Goal: Task Accomplishment & Management: Complete application form

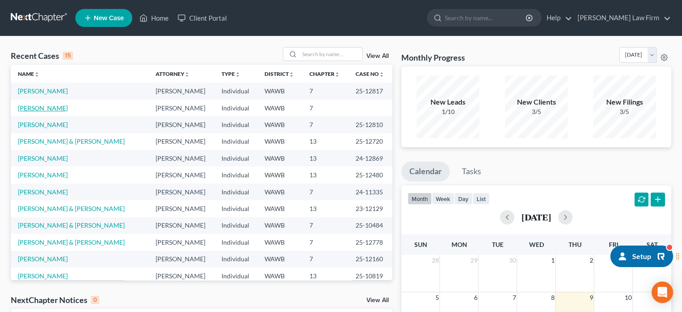
click at [55, 103] on td "[PERSON_NAME]" at bounding box center [80, 108] width 138 height 17
click at [55, 107] on link "[PERSON_NAME]" at bounding box center [43, 108] width 50 height 8
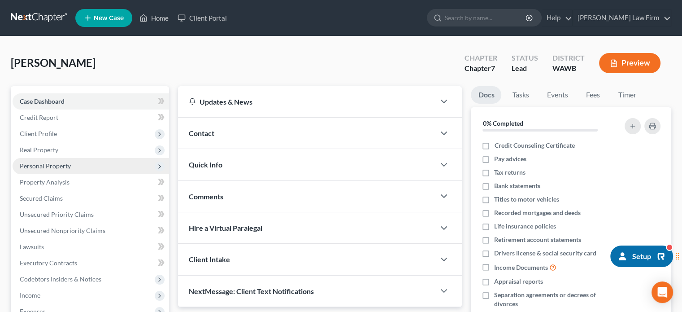
click at [61, 166] on span "Personal Property" at bounding box center [45, 166] width 51 height 8
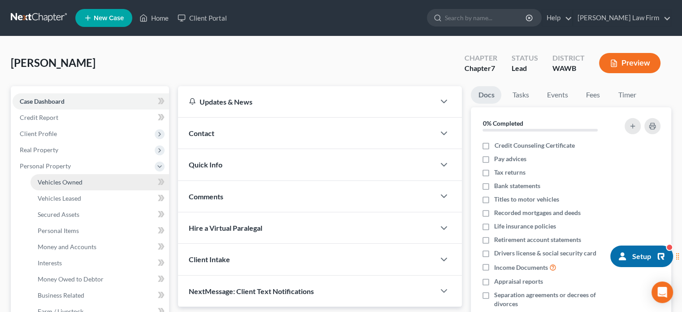
click at [61, 179] on span "Vehicles Owned" at bounding box center [60, 182] width 45 height 8
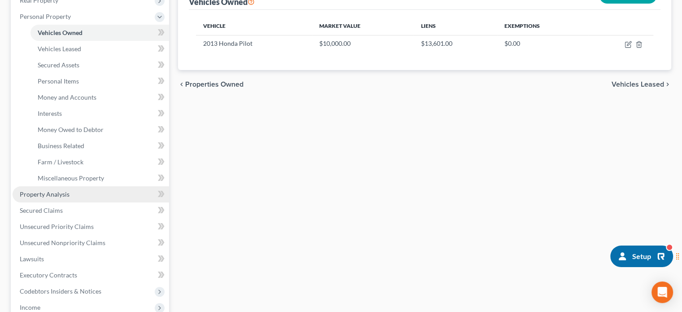
scroll to position [299, 0]
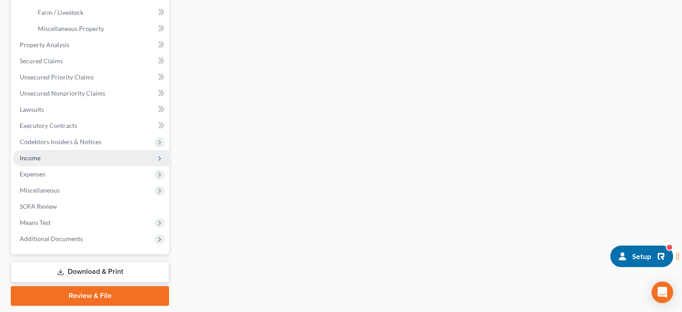
click at [79, 162] on span "Income" at bounding box center [91, 158] width 157 height 16
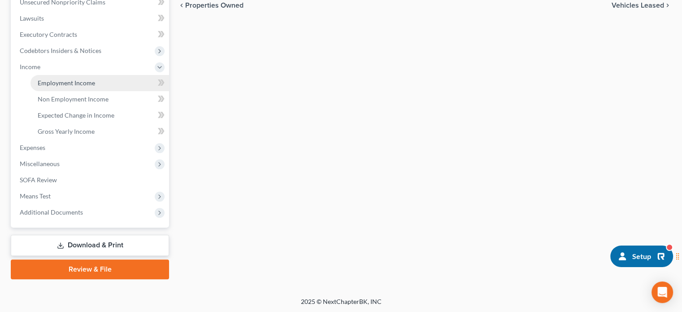
click at [93, 87] on link "Employment Income" at bounding box center [100, 83] width 139 height 16
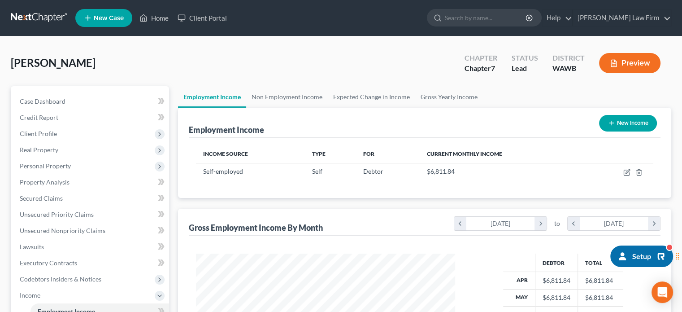
scroll to position [160, 277]
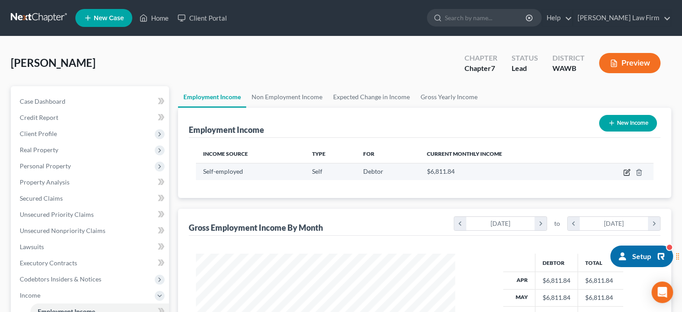
click at [625, 173] on icon "button" at bounding box center [627, 172] width 7 height 7
select select "1"
select select "0"
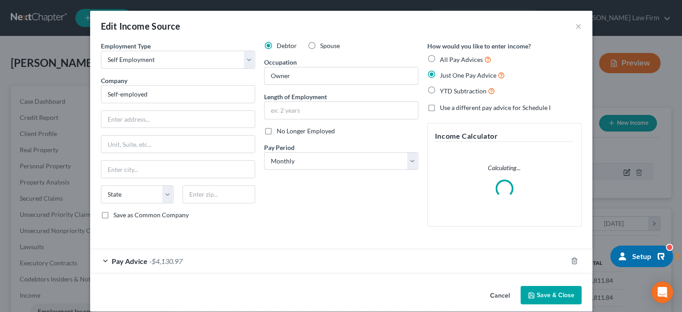
scroll to position [160, 280]
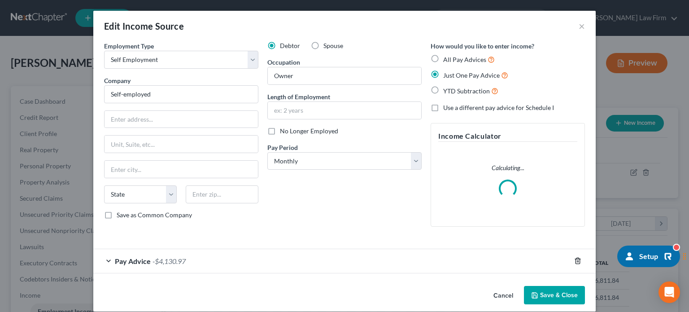
click at [574, 261] on icon "button" at bounding box center [577, 260] width 7 height 7
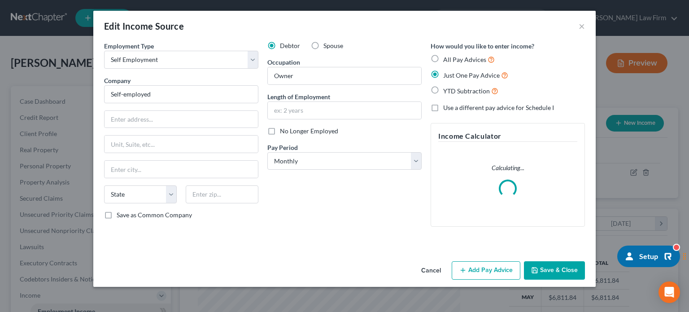
click at [562, 267] on button "Save & Close" at bounding box center [554, 270] width 61 height 19
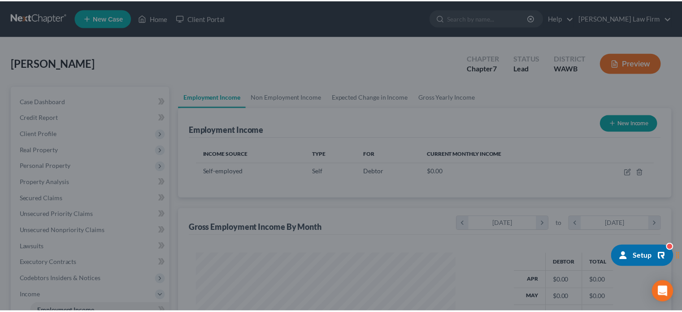
scroll to position [448557, 448439]
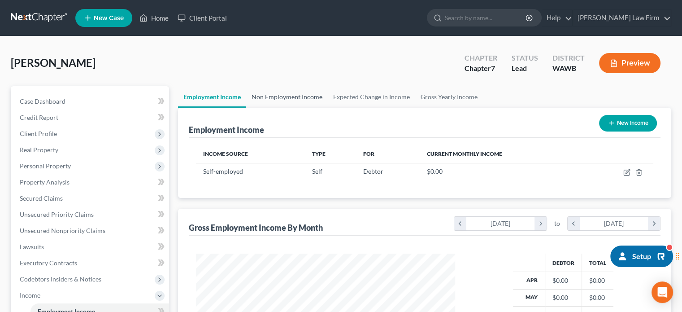
click at [287, 100] on link "Non Employment Income" at bounding box center [287, 97] width 82 height 22
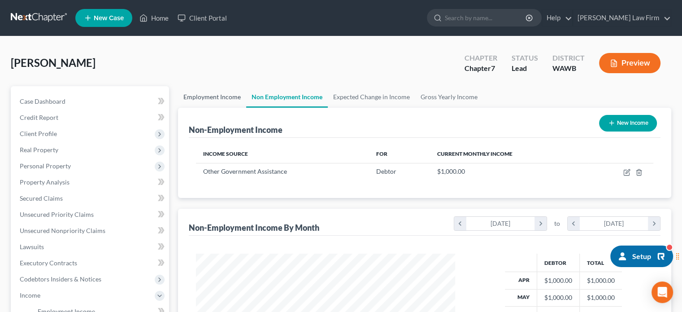
click at [232, 96] on link "Employment Income" at bounding box center [212, 97] width 68 height 22
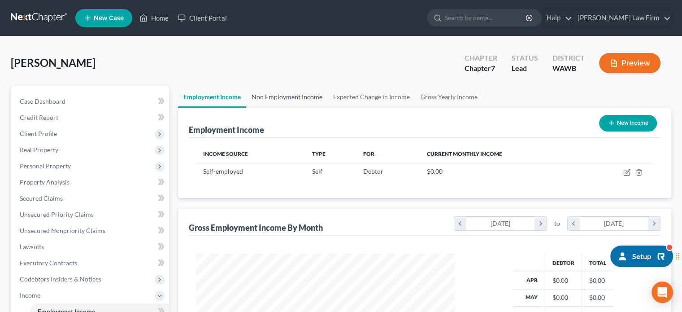
scroll to position [160, 277]
click at [282, 105] on link "Non Employment Income" at bounding box center [287, 97] width 82 height 22
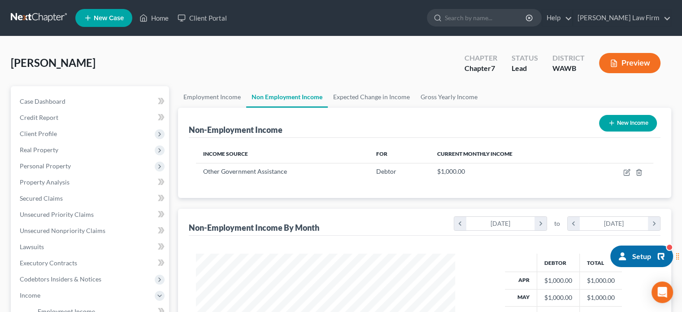
scroll to position [160, 277]
click at [216, 93] on link "Employment Income" at bounding box center [212, 97] width 68 height 22
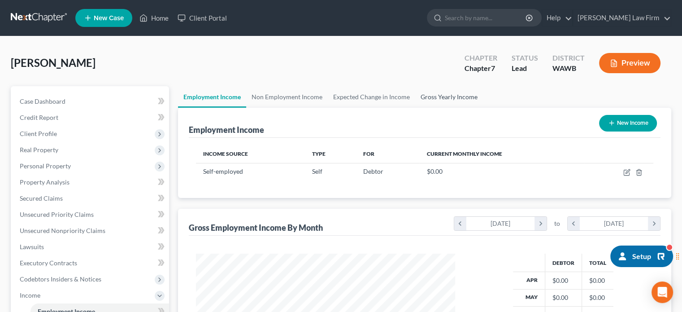
scroll to position [160, 277]
click at [431, 86] on link "Gross Yearly Income" at bounding box center [450, 97] width 68 height 22
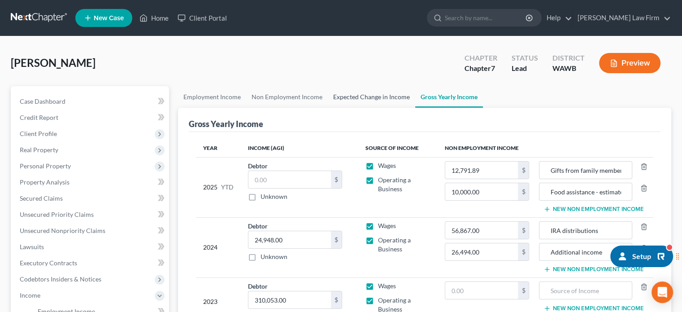
click at [362, 96] on link "Expected Change in Income" at bounding box center [371, 97] width 87 height 22
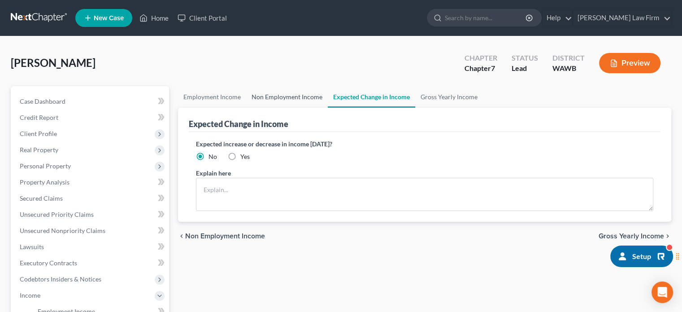
click at [272, 104] on link "Non Employment Income" at bounding box center [287, 97] width 82 height 22
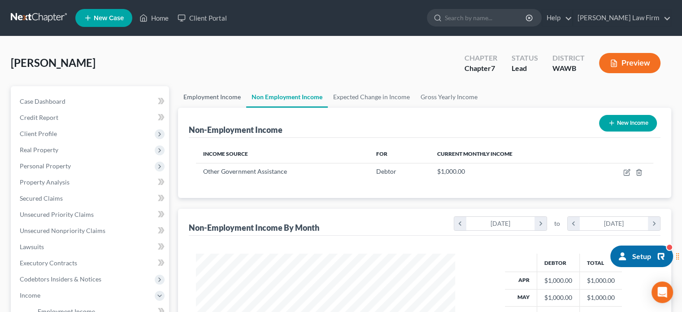
click at [214, 103] on link "Employment Income" at bounding box center [212, 97] width 68 height 22
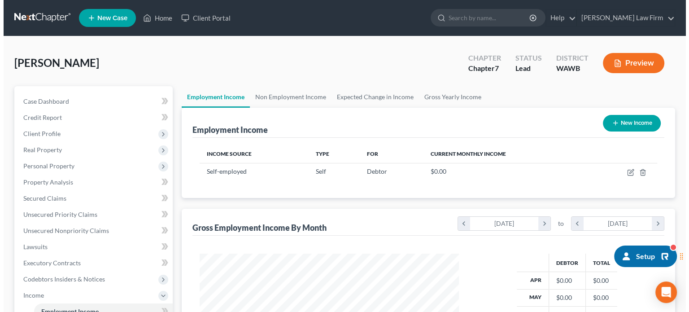
scroll to position [160, 277]
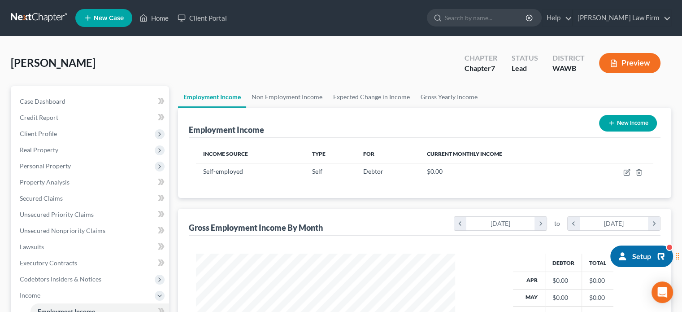
click at [646, 123] on button "New Income" at bounding box center [628, 123] width 58 height 17
select select "0"
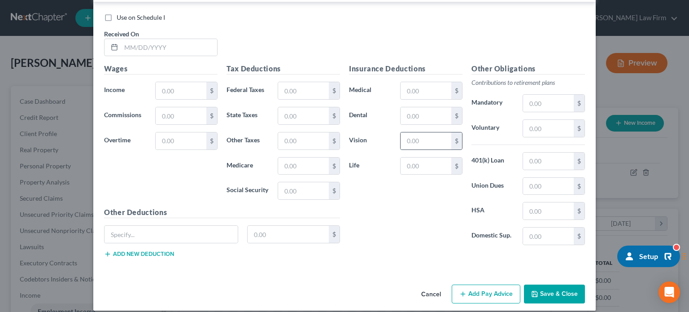
scroll to position [0, 0]
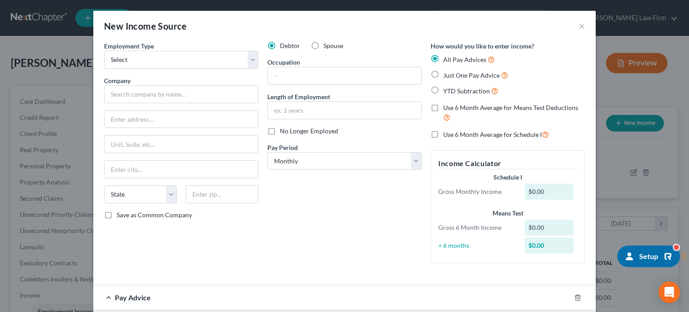
click at [328, 127] on span "No Longer Employed" at bounding box center [309, 131] width 58 height 8
click at [289, 127] on input "No Longer Employed" at bounding box center [287, 130] width 6 height 6
checkbox input "true"
click at [166, 48] on div "Employment Type * Select Full or [DEMOGRAPHIC_DATA] Employment Self Employment" at bounding box center [181, 54] width 154 height 27
click at [166, 62] on select "Select Full or [DEMOGRAPHIC_DATA] Employment Self Employment" at bounding box center [181, 60] width 154 height 18
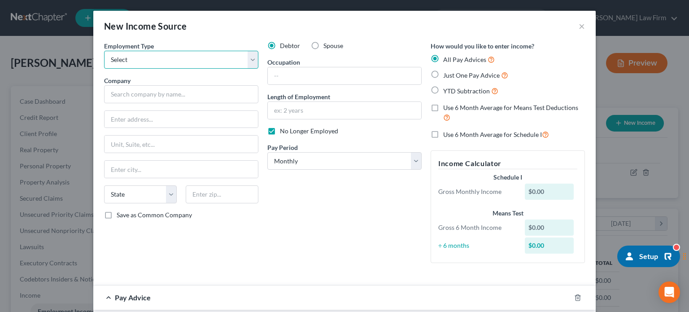
select select "0"
click at [104, 51] on select "Select Full or [DEMOGRAPHIC_DATA] Employment Self Employment" at bounding box center [181, 60] width 154 height 18
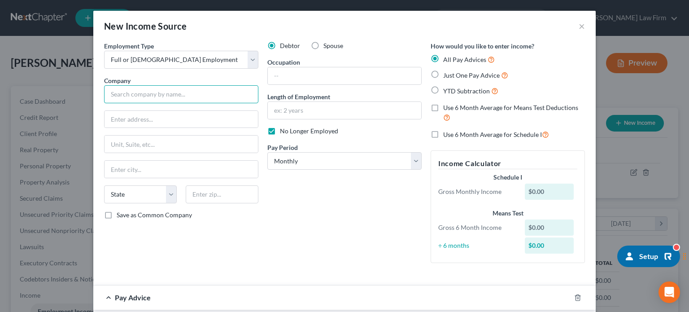
click at [154, 87] on input "text" at bounding box center [181, 94] width 154 height 18
click at [175, 94] on input "Insperity" at bounding box center [181, 94] width 154 height 18
drag, startPoint x: 178, startPoint y: 93, endPoint x: 171, endPoint y: 89, distance: 8.2
click at [171, 89] on input "Insperity PEO Services, L..P." at bounding box center [181, 94] width 154 height 18
type input "Insperity PEO Services, L.P."
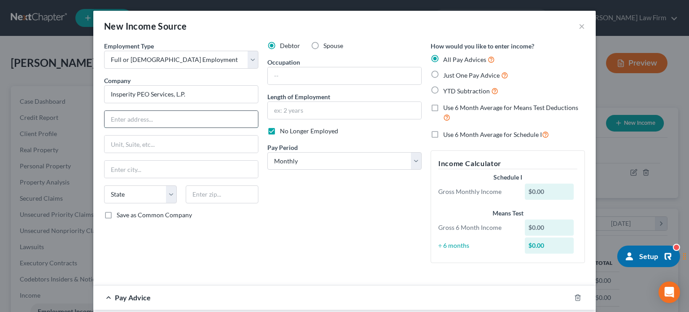
click at [206, 111] on input "text" at bounding box center [181, 119] width 153 height 17
type input "[STREET_ADDRESS]"
type input "77339"
click at [306, 263] on div "Debtor Spouse Occupation Length of Employment No Longer Employed Pay Period * S…" at bounding box center [344, 155] width 163 height 229
type input "Humble"
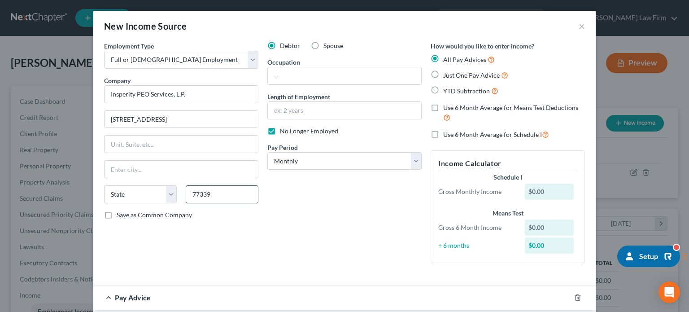
select select "45"
click at [232, 197] on input "77339" at bounding box center [222, 194] width 73 height 18
type input "77339-3802"
drag, startPoint x: 325, startPoint y: 233, endPoint x: 316, endPoint y: 209, distance: 26.3
click at [325, 232] on div "Debtor Spouse Occupation Length of Employment No Longer Employed Pay Period * S…" at bounding box center [344, 155] width 163 height 229
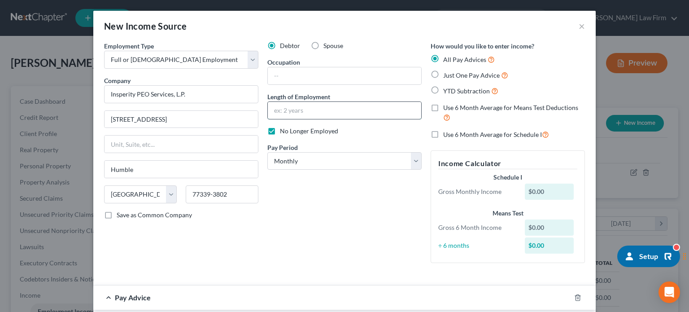
click at [289, 106] on input "text" at bounding box center [344, 110] width 153 height 17
type input "Since"
click at [280, 131] on label "No Longer Employed" at bounding box center [309, 131] width 58 height 9
click at [284, 131] on input "No Longer Employed" at bounding box center [287, 130] width 6 height 6
checkbox input "false"
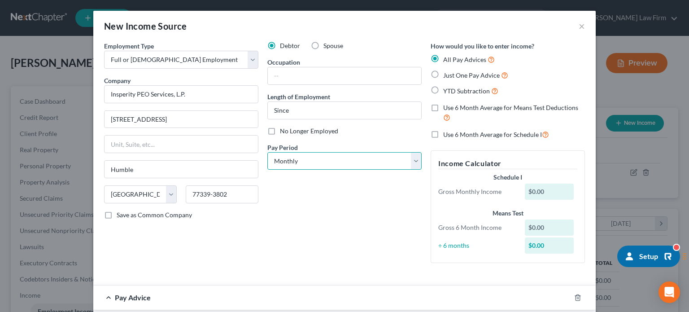
click at [309, 160] on select "Select Monthly Twice Monthly Every Other Week Weekly" at bounding box center [344, 161] width 154 height 18
select select "2"
click at [267, 152] on select "Select Monthly Twice Monthly Every Other Week Weekly" at bounding box center [344, 161] width 154 height 18
click at [293, 221] on div "Debtor Spouse Occupation Length of Employment Since No Longer Employed Pay Peri…" at bounding box center [344, 155] width 163 height 229
click at [350, 119] on div "Debtor Spouse Occupation Length of Employment Since No Longer Employed Pay Peri…" at bounding box center [344, 155] width 163 height 229
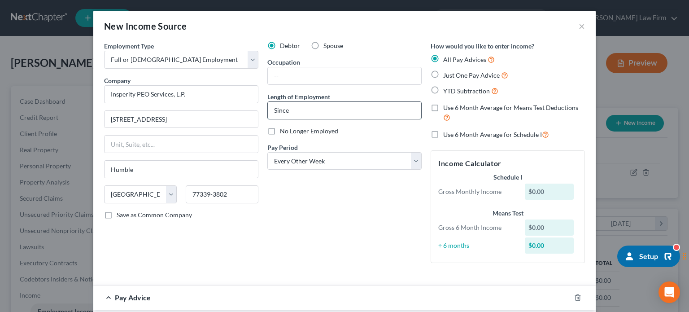
click at [350, 114] on input "Since" at bounding box center [344, 110] width 153 height 17
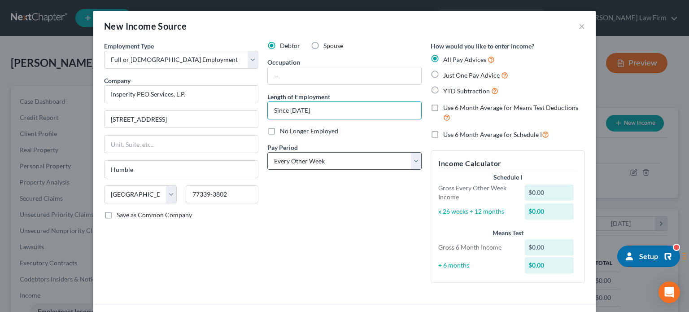
type input "Since [DATE]"
click at [360, 168] on select "Select Monthly Twice Monthly Every Other Week Weekly" at bounding box center [344, 161] width 154 height 18
click at [358, 219] on div "Debtor Spouse Occupation Length of Employment Since [DATE] No Longer Employed P…" at bounding box center [344, 165] width 163 height 249
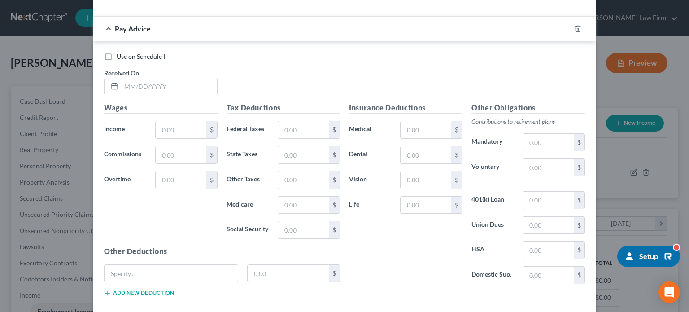
scroll to position [299, 0]
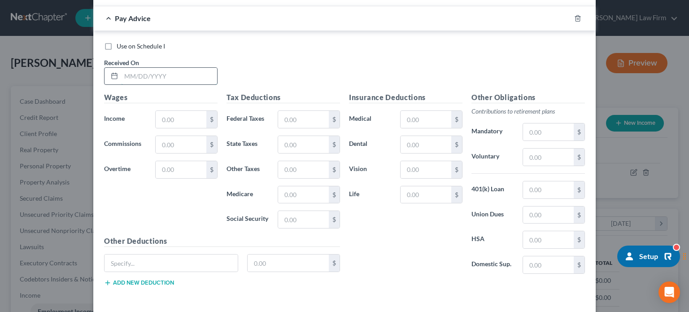
click at [164, 81] on input "text" at bounding box center [169, 76] width 96 height 17
type input "[DATE]"
click at [168, 114] on input "text" at bounding box center [181, 119] width 51 height 17
type input "4,615.38"
click at [288, 118] on input "text" at bounding box center [303, 119] width 51 height 17
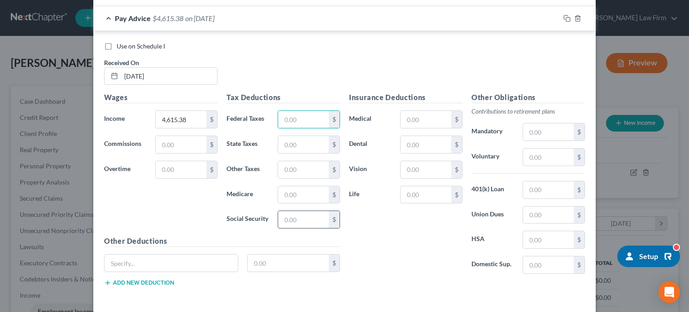
click at [280, 213] on input "text" at bounding box center [303, 219] width 51 height 17
type input "271"
drag, startPoint x: 304, startPoint y: 192, endPoint x: 313, endPoint y: 194, distance: 8.8
click at [304, 192] on input "text" at bounding box center [303, 194] width 51 height 17
type input "63.38"
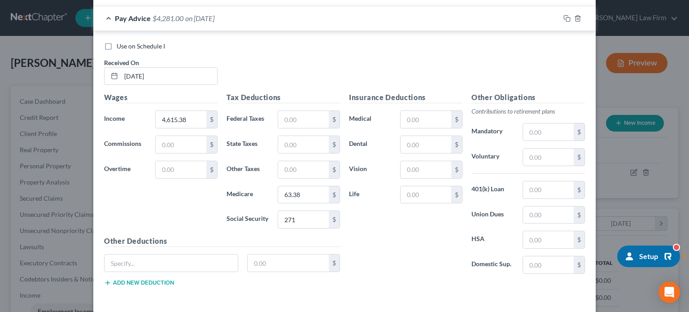
click at [438, 251] on div "Insurance Deductions Medical $ Dental $ Vision $ Life $" at bounding box center [406, 186] width 122 height 189
click at [286, 141] on input "text" at bounding box center [303, 144] width 51 height 17
type input "57.14"
click at [404, 226] on div "Insurance Deductions Medical $ Dental $ Vision $ Life $" at bounding box center [406, 186] width 122 height 189
click at [414, 143] on input "text" at bounding box center [426, 144] width 51 height 17
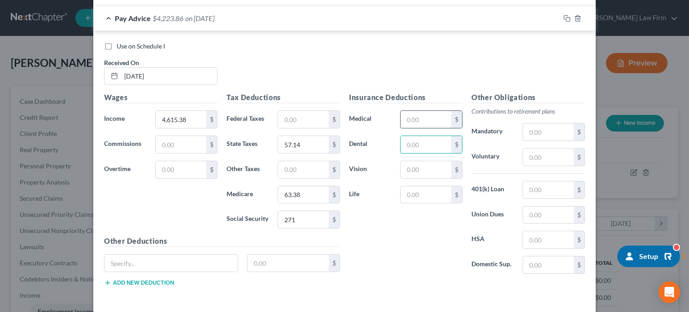
click at [410, 122] on input "text" at bounding box center [426, 119] width 51 height 17
type input "144.45"
click at [419, 144] on input "text" at bounding box center [426, 144] width 51 height 17
type input "7.62"
click at [539, 244] on input "text" at bounding box center [548, 239] width 51 height 17
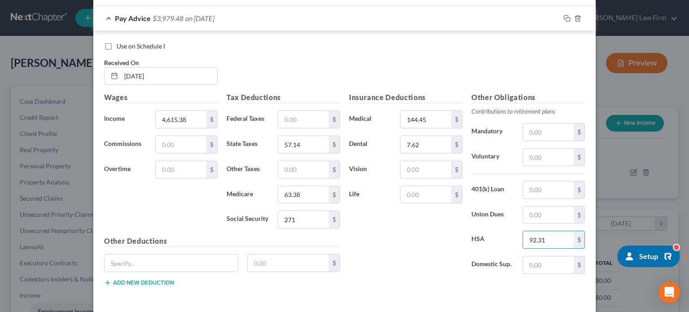
type input "92.31"
click at [445, 248] on div "Insurance Deductions Medical 144.45 $ Dental 7.62 $ Vision $ Life $" at bounding box center [406, 186] width 122 height 189
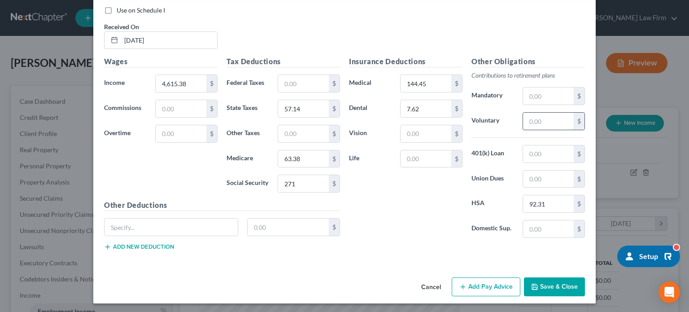
click at [544, 115] on input "text" at bounding box center [548, 121] width 51 height 17
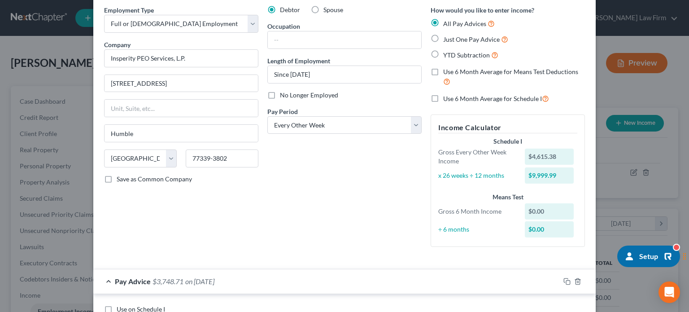
scroll to position [185, 0]
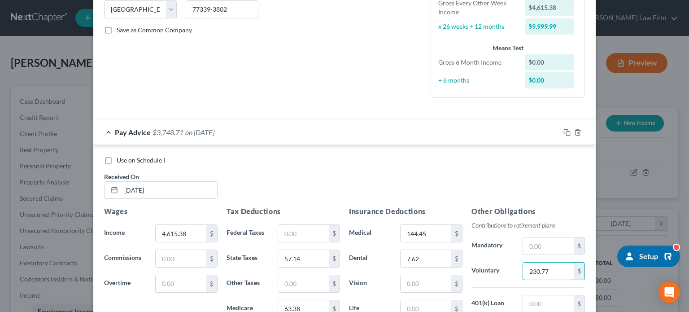
type input "230.77"
click at [318, 175] on div "Use on Schedule I Received On * [DATE]" at bounding box center [345, 181] width 490 height 51
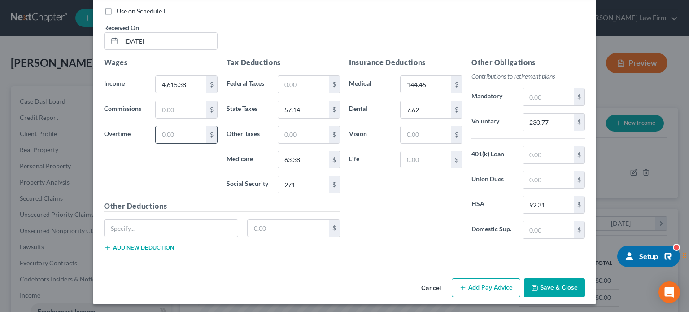
scroll to position [335, 0]
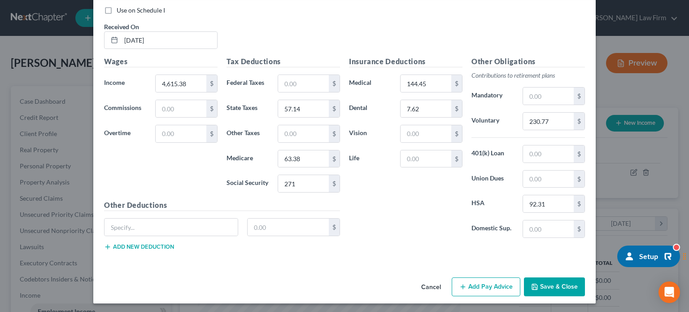
click at [481, 284] on button "Add Pay Advice" at bounding box center [486, 286] width 69 height 19
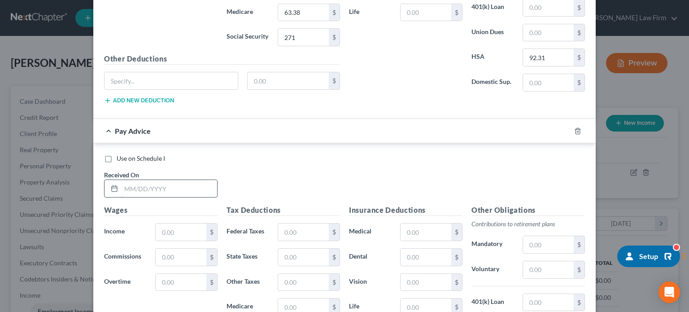
scroll to position [478, 0]
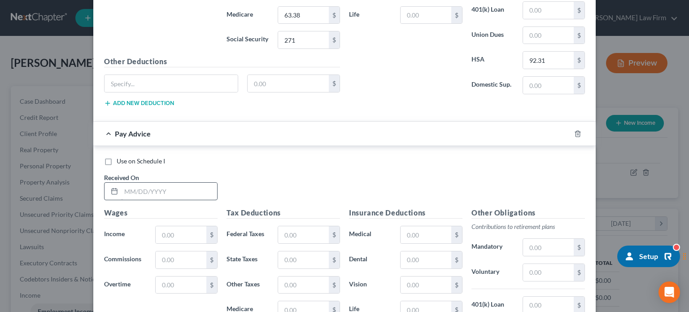
click at [141, 189] on input "text" at bounding box center [169, 191] width 96 height 17
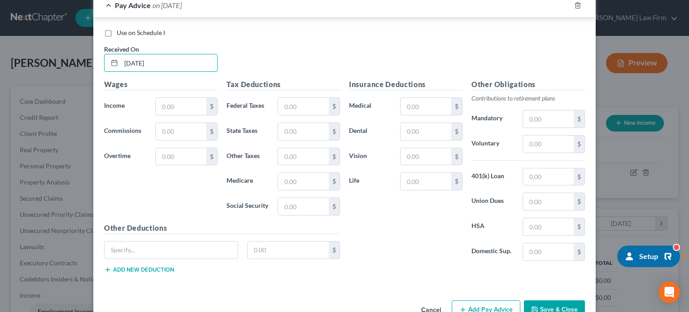
scroll to position [628, 0]
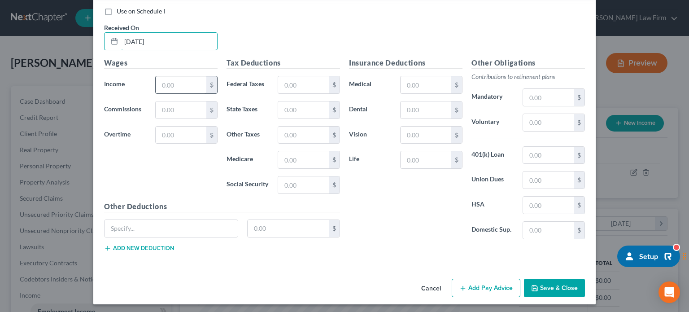
type input "[DATE]"
click at [165, 87] on input "text" at bounding box center [181, 84] width 51 height 17
type input "4,615.38"
click at [304, 76] on input "text" at bounding box center [303, 84] width 51 height 17
click at [284, 181] on input "text" at bounding box center [303, 184] width 51 height 17
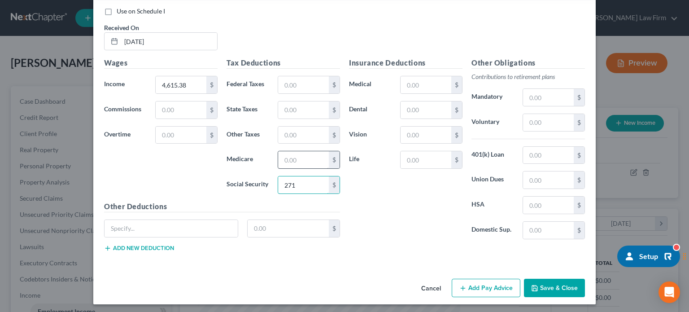
type input "271"
click at [289, 157] on input "text" at bounding box center [303, 159] width 51 height 17
type input "63.38"
click at [414, 84] on input "text" at bounding box center [426, 84] width 51 height 17
type input "144.45"
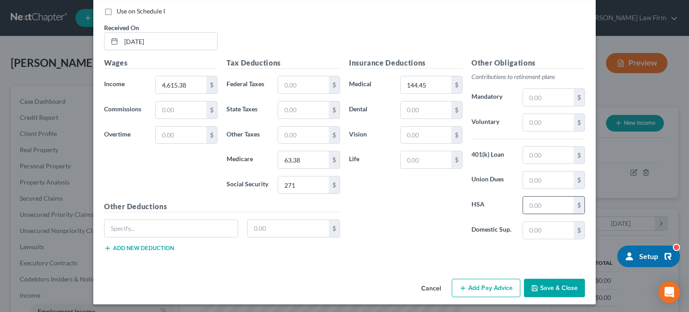
click at [563, 201] on input "text" at bounding box center [548, 205] width 51 height 17
type input "92.31"
click at [533, 114] on input "text" at bounding box center [548, 122] width 51 height 17
type input "230.77"
click at [417, 134] on input "text" at bounding box center [426, 135] width 51 height 17
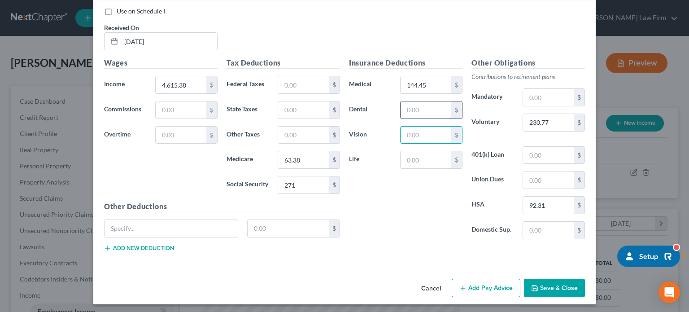
drag, startPoint x: 414, startPoint y: 108, endPoint x: 423, endPoint y: 115, distance: 11.5
click at [414, 108] on input "text" at bounding box center [426, 109] width 51 height 17
type input "7.62"
click at [379, 190] on div "Insurance Deductions Medical 144.45 $ Dental 7.62 $ Vision $ Life $" at bounding box center [406, 151] width 122 height 189
drag, startPoint x: 418, startPoint y: 202, endPoint x: 402, endPoint y: 187, distance: 21.9
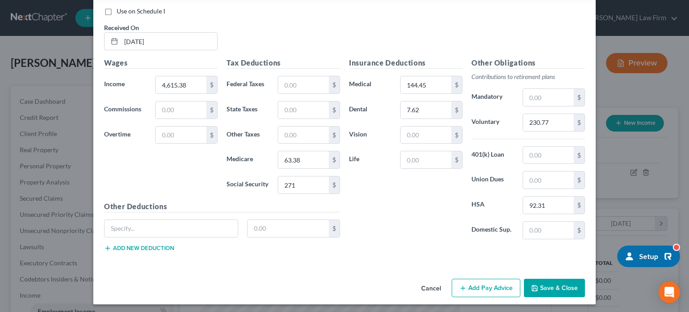
click at [418, 202] on div "Insurance Deductions Medical 144.45 $ Dental 7.62 $ Vision $ Life $" at bounding box center [406, 151] width 122 height 189
click at [304, 111] on input "text" at bounding box center [303, 109] width 51 height 17
type input "57.14"
click at [358, 188] on div "Insurance Deductions Medical 144.45 $ Dental 7.62 $ Vision $ Life $" at bounding box center [406, 151] width 122 height 189
click at [489, 286] on button "Add Pay Advice" at bounding box center [486, 288] width 69 height 19
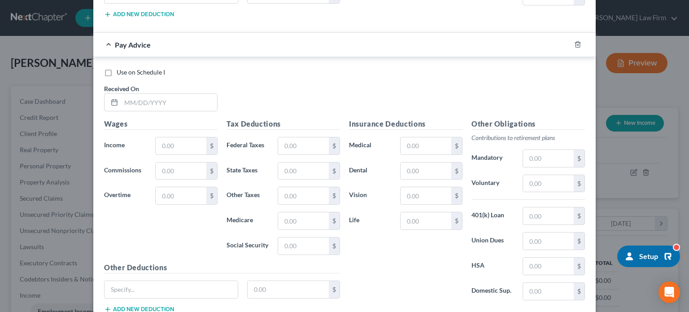
scroll to position [921, 0]
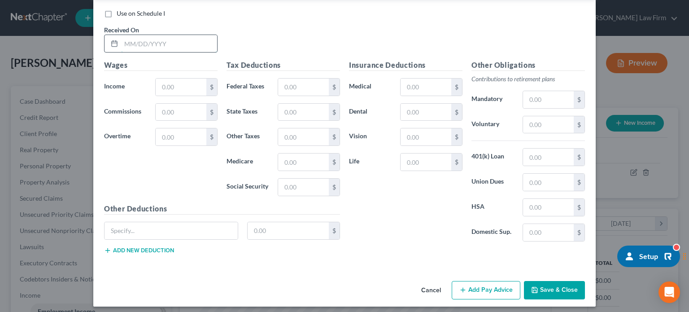
click at [159, 47] on input "text" at bounding box center [169, 43] width 96 height 17
type input "4615.38"
click at [280, 67] on div "Tax Deductions Federal Taxes $ State Taxes $ Other Taxes $ Medicare $ Social Se…" at bounding box center [283, 132] width 122 height 144
click at [290, 91] on input "text" at bounding box center [303, 87] width 51 height 17
click at [278, 179] on input "text" at bounding box center [303, 187] width 51 height 17
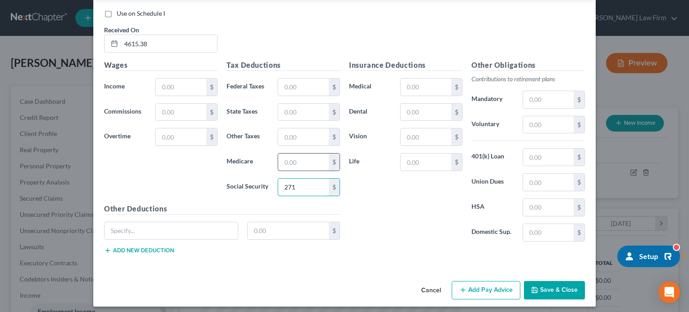
type input "271"
click at [293, 156] on input "text" at bounding box center [303, 161] width 51 height 17
type input "63.68"
click at [283, 81] on input "text" at bounding box center [303, 87] width 51 height 17
click at [397, 221] on div "Insurance Deductions Medical $ Dental $ Vision $ Life $" at bounding box center [406, 154] width 122 height 189
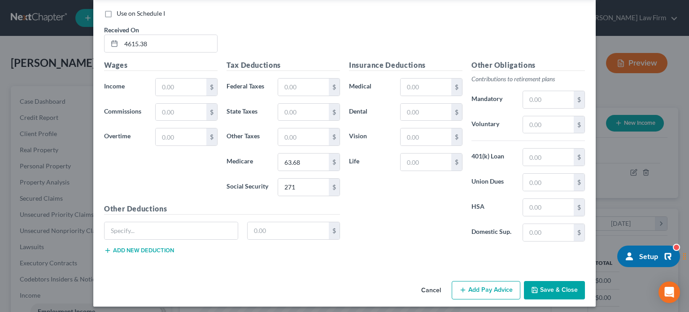
click at [416, 204] on div "Insurance Deductions Medical $ Dental $ Vision $ Life $" at bounding box center [406, 154] width 122 height 189
click at [288, 106] on input "text" at bounding box center [303, 112] width 51 height 17
type input "57.14"
click at [401, 204] on div "Insurance Deductions Medical $ Dental $ Vision $ Life $" at bounding box center [406, 154] width 122 height 189
click at [422, 83] on input "text" at bounding box center [426, 87] width 51 height 17
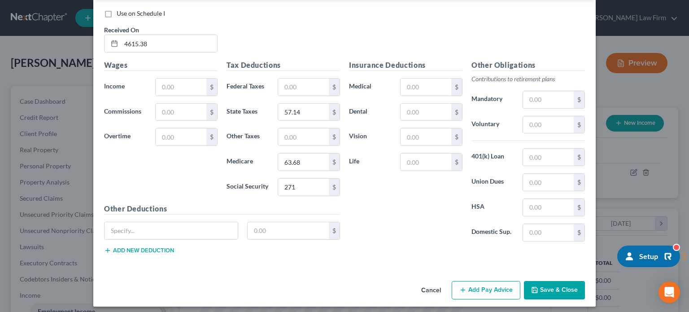
click at [381, 224] on div "Insurance Deductions Medical $ Dental $ Vision $ Life $" at bounding box center [406, 154] width 122 height 189
click at [412, 83] on input "text" at bounding box center [426, 87] width 51 height 17
type input "144.45"
click at [409, 104] on input "text" at bounding box center [426, 112] width 51 height 17
type input "9"
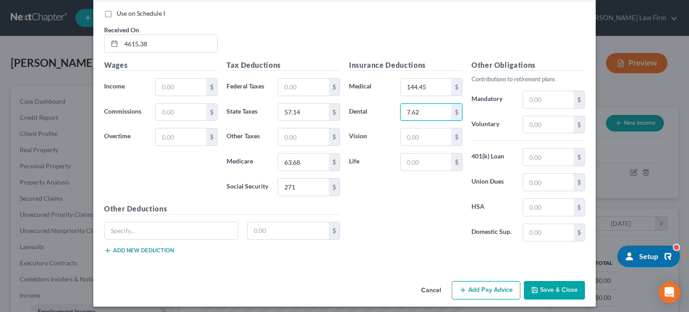
type input "7.62"
click at [393, 201] on div "Insurance Deductions Medical 144.45 $ Dental 7.62 $ Vision $ Life $" at bounding box center [406, 154] width 122 height 189
click at [537, 116] on input "text" at bounding box center [548, 124] width 51 height 17
click at [528, 199] on input "text" at bounding box center [548, 207] width 51 height 17
type input "92.31"
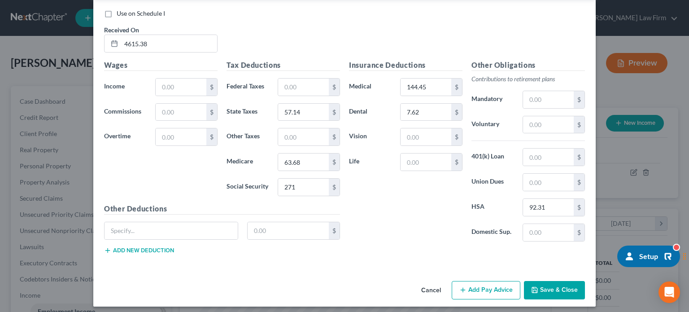
click at [449, 211] on div "Insurance Deductions Medical 144.45 $ Dental 7.62 $ Vision $ Life $" at bounding box center [406, 154] width 122 height 189
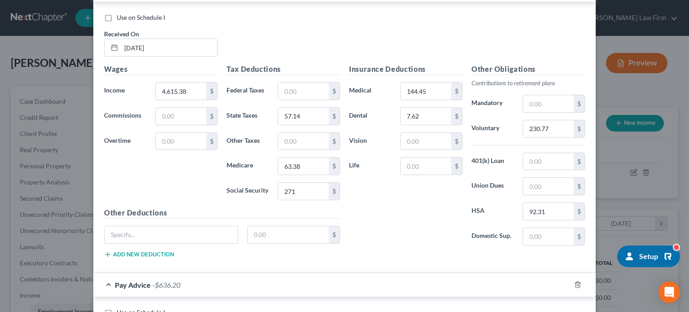
scroll to position [771, 0]
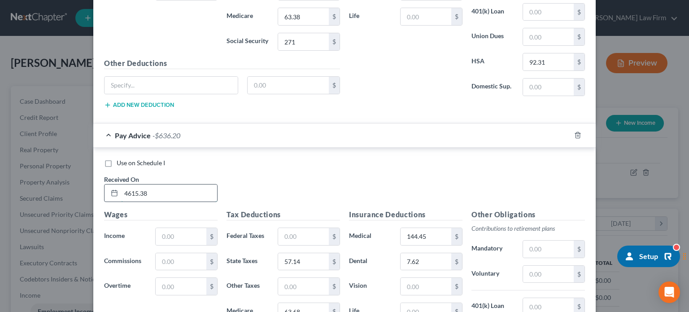
click at [148, 186] on input "4615.38" at bounding box center [169, 192] width 96 height 17
type input "4"
type input "[DATE]"
click at [176, 239] on input "text" at bounding box center [181, 236] width 51 height 17
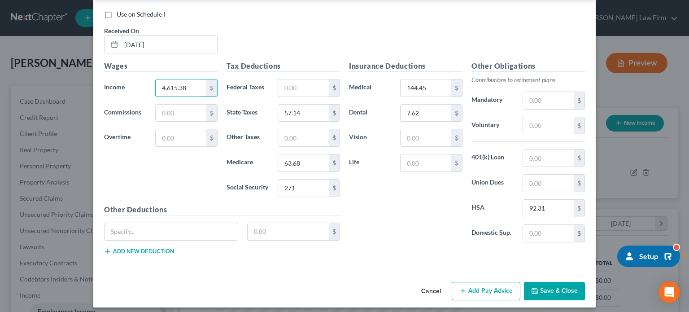
scroll to position [921, 0]
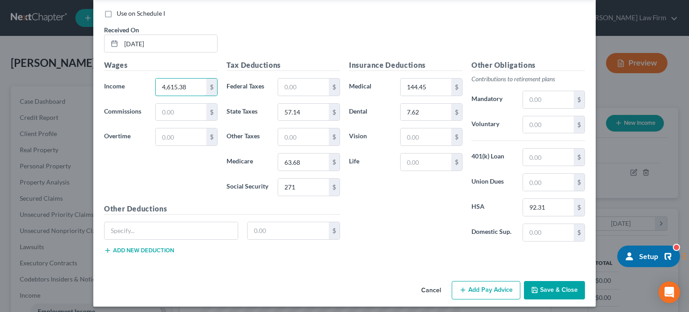
type input "4,615.38"
click at [473, 285] on button "Add Pay Advice" at bounding box center [486, 290] width 69 height 19
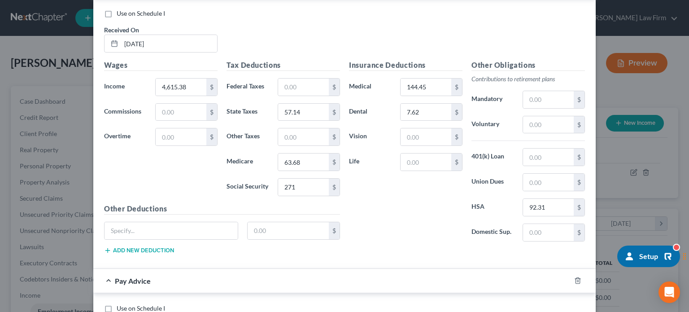
scroll to position [1214, 0]
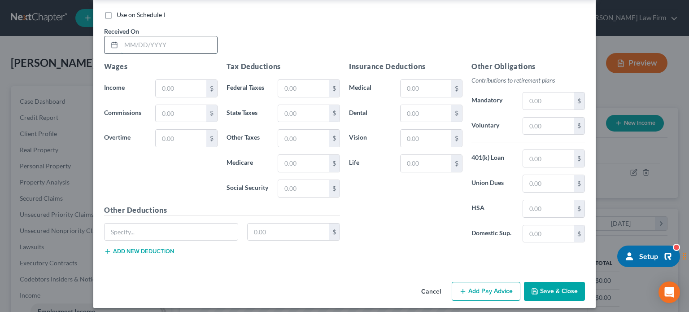
click at [168, 47] on input "text" at bounding box center [169, 44] width 96 height 17
type input "[DATE]"
click at [165, 80] on input "text" at bounding box center [181, 88] width 51 height 17
type input "4,615.38"
click at [289, 89] on input "text" at bounding box center [303, 88] width 51 height 17
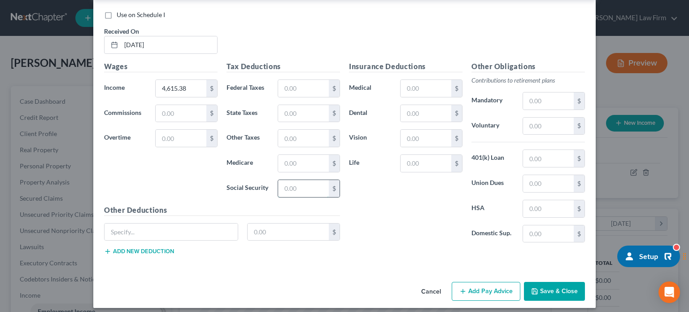
click at [278, 180] on input "text" at bounding box center [303, 188] width 51 height 17
type input "278.10"
click at [278, 162] on input "text" at bounding box center [303, 163] width 51 height 17
type input "65.04"
click at [408, 81] on input "text" at bounding box center [426, 88] width 51 height 17
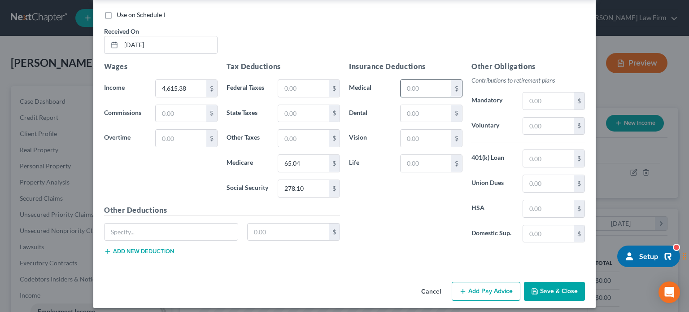
click at [404, 90] on input "text" at bounding box center [426, 88] width 51 height 17
click at [409, 82] on input "text" at bounding box center [426, 88] width 51 height 17
type input "123.48"
click at [421, 106] on input "text" at bounding box center [426, 113] width 51 height 17
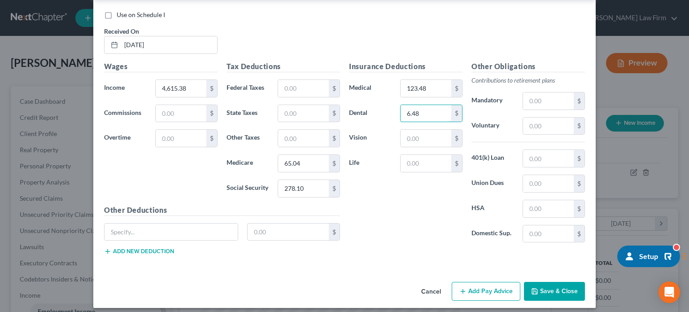
type input "6.48"
click at [378, 230] on div "Insurance Deductions Medical 123.48 $ Dental 6.48 $ Vision $ Life $" at bounding box center [406, 155] width 122 height 189
click at [292, 80] on input "text" at bounding box center [303, 88] width 51 height 17
type input "24.65"
click at [393, 206] on div "Insurance Deductions Medical 123.48 $ Dental 6.48 $ Vision $ Life $" at bounding box center [406, 155] width 122 height 189
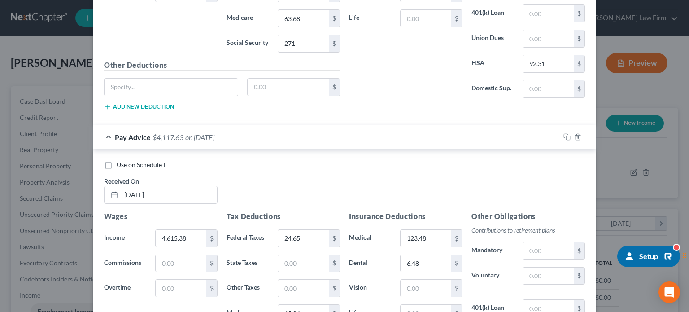
scroll to position [915, 0]
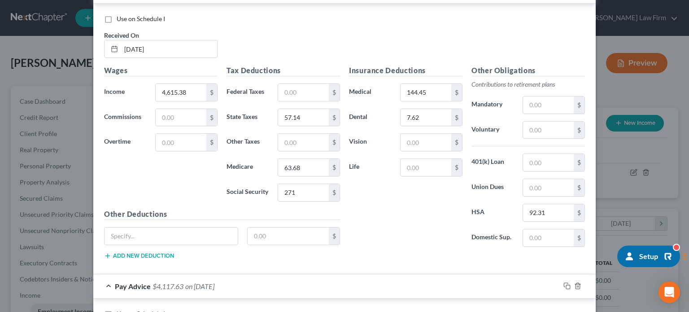
click at [420, 205] on div "Insurance Deductions Medical 144.45 $ Dental 7.62 $ Vision $ Life $" at bounding box center [406, 159] width 122 height 189
click at [435, 87] on input "144.45" at bounding box center [426, 92] width 51 height 17
click at [371, 213] on div "Insurance Deductions Medical 123.48 $ Dental 7.62 $ Vision $ Life $" at bounding box center [406, 159] width 122 height 189
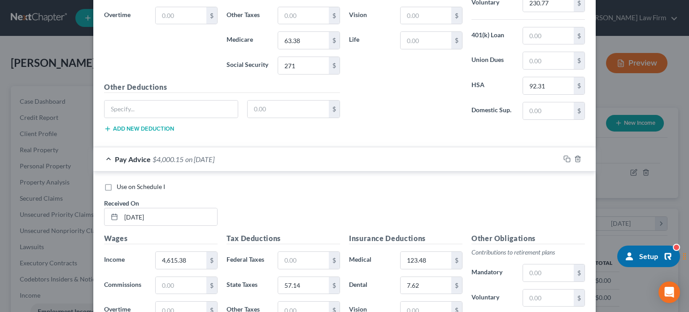
scroll to position [897, 0]
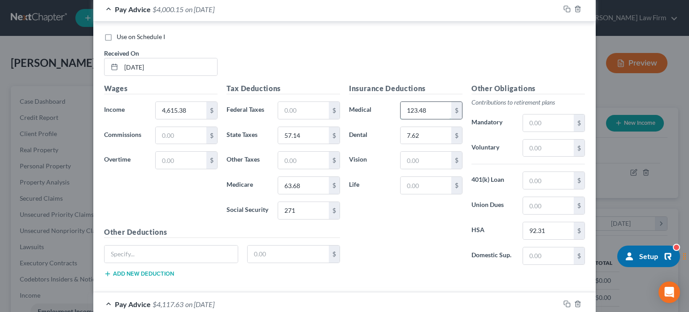
click at [416, 110] on input "123.48" at bounding box center [426, 110] width 51 height 17
type input "144.45"
click at [414, 223] on div "Insurance Deductions Medical 144.45 $ Dental 7.62 $ Vision $ Life $" at bounding box center [406, 177] width 122 height 189
click at [381, 232] on div "Insurance Deductions Medical 144.45 $ Dental 7.62 $ Vision $ Life $" at bounding box center [406, 177] width 122 height 189
click at [299, 204] on input "271" at bounding box center [303, 210] width 51 height 17
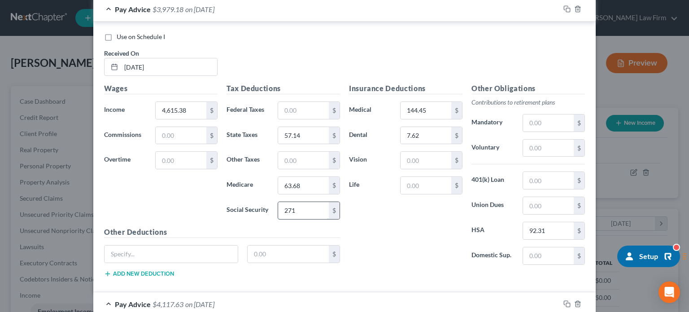
click at [300, 209] on input "271" at bounding box center [303, 210] width 51 height 17
type input "271.00"
click at [373, 238] on div "Insurance Deductions Medical 144.45 $ Dental 7.62 $ Vision $ Life $" at bounding box center [406, 177] width 122 height 189
click at [409, 224] on div "Insurance Deductions Medical 144.45 $ Dental 7.62 $ Vision $ Life $" at bounding box center [406, 177] width 122 height 189
click at [405, 225] on div "Insurance Deductions Medical 144.45 $ Dental 7.62 $ Vision $ Life $" at bounding box center [406, 177] width 122 height 189
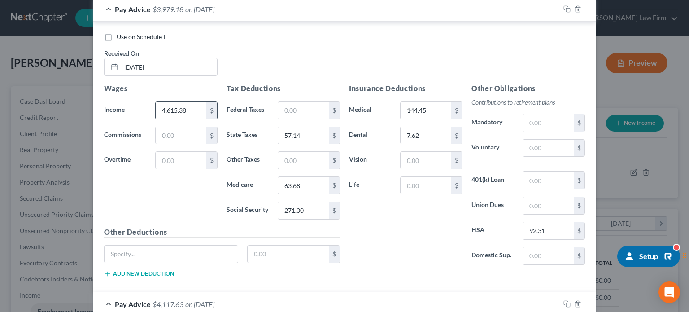
click at [186, 110] on input "4,615.38" at bounding box center [181, 110] width 51 height 17
click at [189, 108] on input "4,615.38" at bounding box center [181, 110] width 51 height 17
click at [409, 227] on div "Insurance Deductions Medical 144.45 $ Dental 7.62 $ Vision $ Life $" at bounding box center [406, 177] width 122 height 189
click at [306, 182] on input "63.68" at bounding box center [303, 185] width 51 height 17
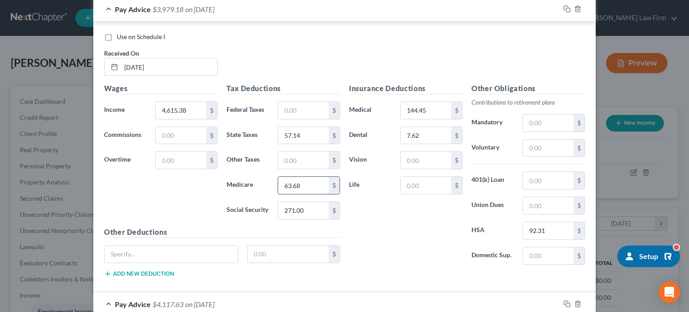
click at [305, 182] on input "63.68" at bounding box center [303, 185] width 51 height 17
click at [299, 179] on input "63.68" at bounding box center [303, 185] width 51 height 17
click at [294, 179] on input "63.68" at bounding box center [303, 185] width 51 height 17
type input "63.38"
click at [375, 205] on div "Insurance Deductions Medical 144.45 $ Dental 7.62 $ Vision $ Life $" at bounding box center [406, 177] width 122 height 189
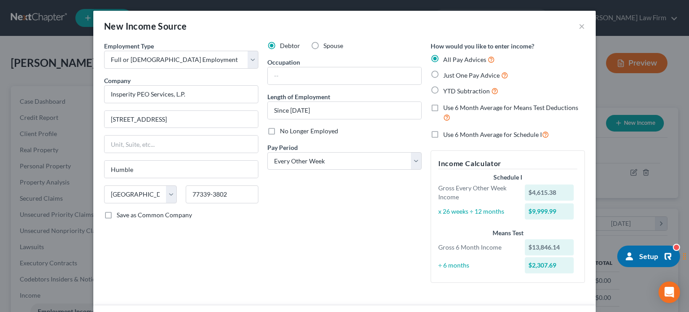
scroll to position [0, 0]
click at [443, 111] on label "Use 6 Month Average for Means Test Deductions" at bounding box center [514, 112] width 142 height 19
click at [447, 109] on input "Use 6 Month Average for Means Test Deductions" at bounding box center [450, 106] width 6 height 6
checkbox input "true"
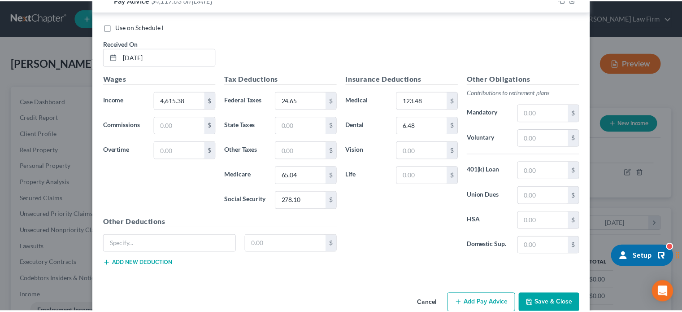
scroll to position [1214, 0]
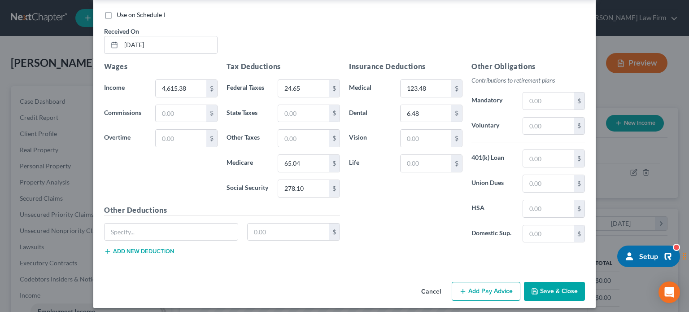
click at [529, 278] on div "Cancel Add Pay Advice Save & Close" at bounding box center [344, 293] width 503 height 30
click at [544, 282] on button "Save & Close" at bounding box center [554, 291] width 61 height 19
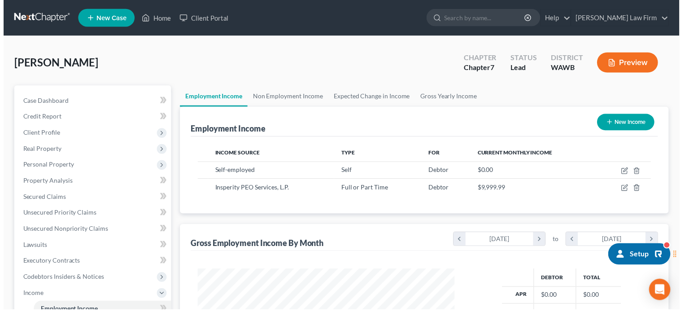
scroll to position [448557, 448439]
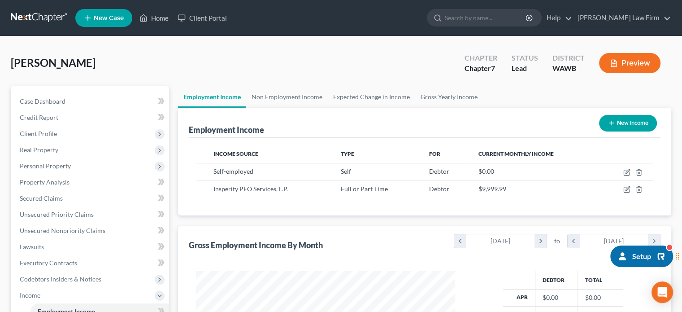
click at [632, 125] on button "New Income" at bounding box center [628, 123] width 58 height 17
select select "0"
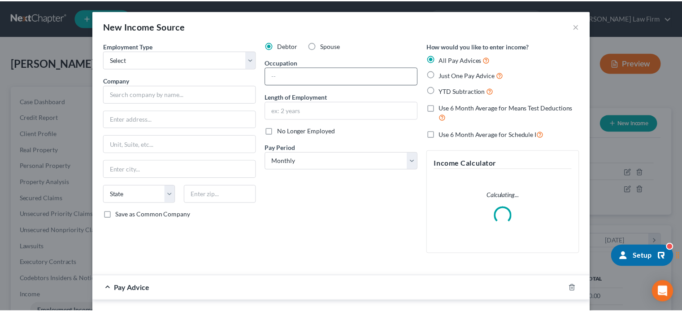
scroll to position [160, 280]
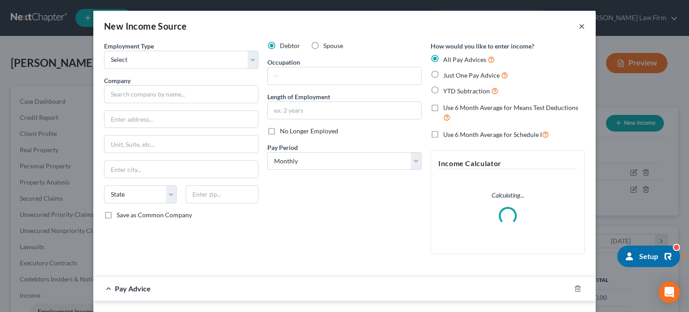
click at [579, 26] on button "×" at bounding box center [582, 26] width 6 height 11
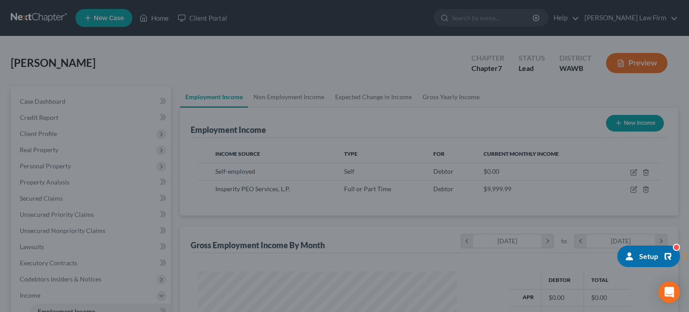
scroll to position [448557, 448439]
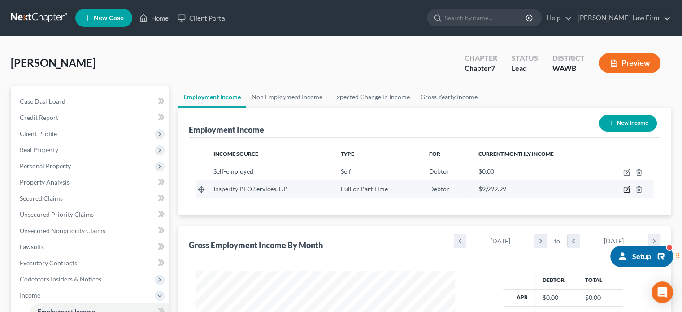
click at [627, 189] on icon "button" at bounding box center [627, 189] width 7 height 7
select select "0"
select select "45"
select select "2"
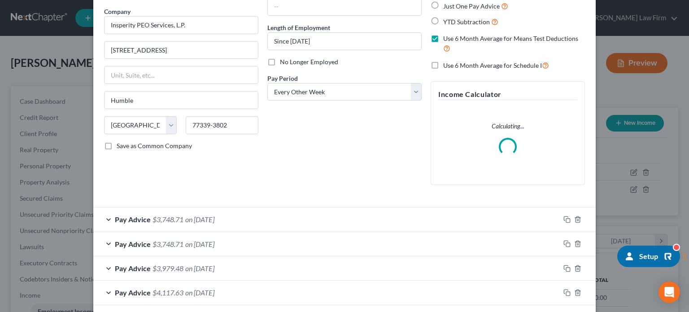
scroll to position [110, 0]
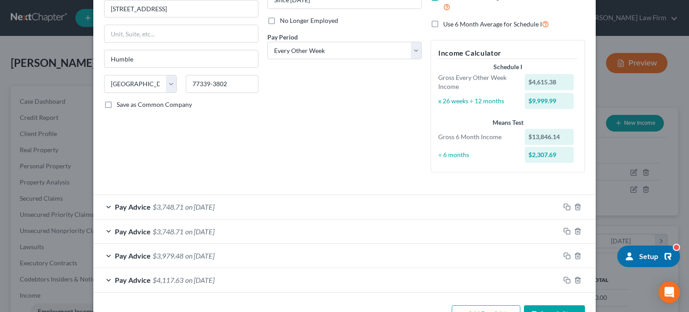
click at [360, 209] on div "Pay Advice $3,748.71 on [DATE]" at bounding box center [326, 207] width 467 height 24
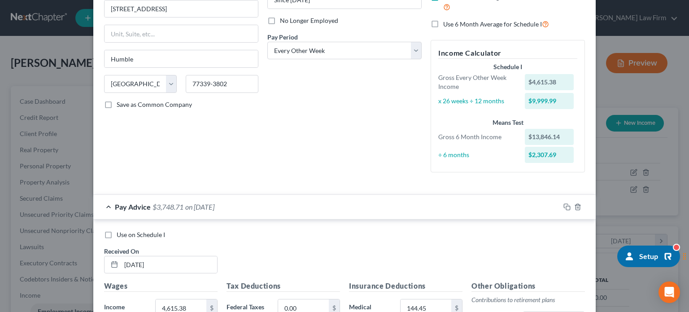
click at [144, 239] on div "Use on Schedule I Received On * [DATE]" at bounding box center [345, 255] width 490 height 51
click at [144, 234] on span "Use on Schedule I" at bounding box center [141, 235] width 48 height 8
click at [126, 234] on input "Use on Schedule I" at bounding box center [123, 233] width 6 height 6
checkbox input "true"
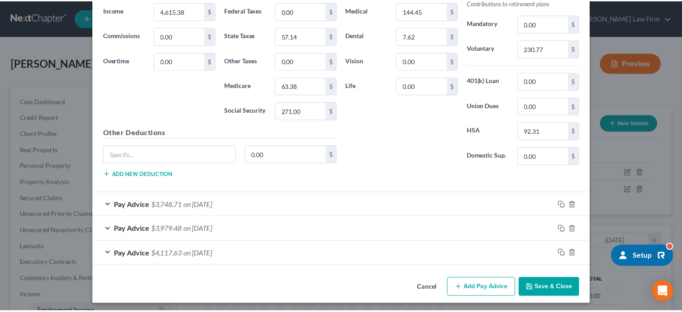
scroll to position [408, 0]
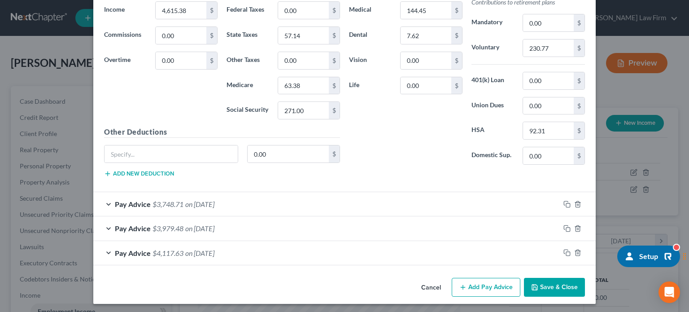
click at [534, 284] on icon "button" at bounding box center [534, 286] width 5 height 5
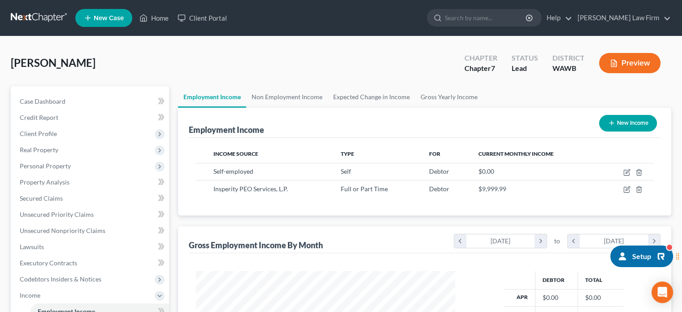
scroll to position [448557, 448439]
click at [267, 96] on link "Non Employment Income" at bounding box center [287, 97] width 82 height 22
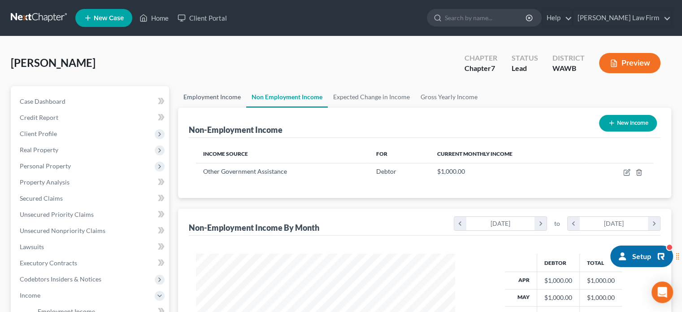
scroll to position [160, 277]
click at [212, 92] on link "Employment Income" at bounding box center [212, 97] width 68 height 22
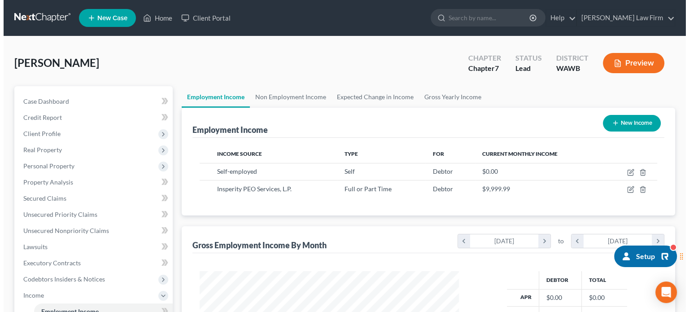
scroll to position [160, 277]
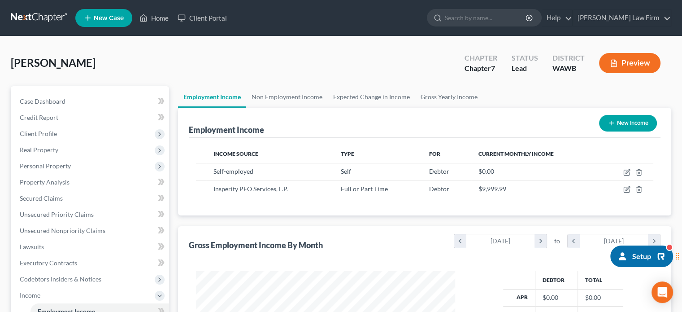
click at [643, 122] on button "New Income" at bounding box center [628, 123] width 58 height 17
select select "0"
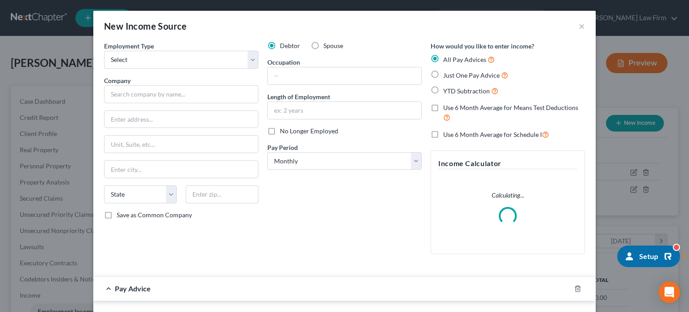
scroll to position [160, 280]
click at [158, 56] on select "Select Full or [DEMOGRAPHIC_DATA] Employment Self Employment" at bounding box center [181, 60] width 154 height 18
select select "0"
click at [104, 51] on select "Select Full or [DEMOGRAPHIC_DATA] Employment Self Employment" at bounding box center [181, 60] width 154 height 18
click at [443, 109] on label "Use 6 Month Average for Means Test Deductions" at bounding box center [514, 112] width 142 height 19
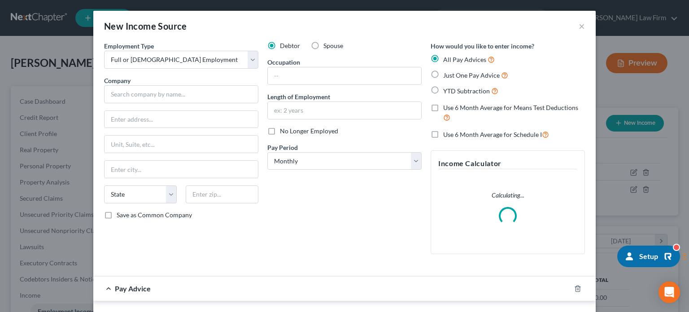
click at [447, 109] on input "Use 6 Month Average for Means Test Deductions" at bounding box center [450, 106] width 6 height 6
checkbox input "true"
click at [280, 133] on label "No Longer Employed" at bounding box center [309, 131] width 58 height 9
click at [284, 132] on input "No Longer Employed" at bounding box center [287, 130] width 6 height 6
checkbox input "true"
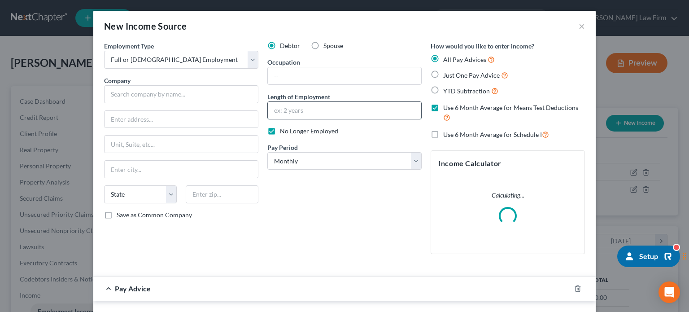
click at [279, 111] on input "text" at bounding box center [344, 110] width 153 height 17
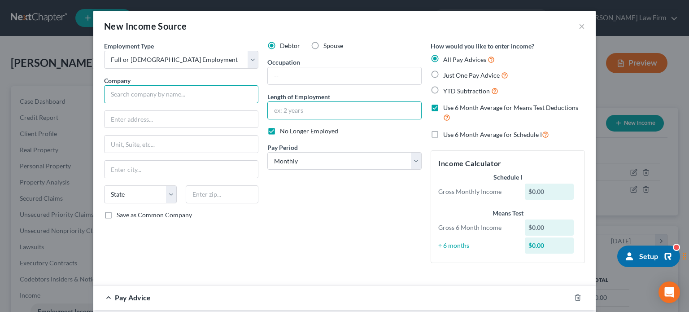
click at [165, 86] on input "text" at bounding box center [181, 94] width 154 height 18
click at [158, 95] on input "Progressive Animal Society" at bounding box center [181, 94] width 154 height 18
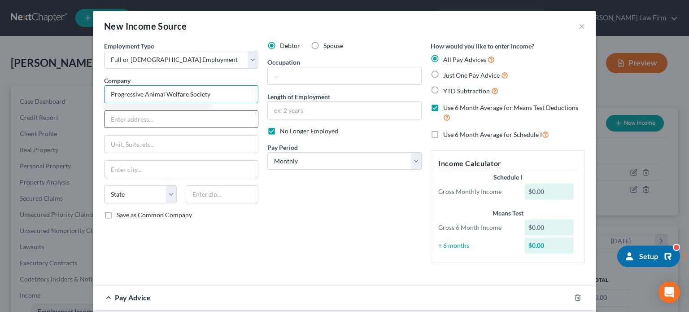
type input "Progressive Animal Welfare Society"
click at [179, 124] on input "text" at bounding box center [181, 119] width 153 height 17
type input "[STREET_ADDRESS]"
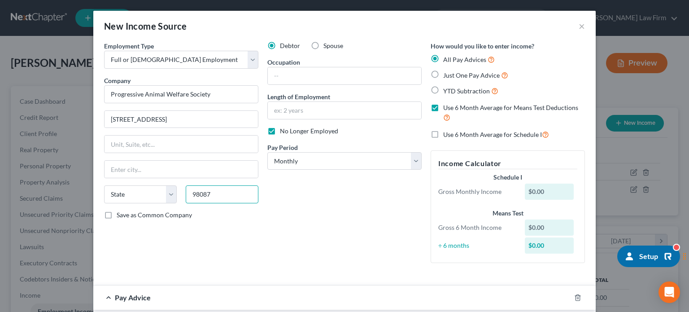
type input "98087"
click at [296, 201] on div "Debtor Spouse Occupation Length of Employment No Longer Employed Pay Period * S…" at bounding box center [344, 155] width 163 height 229
click at [293, 171] on div "Debtor Spouse Occupation Length of Employment No Longer Employed Pay Period * S…" at bounding box center [344, 155] width 163 height 229
click at [293, 166] on select "Select Monthly Twice Monthly Every Other Week Weekly" at bounding box center [344, 161] width 154 height 18
select select "2"
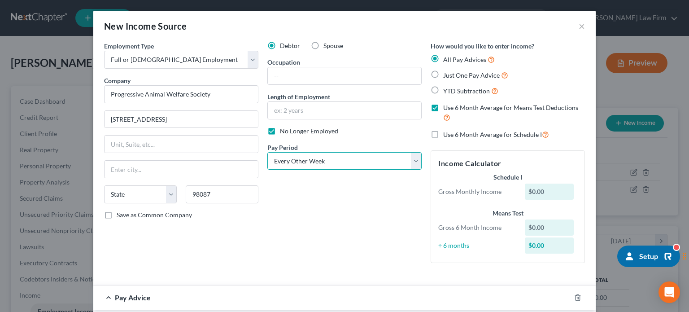
click at [267, 152] on select "Select Monthly Twice Monthly Every Other Week Weekly" at bounding box center [344, 161] width 154 height 18
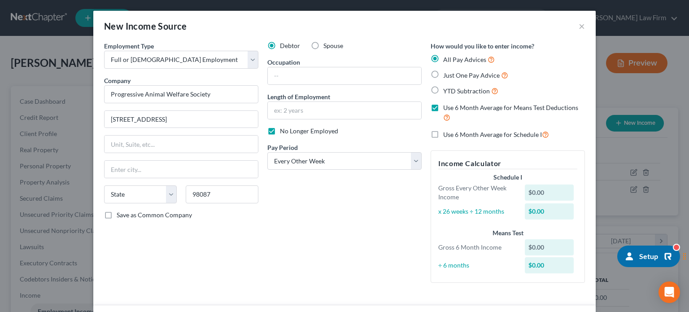
click at [319, 244] on div "Debtor Spouse Occupation Length of Employment No Longer Employed Pay Period * S…" at bounding box center [344, 165] width 163 height 249
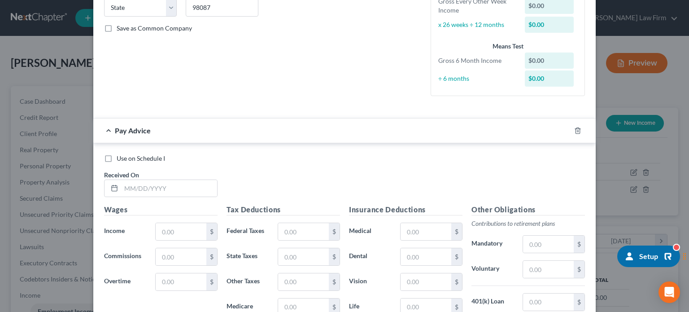
scroll to position [185, 0]
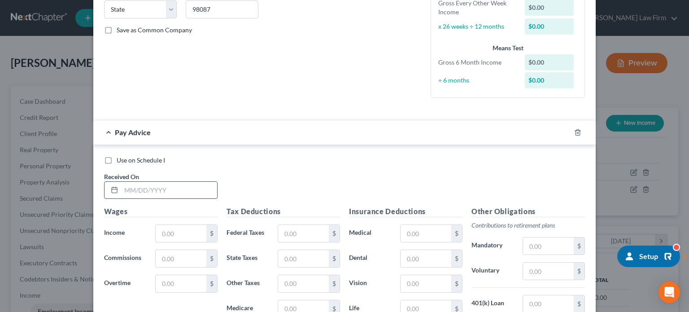
click at [141, 189] on input "text" at bounding box center [169, 190] width 96 height 17
type input "[DATE]"
click at [167, 226] on input "text" at bounding box center [181, 233] width 51 height 17
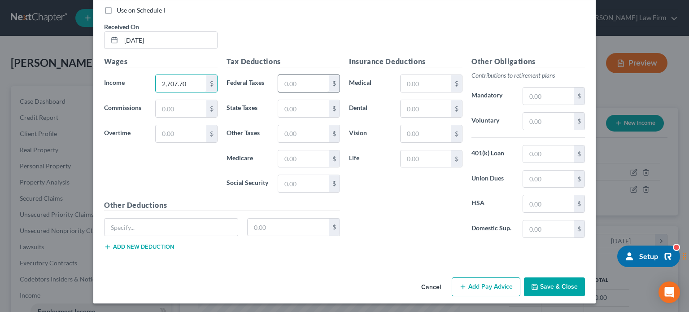
type input "2,707.70"
click at [299, 82] on input "text" at bounding box center [303, 83] width 51 height 17
type input "15.69"
click at [296, 190] on input "text" at bounding box center [303, 183] width 51 height 17
type input "167.88"
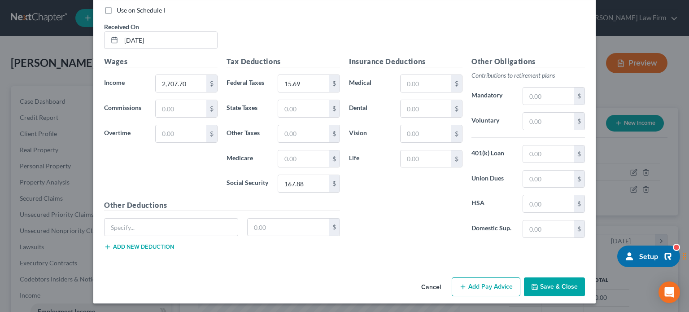
click at [429, 208] on div "Insurance Deductions Medical $ Dental $ Vision $ Life $" at bounding box center [406, 150] width 122 height 189
click at [278, 107] on input "text" at bounding box center [303, 108] width 51 height 17
type input "33.51"
click at [430, 222] on div "Insurance Deductions Medical $ Dental $ Vision $ Life $" at bounding box center [406, 150] width 122 height 189
click at [395, 187] on div "Insurance Deductions Medical $ Dental $ Vision $ Life $" at bounding box center [406, 150] width 122 height 189
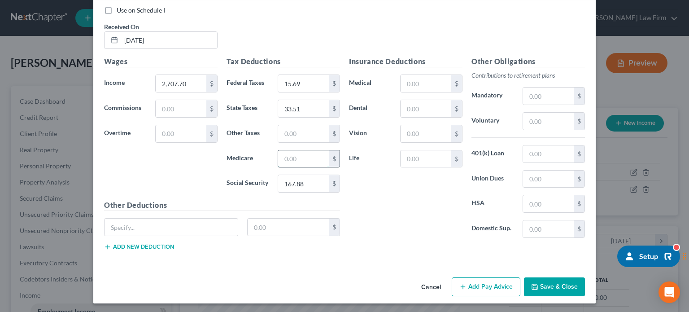
click at [295, 156] on input "text" at bounding box center [303, 158] width 51 height 17
type input "39.26"
click at [375, 205] on div "Insurance Deductions Medical $ Dental $ Vision $ Life $" at bounding box center [406, 150] width 122 height 189
click at [472, 277] on button "Add Pay Advice" at bounding box center [486, 286] width 69 height 19
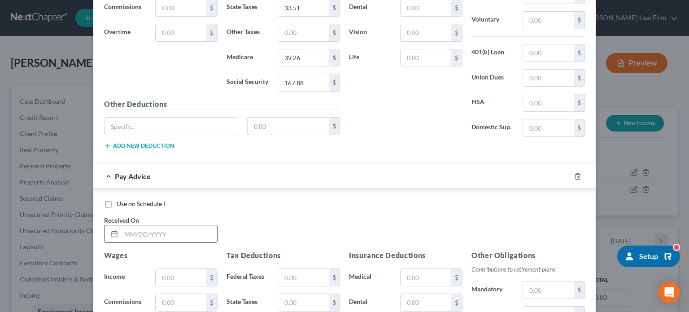
scroll to position [485, 0]
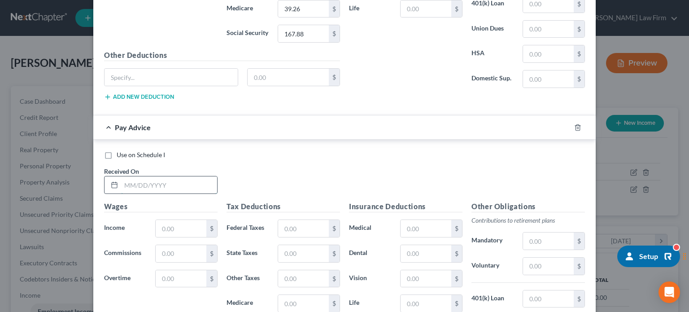
click at [152, 181] on input "text" at bounding box center [169, 184] width 96 height 17
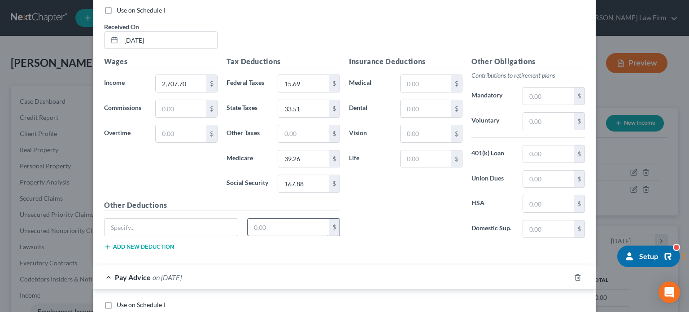
scroll to position [628, 0]
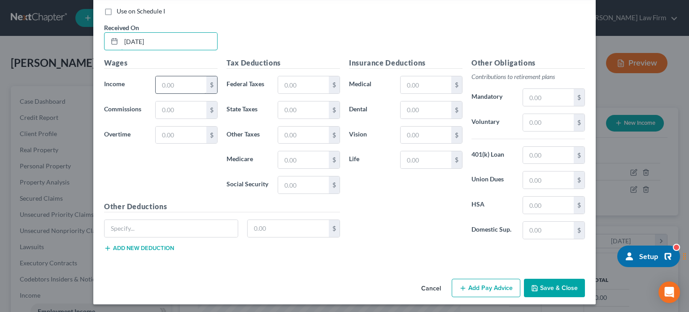
type input "[DATE]"
click at [193, 79] on input "text" at bounding box center [181, 84] width 51 height 17
type input "3,384.62"
click at [291, 79] on input "text" at bounding box center [303, 84] width 51 height 17
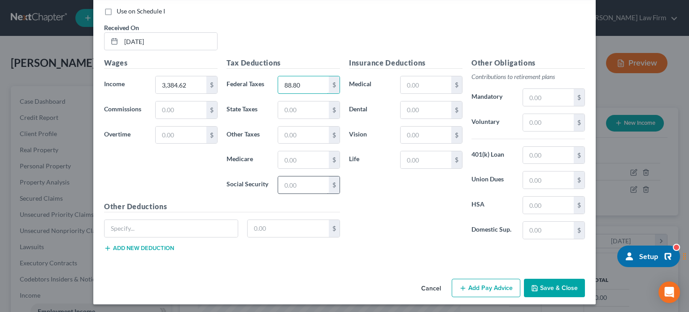
type input "88.80"
click at [294, 186] on input "text" at bounding box center [303, 184] width 51 height 17
type input "209.84"
click at [287, 157] on input "text" at bounding box center [303, 159] width 51 height 17
type input "49.08"
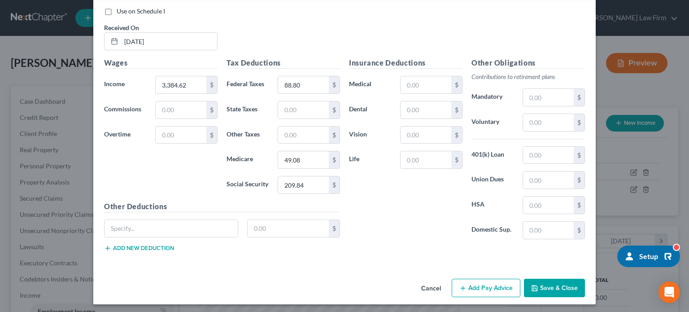
click at [409, 205] on div "Insurance Deductions Medical $ Dental $ Vision $ Life $" at bounding box center [406, 151] width 122 height 189
click at [292, 111] on input "text" at bounding box center [303, 109] width 51 height 17
type input "41.91"
click at [534, 122] on input "text" at bounding box center [548, 122] width 51 height 17
type input "67.69"
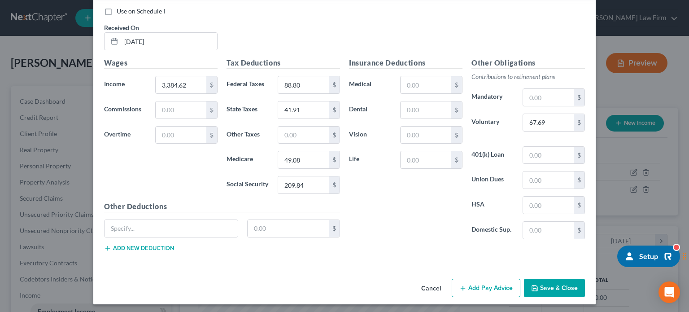
click at [409, 224] on div "Insurance Deductions Medical $ Dental $ Vision $ Life $" at bounding box center [406, 151] width 122 height 189
click at [473, 288] on button "Add Pay Advice" at bounding box center [486, 288] width 69 height 19
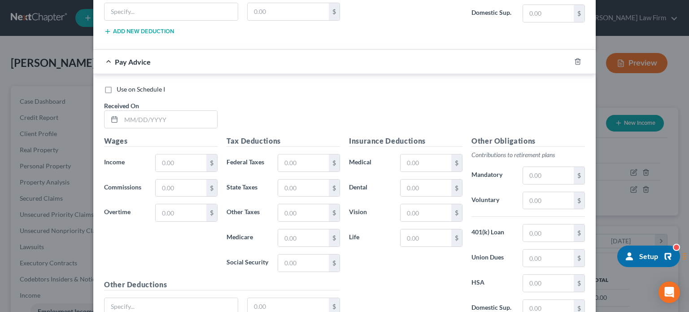
scroll to position [921, 0]
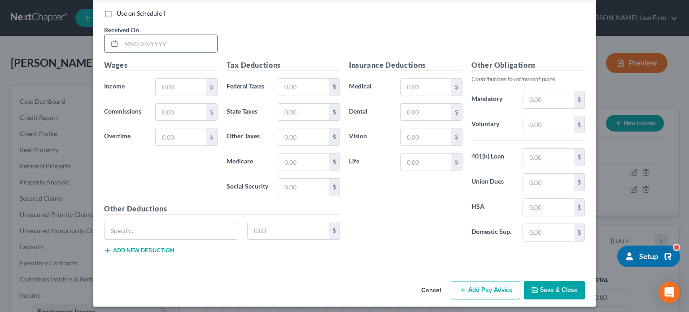
click at [132, 39] on input "text" at bounding box center [169, 43] width 96 height 17
type input "[DATE]"
click at [163, 81] on input "text" at bounding box center [181, 87] width 51 height 17
type input "3,384.62"
click at [285, 83] on input "text" at bounding box center [303, 87] width 51 height 17
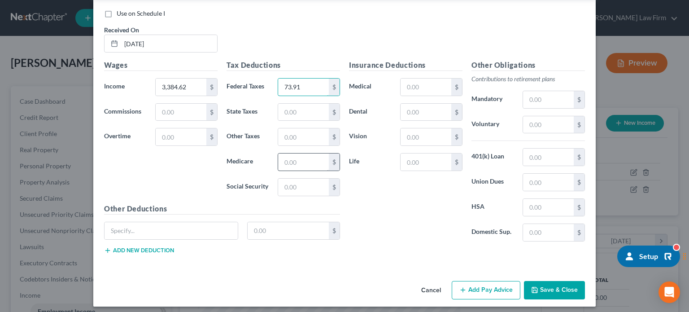
type input "73.91"
click at [289, 154] on input "text" at bounding box center [303, 161] width 51 height 17
type input "47.28"
click at [292, 192] on div "Tax Deductions Federal Taxes 73.91 $ State Taxes $ Other Taxes $ Medicare 47.28…" at bounding box center [283, 132] width 122 height 144
click at [292, 179] on input "text" at bounding box center [303, 187] width 51 height 17
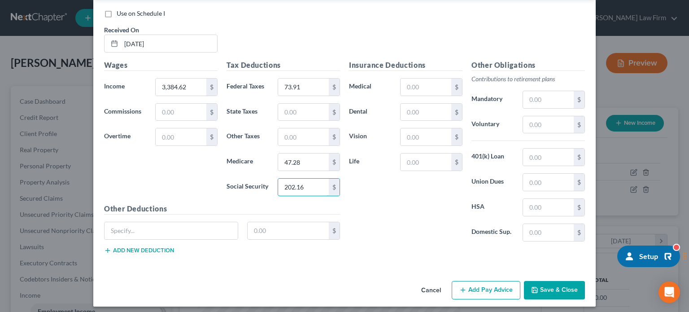
type input "202.16"
click at [428, 179] on div "Insurance Deductions Medical $ Dental $ Vision $ Life $" at bounding box center [406, 154] width 122 height 189
click at [296, 115] on input "text" at bounding box center [303, 112] width 51 height 17
type input "41.90"
click at [398, 208] on div "Insurance Deductions Medical $ Dental $ Vision $ Life $" at bounding box center [406, 154] width 122 height 189
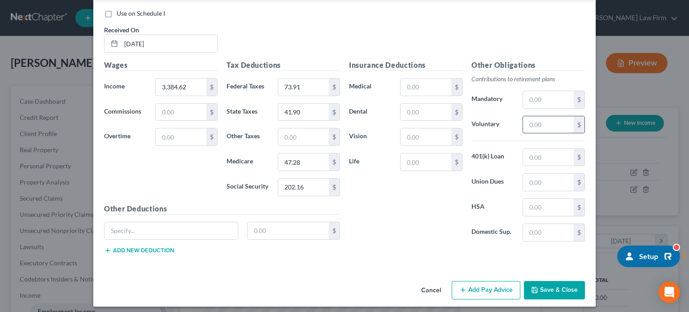
click at [531, 117] on input "text" at bounding box center [548, 124] width 51 height 17
type input "67.69"
click at [445, 190] on div "Insurance Deductions Medical $ Dental $ Vision $ Life $" at bounding box center [406, 154] width 122 height 189
drag, startPoint x: 537, startPoint y: 151, endPoint x: 534, endPoint y: 156, distance: 5.9
click at [534, 156] on input "text" at bounding box center [548, 157] width 51 height 17
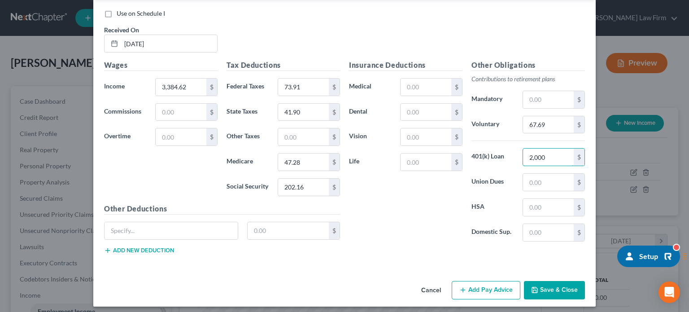
type input "2,000"
click at [414, 199] on div "Insurance Deductions Medical $ Dental $ Vision $ Life $" at bounding box center [406, 154] width 122 height 189
click at [419, 104] on input "text" at bounding box center [426, 112] width 51 height 17
type input "3.80"
click at [407, 134] on input "text" at bounding box center [426, 136] width 51 height 17
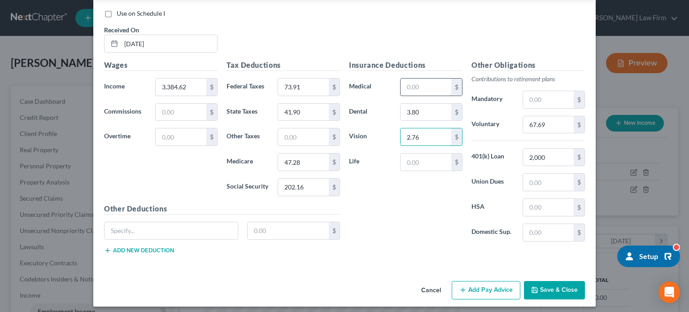
type input "2.76"
click at [411, 82] on input "text" at bounding box center [426, 87] width 51 height 17
type input "117.52"
click at [393, 225] on div "Insurance Deductions Medical 117.52 $ Dental 3.80 $ Vision 2.76 $ Life $" at bounding box center [406, 154] width 122 height 189
click at [490, 287] on button "Add Pay Advice" at bounding box center [486, 290] width 69 height 19
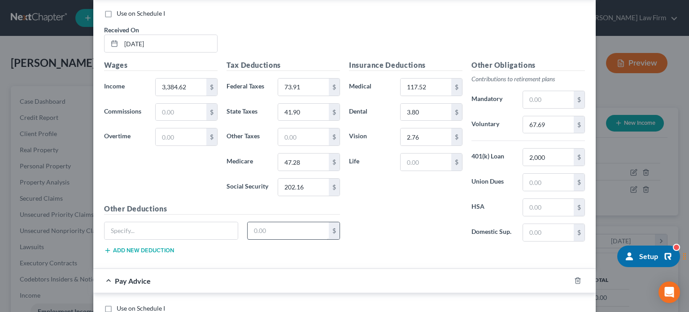
scroll to position [1071, 0]
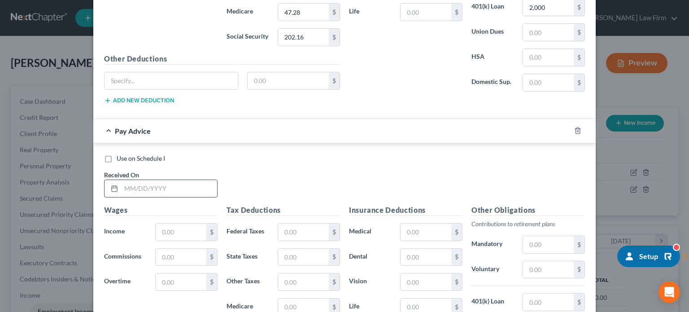
click at [178, 188] on input "text" at bounding box center [169, 188] width 96 height 17
type input "[DATE]"
click at [180, 223] on input "text" at bounding box center [181, 231] width 51 height 17
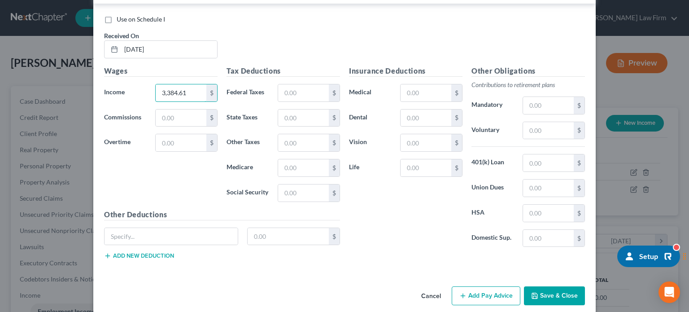
scroll to position [1214, 0]
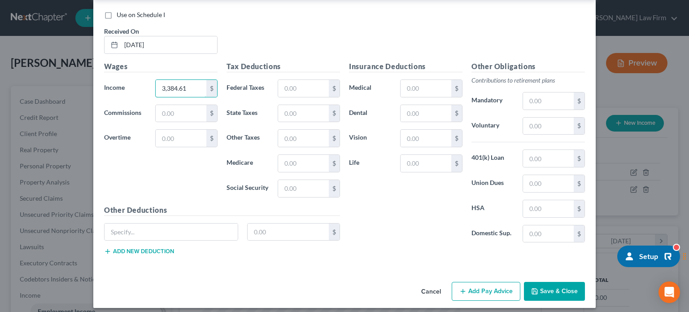
type input "3,384.61"
click at [295, 71] on div "Tax Deductions Federal Taxes $ State Taxes $ Other Taxes $ Medicare $ Social Se…" at bounding box center [283, 133] width 122 height 144
click at [296, 81] on input "text" at bounding box center [303, 88] width 51 height 17
type input "88.80"
click at [289, 157] on input "text" at bounding box center [303, 163] width 51 height 17
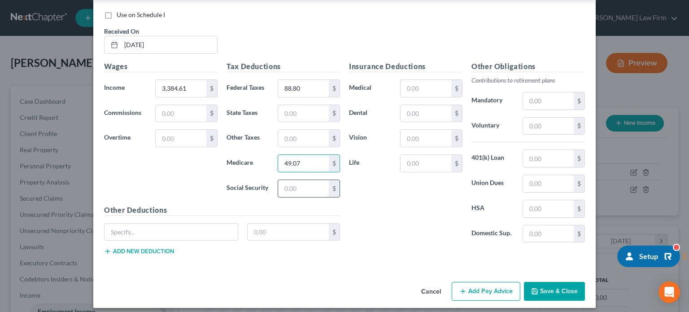
type input "49.07"
click at [303, 183] on input "text" at bounding box center [303, 188] width 51 height 17
type input "209.84"
drag, startPoint x: 447, startPoint y: 207, endPoint x: 446, endPoint y: 197, distance: 9.6
click at [447, 207] on div "Insurance Deductions Medical $ Dental $ Vision $ Life $" at bounding box center [406, 155] width 122 height 189
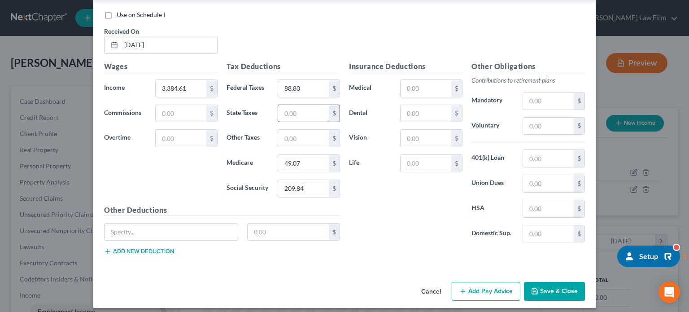
click at [282, 108] on input "text" at bounding box center [303, 113] width 51 height 17
type input "41.90"
drag, startPoint x: 285, startPoint y: 190, endPoint x: 689, endPoint y: 175, distance: 404.2
click at [405, 84] on input "text" at bounding box center [426, 88] width 51 height 17
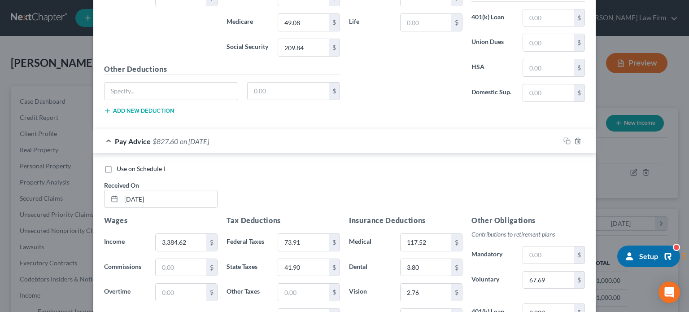
scroll to position [1214, 0]
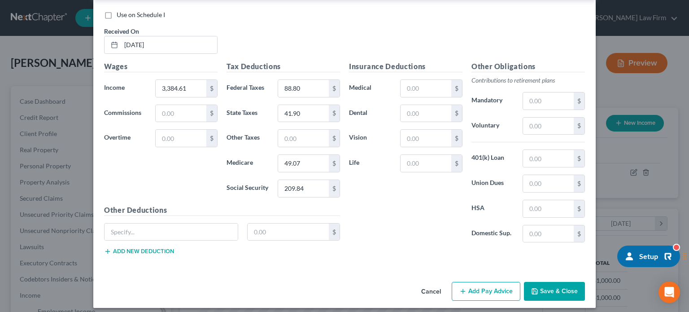
click at [386, 214] on div "Insurance Deductions Medical $ Dental $ Vision $ Life $" at bounding box center [406, 155] width 122 height 189
click at [431, 80] on input "text" at bounding box center [426, 88] width 51 height 17
click at [539, 128] on input "text" at bounding box center [548, 126] width 51 height 17
type input "67.69"
click at [407, 219] on div "Insurance Deductions Medical $ Dental $ Vision $ Life $" at bounding box center [406, 155] width 122 height 189
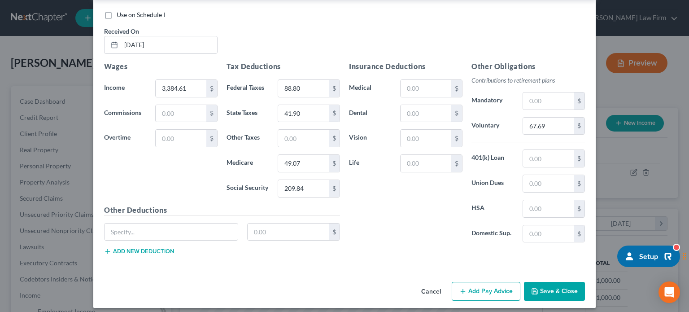
click at [467, 284] on button "Add Pay Advice" at bounding box center [486, 291] width 69 height 19
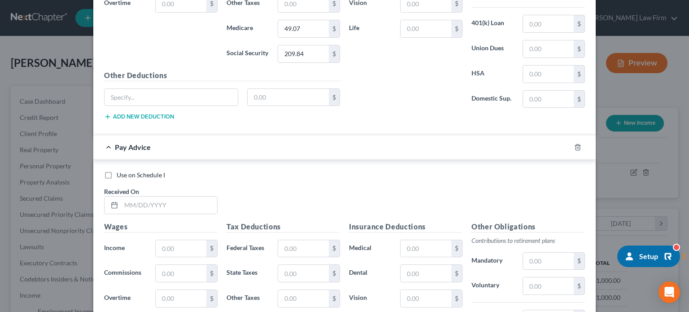
scroll to position [1389, 0]
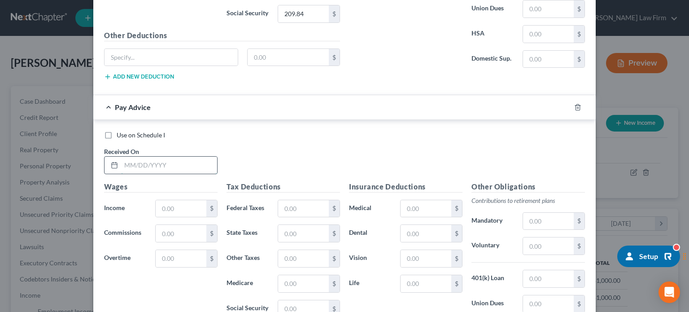
click at [171, 161] on input "text" at bounding box center [169, 165] width 96 height 17
type input "[DATE]"
click at [175, 200] on input "text" at bounding box center [181, 208] width 51 height 17
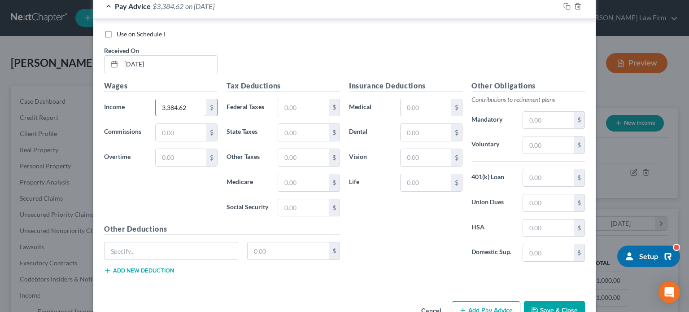
scroll to position [1508, 0]
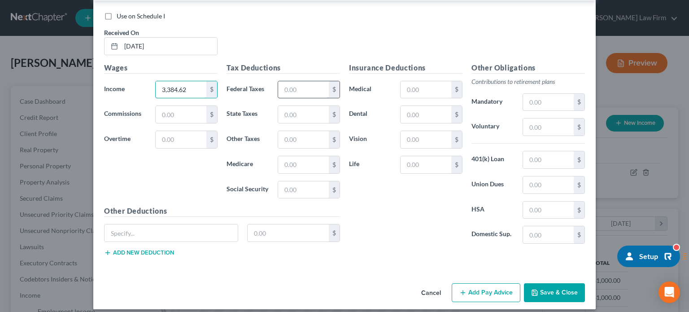
type input "3,384.62"
click at [295, 81] on input "text" at bounding box center [303, 89] width 51 height 17
type input "88.80"
click at [280, 185] on input "text" at bounding box center [303, 189] width 51 height 17
type input "4"
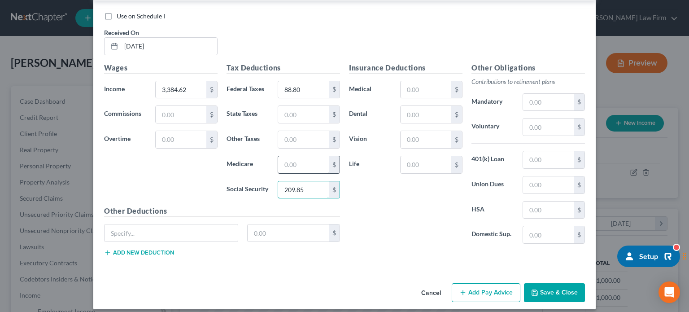
type input "209.85"
click at [289, 160] on input "text" at bounding box center [303, 164] width 51 height 17
type input "49.08"
click at [419, 81] on input "text" at bounding box center [426, 89] width 51 height 17
click at [531, 119] on input "text" at bounding box center [548, 126] width 51 height 17
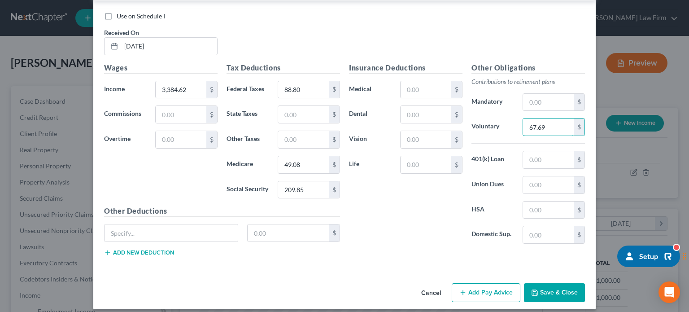
type input "67.69"
click at [422, 219] on div "Insurance Deductions Medical $ Dental $ Vision $ Life $" at bounding box center [406, 156] width 122 height 189
click at [461, 205] on div "Insurance Deductions Medical $ Dental $ Vision $ Life $" at bounding box center [406, 156] width 122 height 189
click at [296, 109] on input "text" at bounding box center [303, 114] width 51 height 17
type input "41.90"
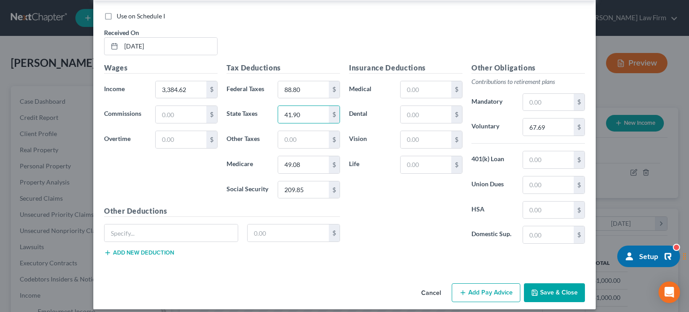
click at [462, 289] on icon "button" at bounding box center [462, 292] width 7 height 7
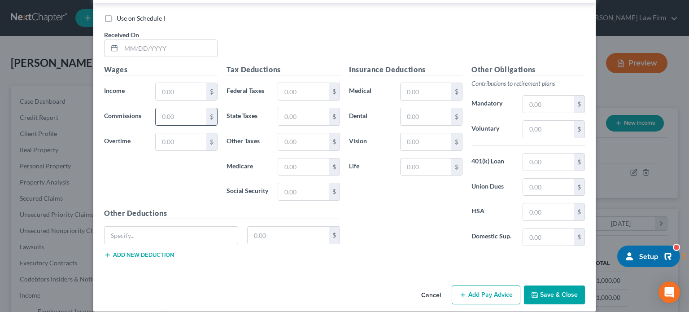
scroll to position [1800, 0]
click at [137, 42] on input "text" at bounding box center [169, 48] width 96 height 17
type input "[DATE]"
click at [173, 87] on input "text" at bounding box center [181, 91] width 51 height 17
type input "3,384.61"
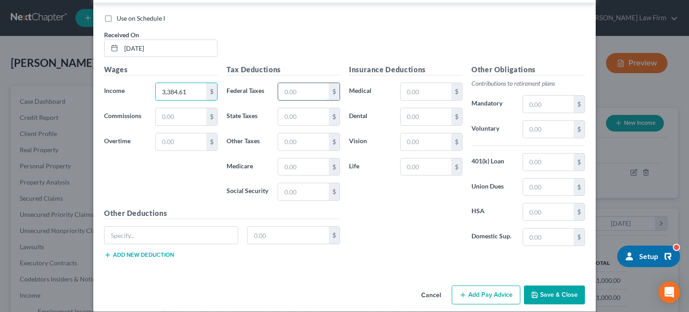
click at [302, 83] on input "text" at bounding box center [303, 91] width 51 height 17
type input "88.80"
click at [298, 183] on input "text" at bounding box center [303, 191] width 51 height 17
type input "209.85"
click at [289, 158] on input "text" at bounding box center [303, 166] width 51 height 17
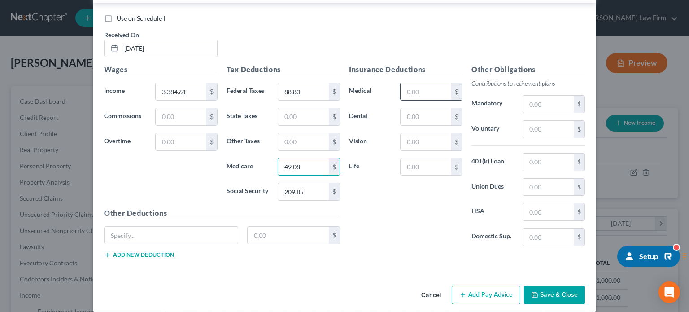
type input "49.08"
click at [421, 83] on input "text" at bounding box center [426, 91] width 51 height 17
click at [538, 121] on input "text" at bounding box center [548, 129] width 51 height 17
type input "67.69"
click at [388, 193] on div "Insurance Deductions Medical $ Dental $ Vision $ Life $" at bounding box center [406, 158] width 122 height 189
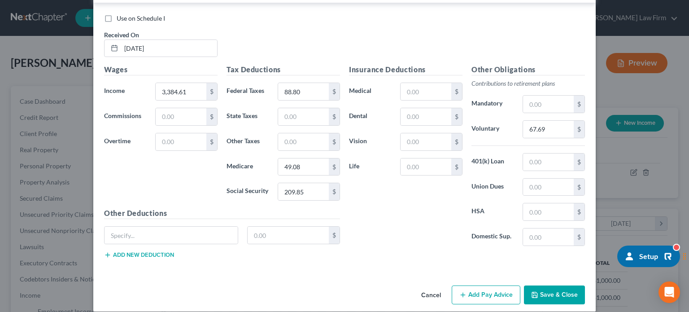
click at [387, 203] on div "Insurance Deductions Medical $ Dental $ Vision $ Life $" at bounding box center [406, 158] width 122 height 189
drag, startPoint x: 291, startPoint y: 110, endPoint x: 295, endPoint y: 116, distance: 7.4
click at [291, 110] on input "text" at bounding box center [303, 116] width 51 height 17
type input "41.90"
click at [482, 285] on button "Add Pay Advice" at bounding box center [486, 294] width 69 height 19
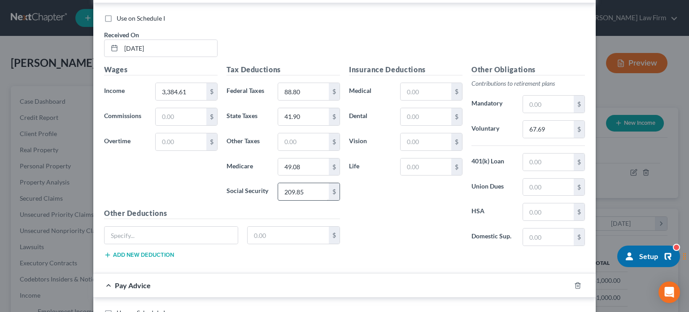
scroll to position [2094, 0]
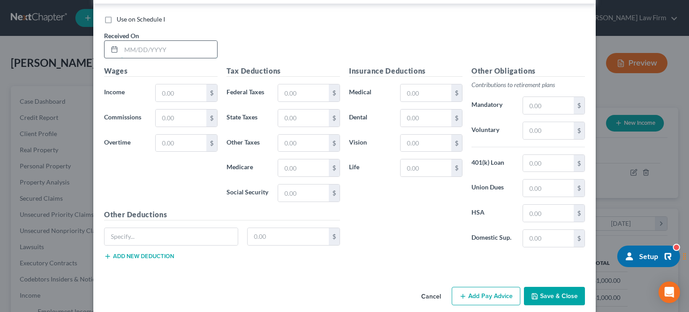
drag, startPoint x: 120, startPoint y: 33, endPoint x: 141, endPoint y: 35, distance: 21.7
click at [121, 41] on input "text" at bounding box center [169, 49] width 96 height 17
type input "[DATE]"
click at [157, 84] on input "text" at bounding box center [181, 92] width 51 height 17
type input "5,363.78"
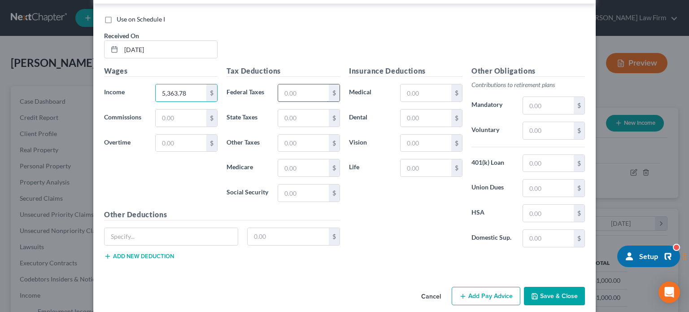
click at [289, 84] on input "text" at bounding box center [303, 92] width 51 height 17
type input "430.23"
click at [289, 184] on input "text" at bounding box center [303, 192] width 51 height 17
type input "309.47"
click at [295, 159] on input "text" at bounding box center [303, 167] width 51 height 17
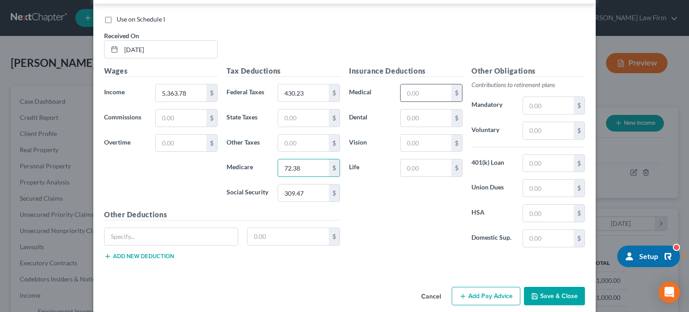
type input "72.38"
click at [424, 84] on input "text" at bounding box center [426, 92] width 51 height 17
type input "352.52"
click at [402, 195] on div "Insurance Deductions Medical 352.52 $ Dental $ Vision $ Life $" at bounding box center [406, 160] width 122 height 189
click at [538, 122] on input "text" at bounding box center [548, 130] width 51 height 17
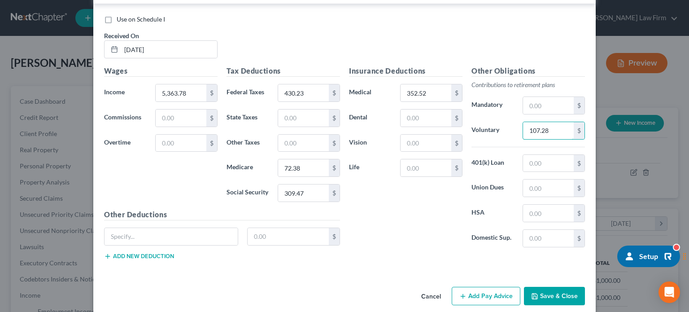
type input "107.28"
drag, startPoint x: 426, startPoint y: 202, endPoint x: 425, endPoint y: 198, distance: 4.6
click at [426, 202] on div "Insurance Deductions Medical 352.52 $ Dental $ Vision $ Life $" at bounding box center [406, 160] width 122 height 189
click at [298, 109] on input "text" at bounding box center [303, 117] width 51 height 17
type input "66.40"
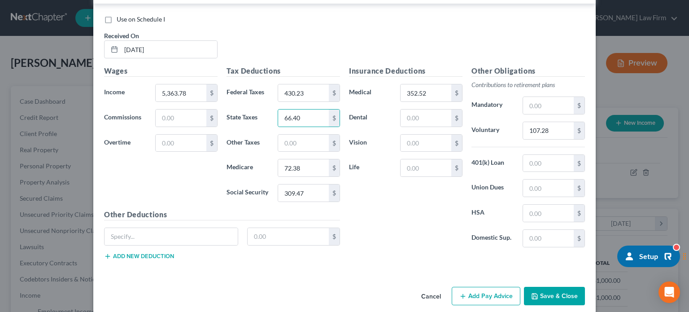
click at [388, 195] on div "Insurance Deductions Medical 352.52 $ Dental $ Vision $ Life $" at bounding box center [406, 160] width 122 height 189
click at [422, 109] on input "text" at bounding box center [426, 117] width 51 height 17
type input "11.40"
click at [401, 135] on input "text" at bounding box center [426, 143] width 51 height 17
type input "8.28"
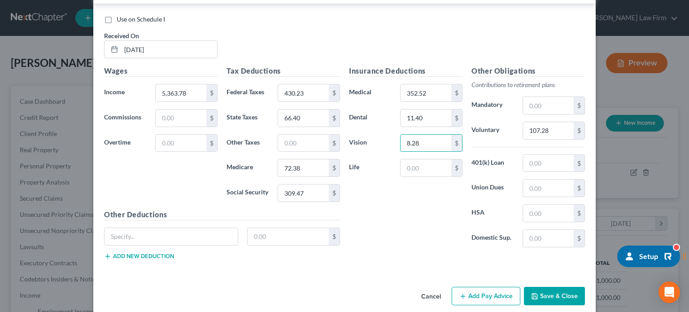
click at [424, 205] on div "Insurance Deductions Medical 352.52 $ Dental 11.40 $ Vision 8.28 $ Life $" at bounding box center [406, 160] width 122 height 189
click at [477, 287] on button "Add Pay Advice" at bounding box center [486, 296] width 69 height 19
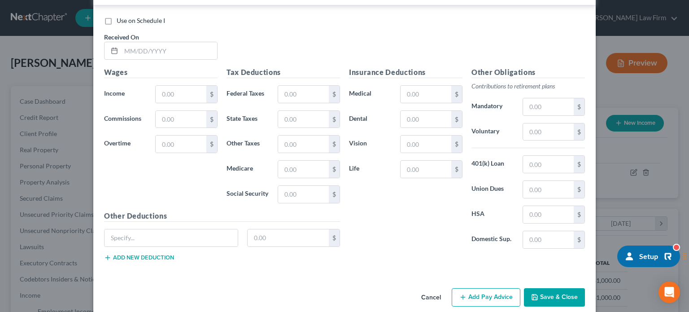
scroll to position [2237, 0]
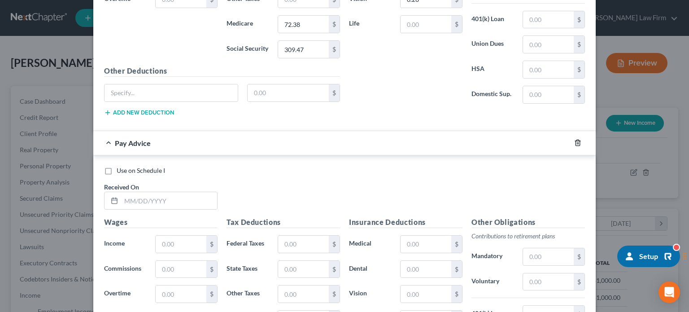
click at [575, 139] on icon "button" at bounding box center [577, 142] width 7 height 7
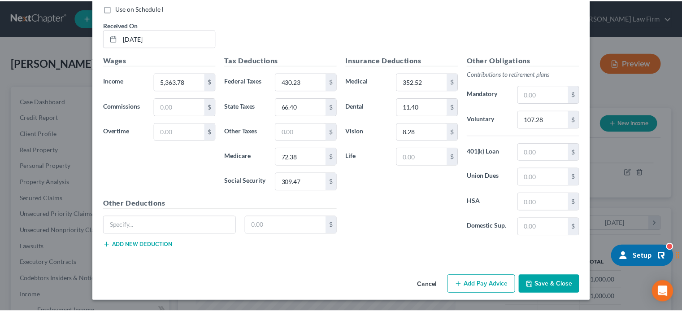
scroll to position [2094, 0]
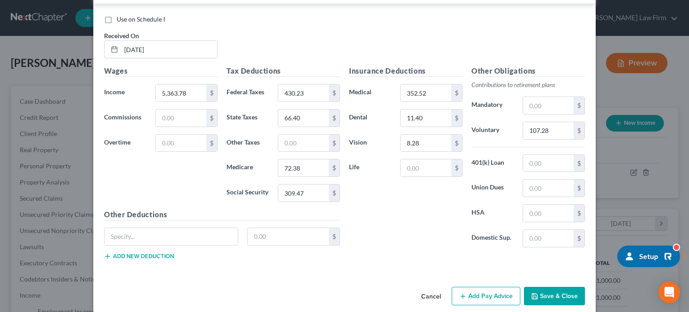
click at [551, 292] on button "Save & Close" at bounding box center [554, 296] width 61 height 19
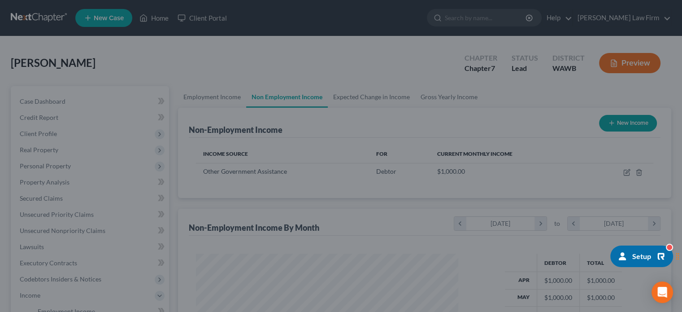
scroll to position [448557, 448439]
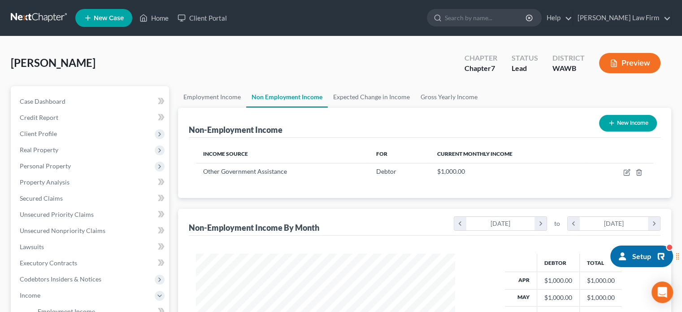
click at [213, 83] on div "[PERSON_NAME] Upgraded Chapter Chapter 7 Status Lead District [GEOGRAPHIC_DATA]…" at bounding box center [341, 66] width 661 height 39
click at [219, 105] on link "Employment Income" at bounding box center [212, 97] width 68 height 22
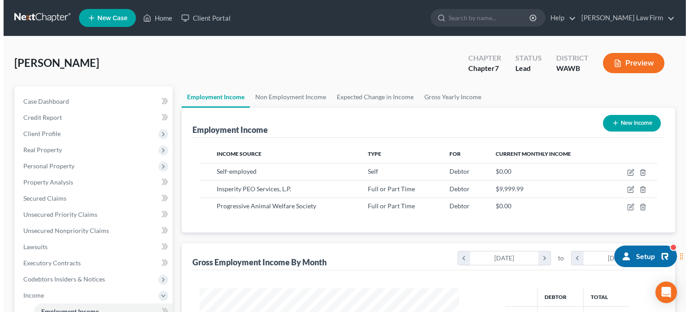
scroll to position [160, 277]
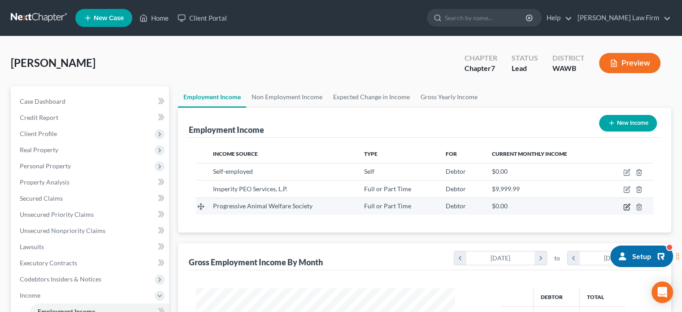
click at [628, 203] on icon "button" at bounding box center [627, 206] width 7 height 7
select select "0"
select select "2"
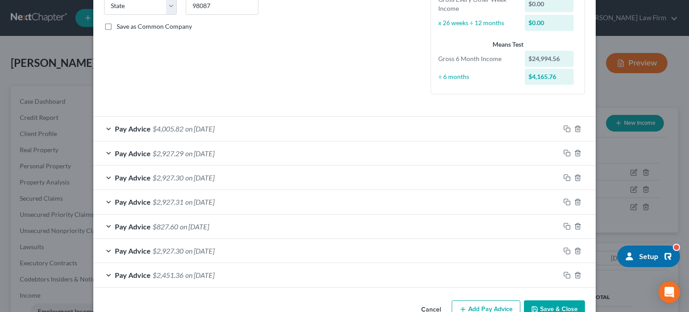
scroll to position [212, 0]
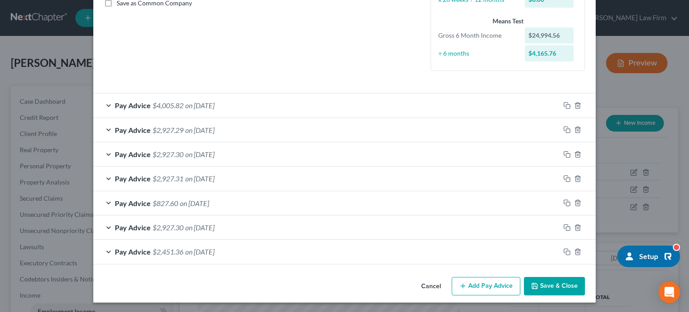
click at [293, 115] on div "Pay Advice $4,005.82 on [DATE]" at bounding box center [326, 105] width 467 height 24
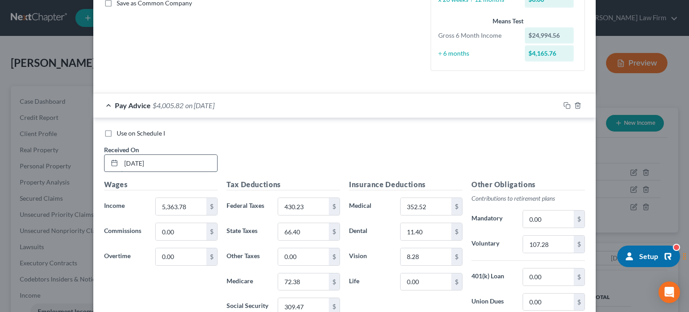
click at [136, 162] on input "[DATE]" at bounding box center [169, 163] width 96 height 17
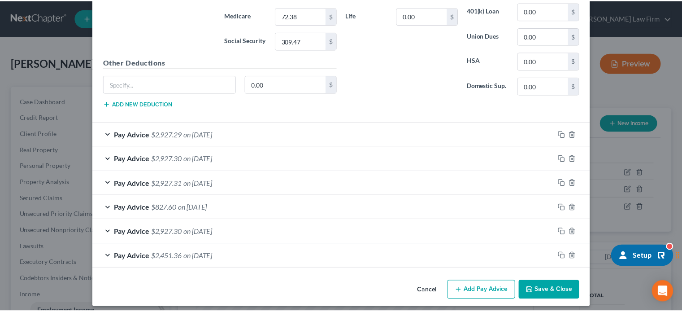
scroll to position [481, 0]
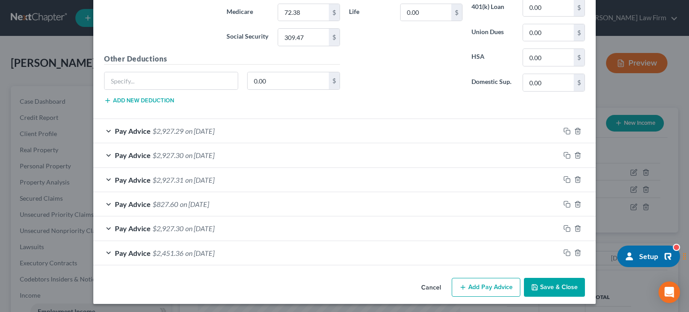
type input "[DATE]"
click at [545, 289] on button "Save & Close" at bounding box center [554, 287] width 61 height 19
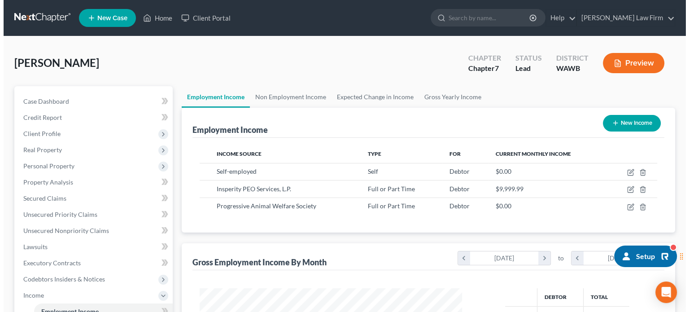
scroll to position [448557, 448439]
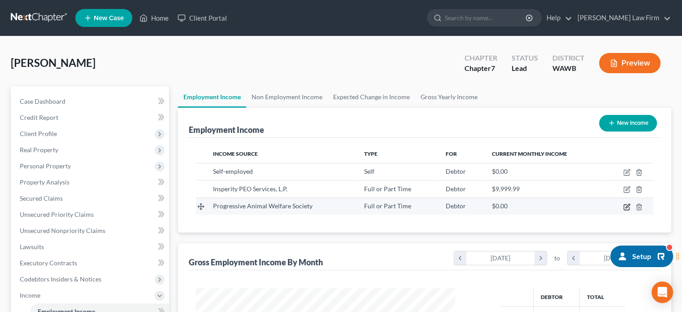
click at [630, 206] on icon "button" at bounding box center [627, 206] width 7 height 7
select select "0"
select select "2"
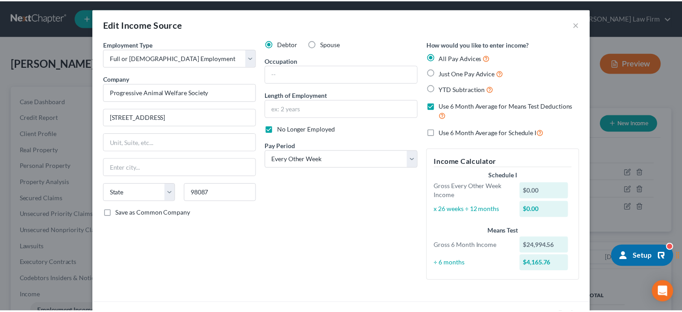
scroll to position [0, 0]
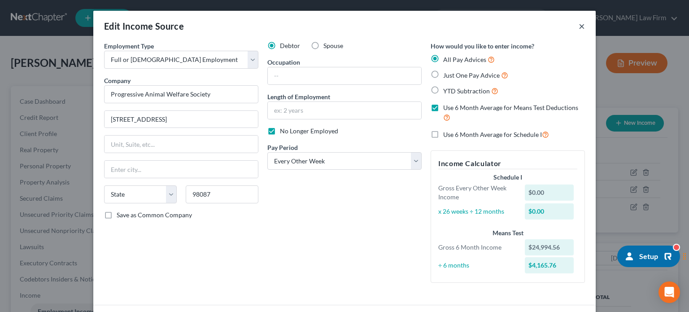
click at [579, 24] on button "×" at bounding box center [582, 26] width 6 height 11
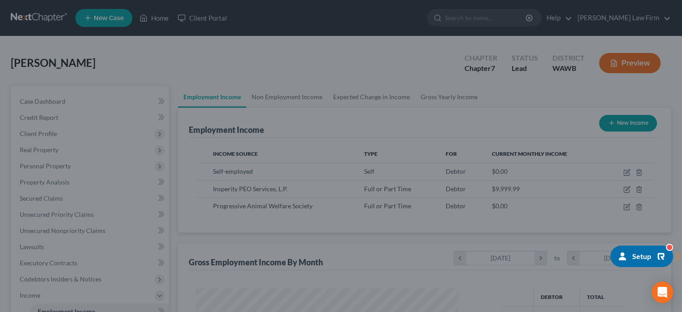
scroll to position [160, 277]
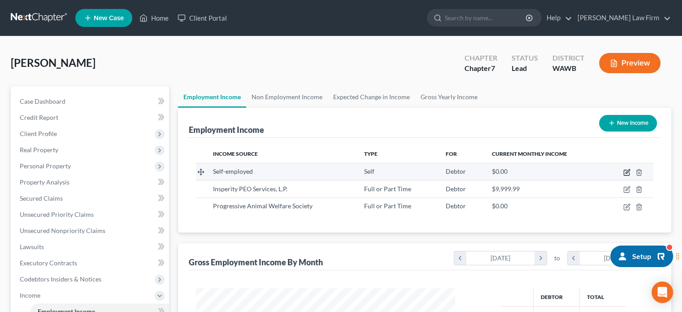
click at [624, 171] on icon "button" at bounding box center [627, 172] width 7 height 7
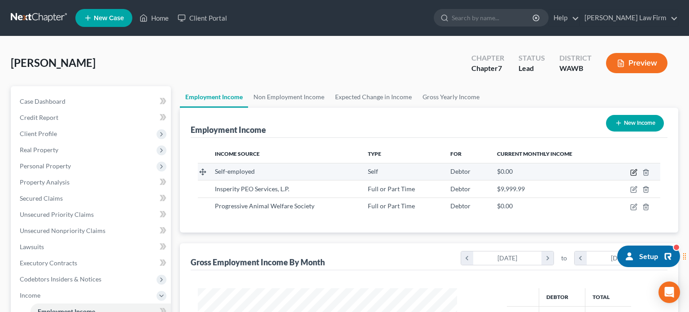
scroll to position [160, 280]
select select "1"
select select "0"
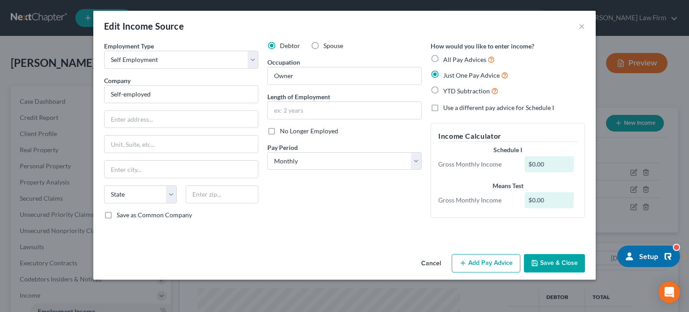
click at [486, 254] on button "Add Pay Advice" at bounding box center [486, 263] width 69 height 19
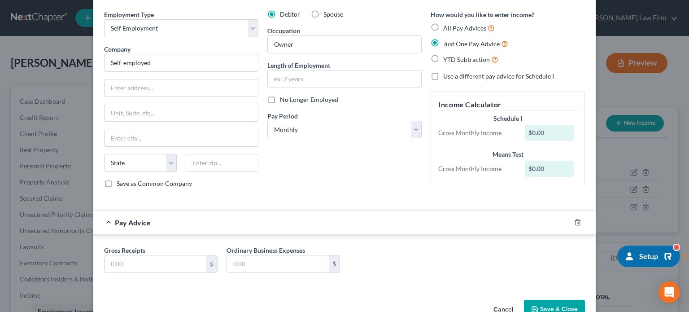
scroll to position [54, 0]
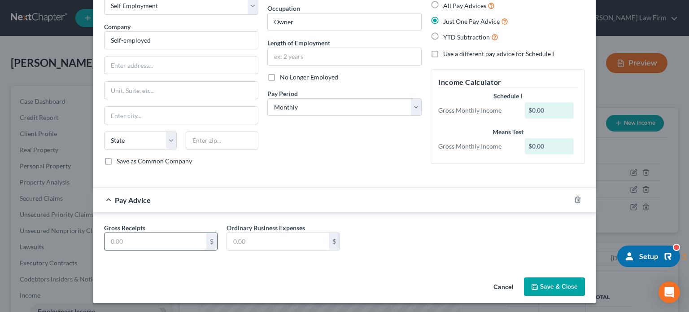
click at [165, 237] on input "text" at bounding box center [156, 241] width 102 height 17
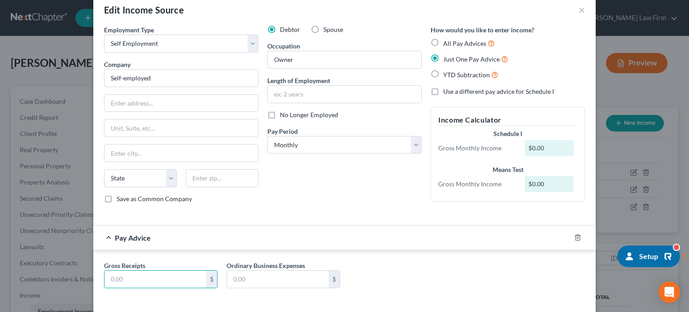
scroll to position [0, 0]
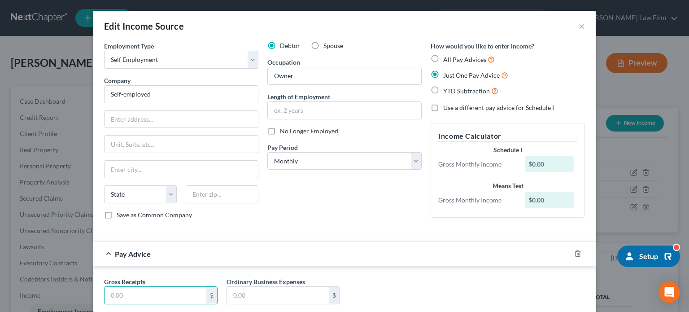
click at [443, 59] on label "All Pay Advices" at bounding box center [469, 59] width 52 height 10
click at [447, 59] on input "All Pay Advices" at bounding box center [450, 57] width 6 height 6
radio input "true"
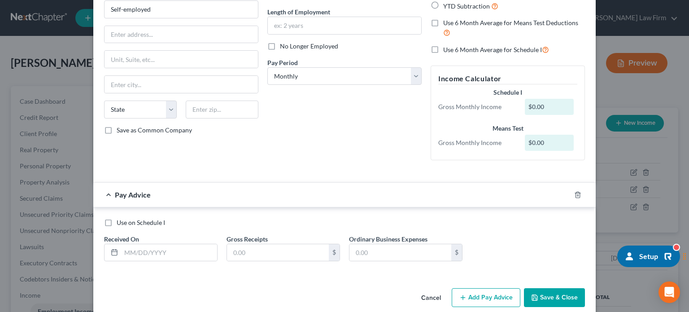
scroll to position [97, 0]
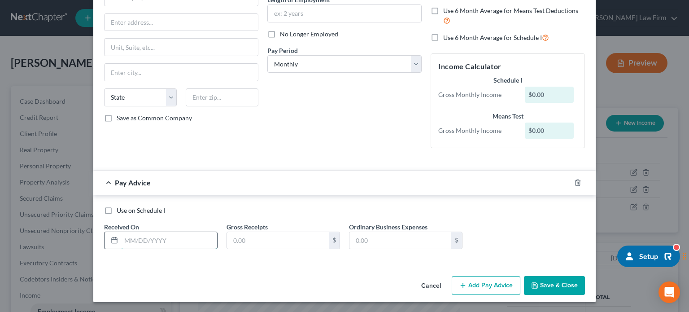
click at [166, 247] on input "text" at bounding box center [169, 240] width 96 height 17
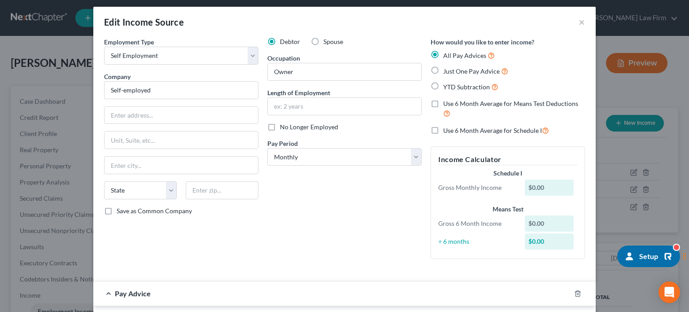
scroll to position [0, 0]
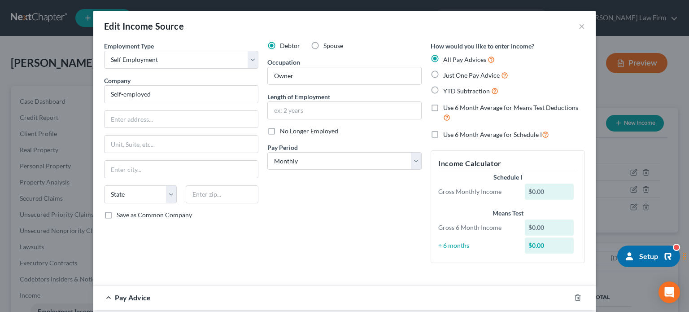
click at [443, 78] on label "Just One Pay Advice" at bounding box center [475, 75] width 65 height 10
click at [447, 76] on input "Just One Pay Advice" at bounding box center [450, 73] width 6 height 6
radio input "true"
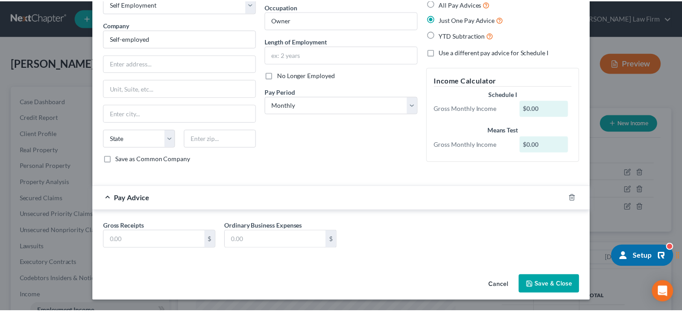
scroll to position [54, 0]
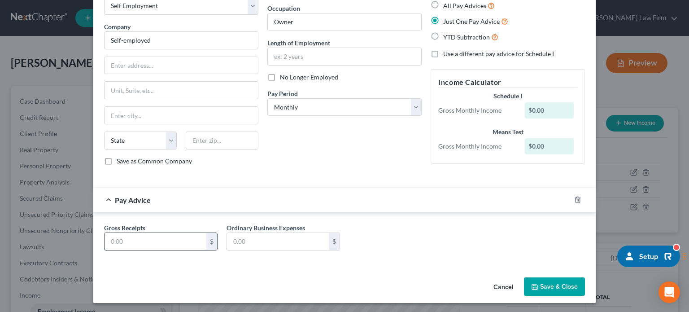
click at [150, 238] on input "text" at bounding box center [156, 241] width 102 height 17
paste input "1,937.83"
type input "1,937.83"
click at [282, 236] on input "text" at bounding box center [278, 241] width 102 height 17
click at [201, 286] on div "Cancel Save & Close" at bounding box center [344, 289] width 503 height 30
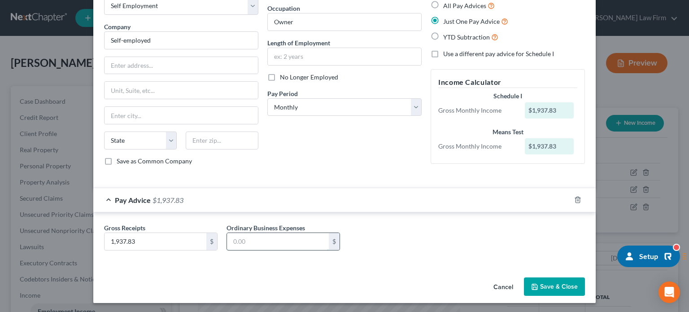
click at [241, 238] on input "text" at bounding box center [278, 241] width 102 height 17
type input "401.67"
click at [350, 225] on div "Gross Receipts 1,937.83 $ Ordinary Business Expenses 401.67 $" at bounding box center [345, 240] width 490 height 35
click at [549, 290] on button "Save & Close" at bounding box center [554, 286] width 61 height 19
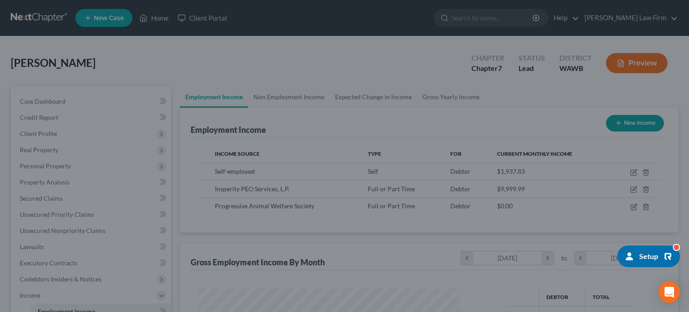
scroll to position [448557, 448439]
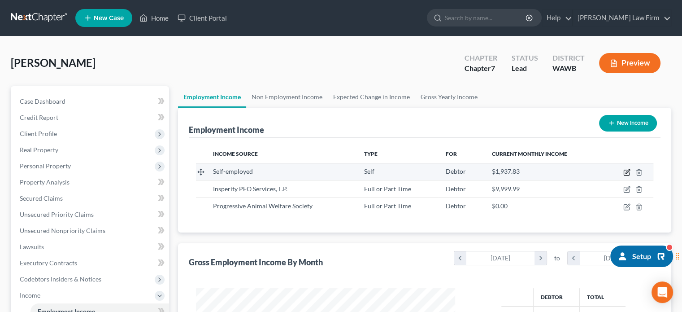
click at [630, 171] on icon "button" at bounding box center [627, 172] width 7 height 7
select select "1"
select select "0"
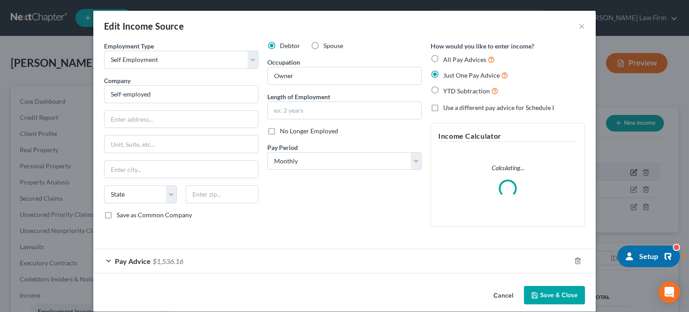
scroll to position [160, 280]
click at [305, 127] on span "No Longer Employed" at bounding box center [309, 131] width 58 height 8
click at [289, 127] on input "No Longer Employed" at bounding box center [287, 130] width 6 height 6
click at [305, 128] on span "No Longer Employed" at bounding box center [309, 131] width 58 height 8
click at [289, 128] on input "No Longer Employed" at bounding box center [287, 130] width 6 height 6
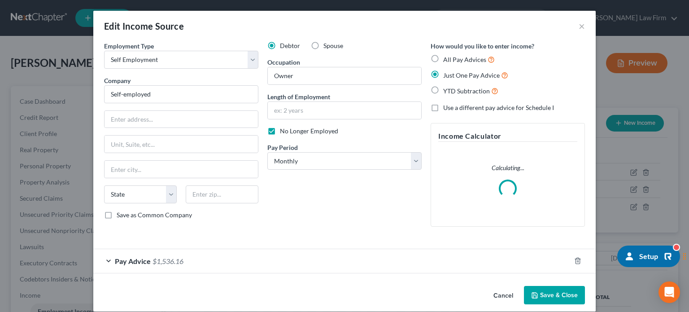
checkbox input "false"
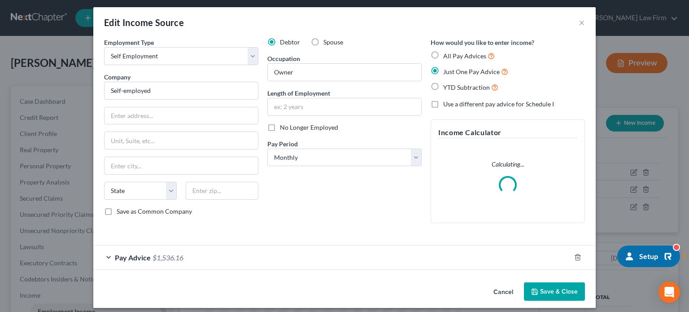
scroll to position [0, 0]
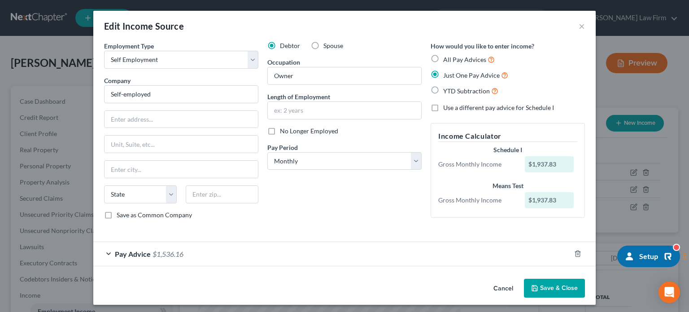
click at [443, 109] on label "Use a different pay advice for Schedule I" at bounding box center [498, 107] width 111 height 9
click at [447, 109] on input "Use a different pay advice for Schedule I" at bounding box center [450, 106] width 6 height 6
checkbox input "true"
click at [477, 285] on button "Add Schedule I Income" at bounding box center [476, 288] width 90 height 19
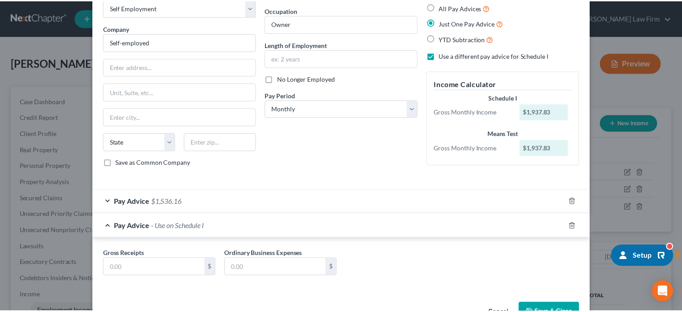
scroll to position [79, 0]
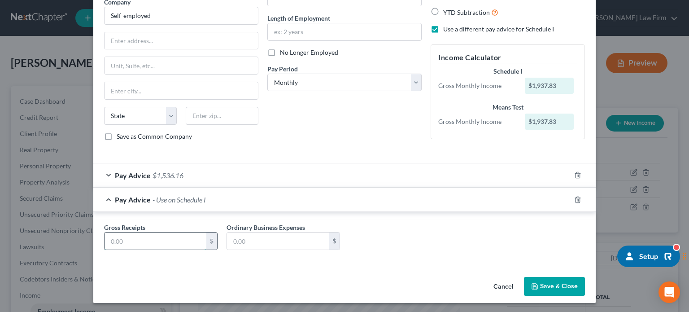
click at [174, 233] on input "text" at bounding box center [156, 240] width 102 height 17
type input "0"
drag, startPoint x: 268, startPoint y: 243, endPoint x: 244, endPoint y: 258, distance: 28.6
click at [268, 243] on input "text" at bounding box center [278, 240] width 102 height 17
type input "0"
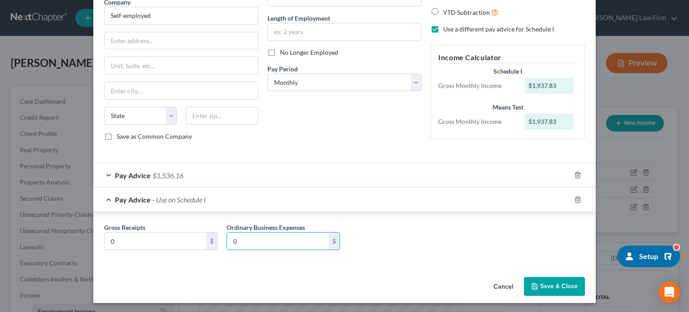
click at [568, 282] on button "Save & Close" at bounding box center [554, 286] width 61 height 19
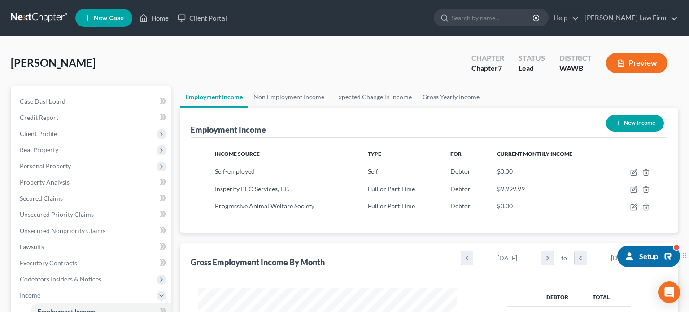
scroll to position [448557, 448439]
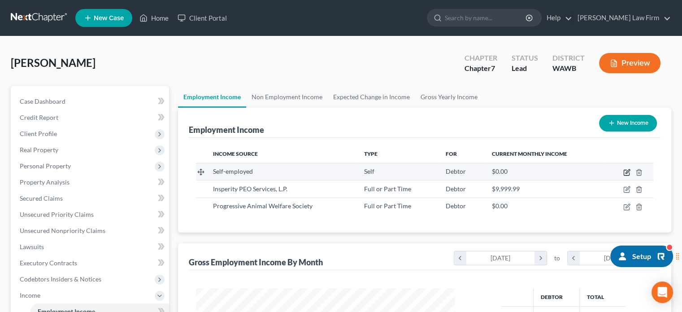
click at [630, 169] on icon "button" at bounding box center [627, 172] width 7 height 7
select select "1"
select select "0"
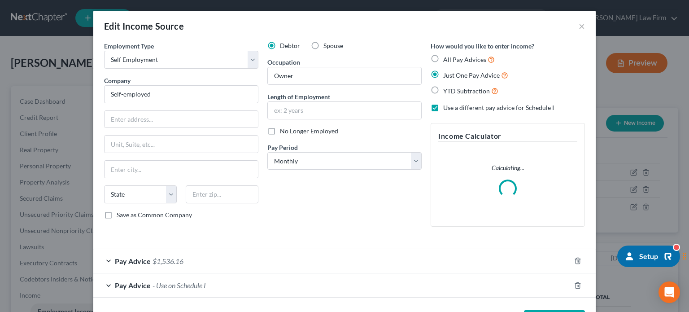
scroll to position [160, 280]
click at [319, 257] on div "Pay Advice $1,536.16" at bounding box center [331, 261] width 477 height 24
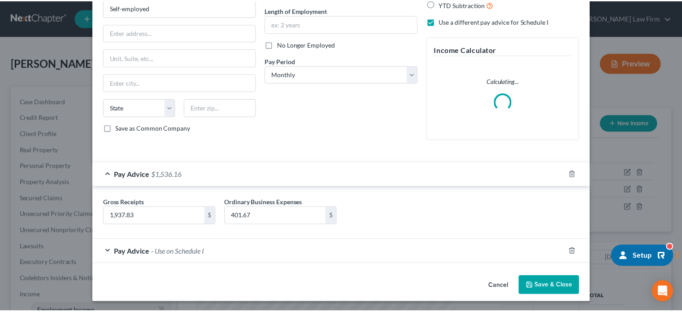
scroll to position [0, 0]
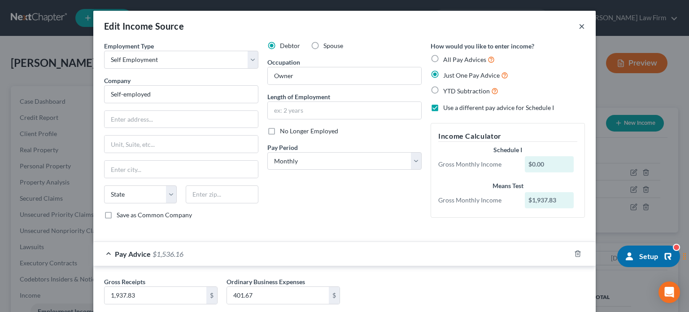
click at [579, 28] on button "×" at bounding box center [582, 26] width 6 height 11
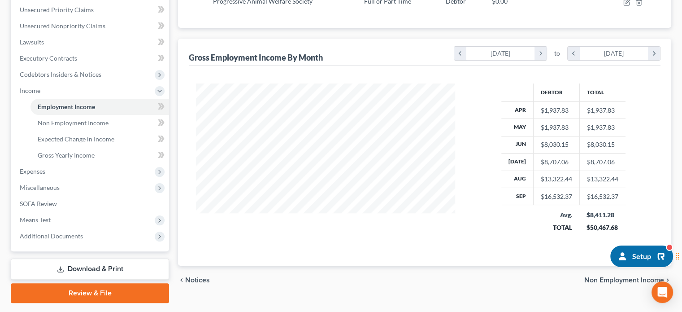
scroll to position [229, 0]
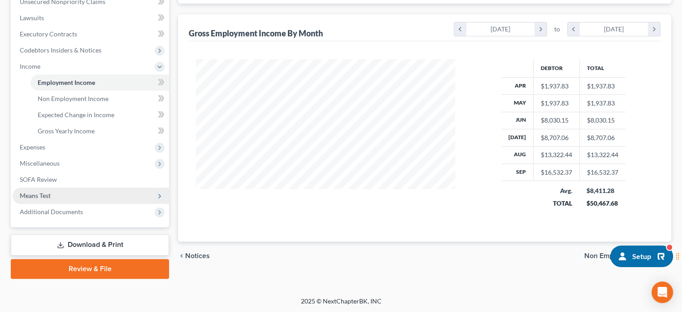
click at [44, 192] on span "Means Test" at bounding box center [35, 196] width 31 height 8
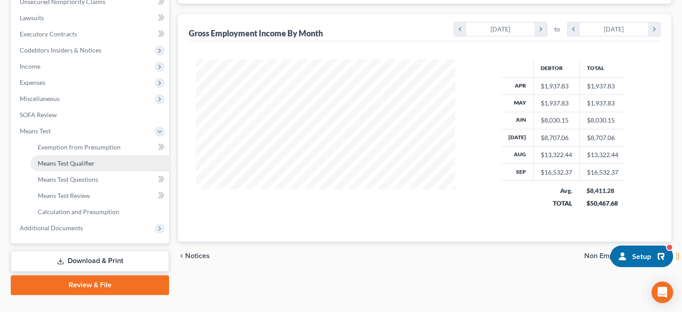
click at [69, 162] on span "Means Test Qualifier" at bounding box center [66, 163] width 57 height 8
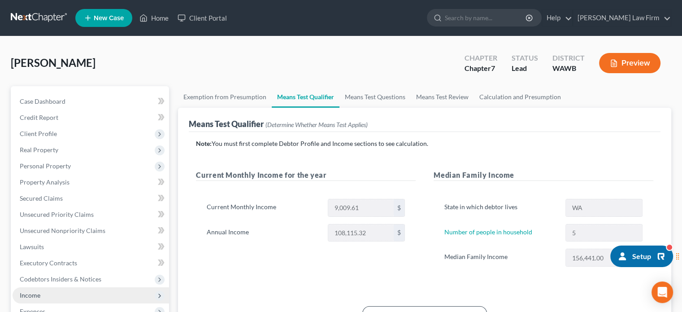
click at [43, 294] on span "Income" at bounding box center [91, 295] width 157 height 16
click at [48, 305] on link "Employment Income" at bounding box center [100, 311] width 139 height 16
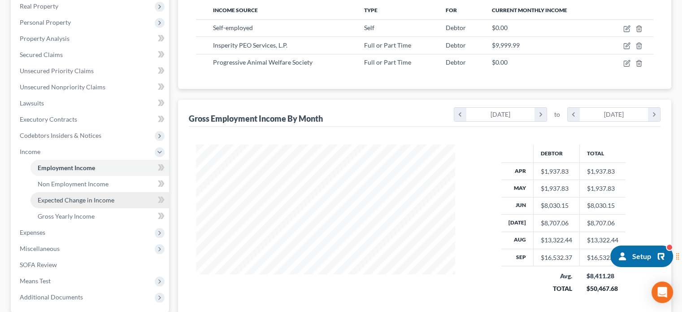
scroll to position [149, 0]
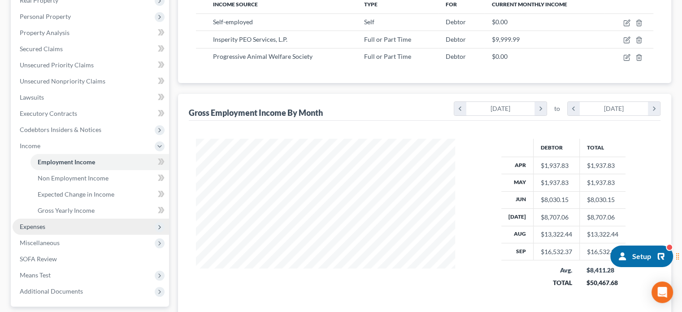
click at [31, 230] on span "Expenses" at bounding box center [91, 227] width 157 height 16
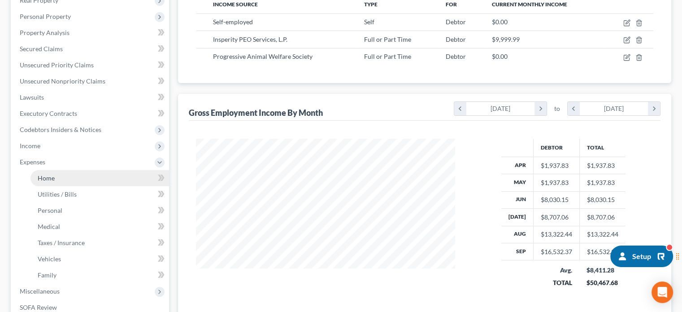
click at [64, 179] on link "Home" at bounding box center [100, 178] width 139 height 16
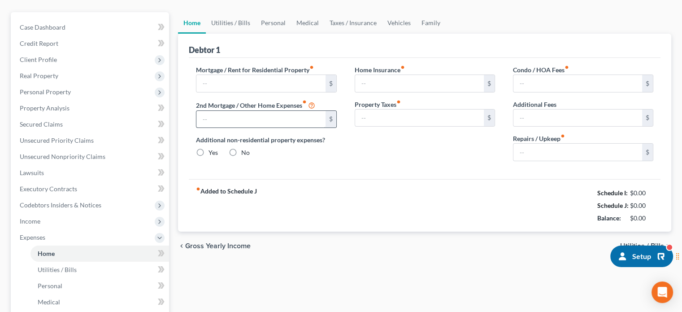
type input "2,450.00"
type input "998.00"
radio input "true"
type input "0.00"
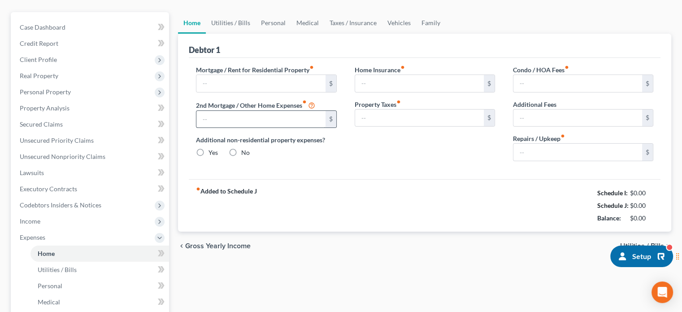
type input "0.00"
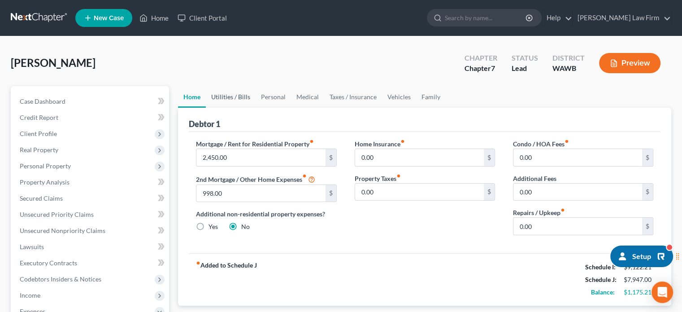
click at [223, 93] on link "Utilities / Bills" at bounding box center [231, 97] width 50 height 22
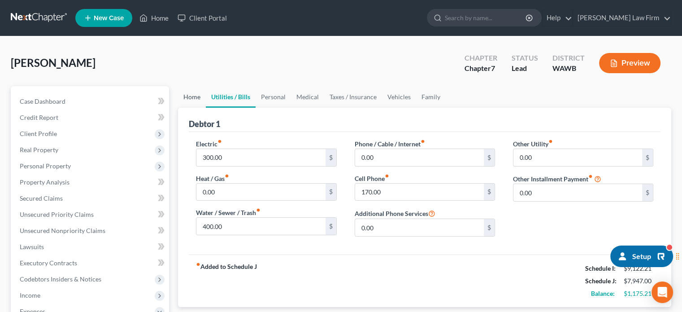
click at [190, 98] on link "Home" at bounding box center [192, 97] width 28 height 22
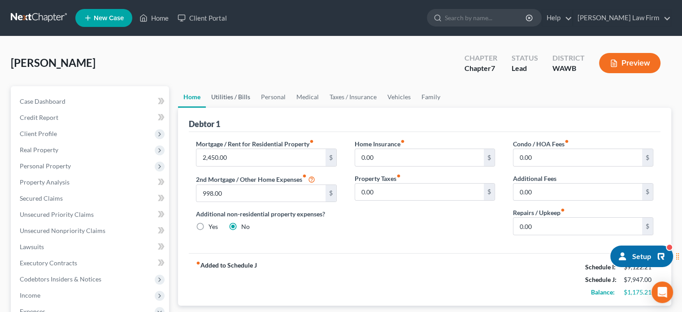
click at [232, 94] on link "Utilities / Bills" at bounding box center [231, 97] width 50 height 22
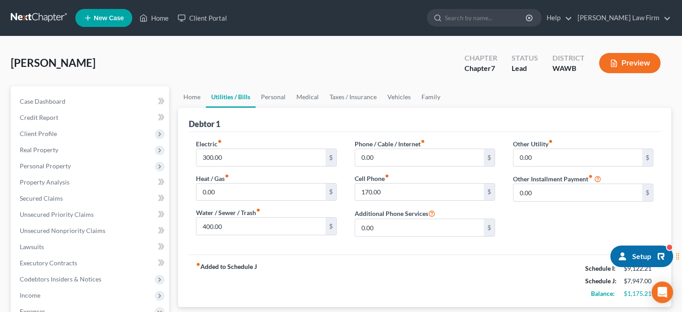
click at [445, 99] on ul "Home Utilities / Bills Personal Medical Taxes / Insurance Vehicles Family" at bounding box center [425, 97] width 494 height 22
click at [429, 100] on link "Family" at bounding box center [431, 97] width 30 height 22
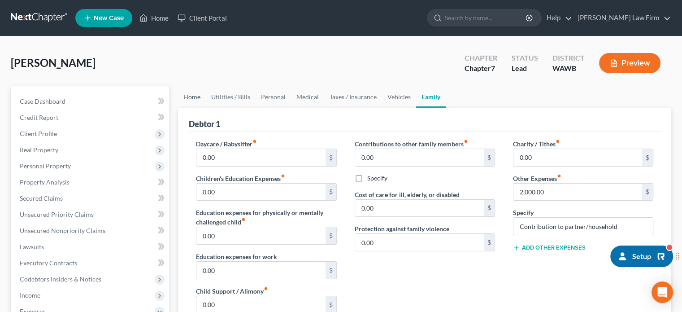
click at [196, 96] on link "Home" at bounding box center [192, 97] width 28 height 22
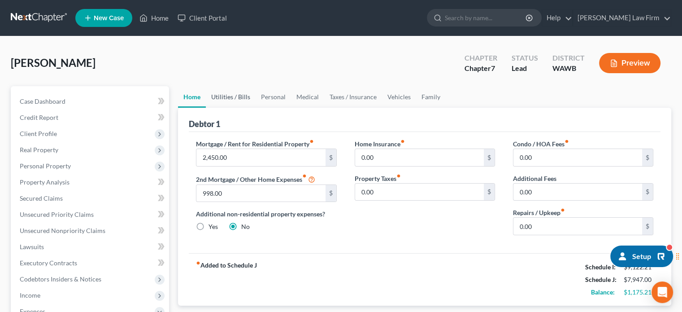
click at [223, 95] on link "Utilities / Bills" at bounding box center [231, 97] width 50 height 22
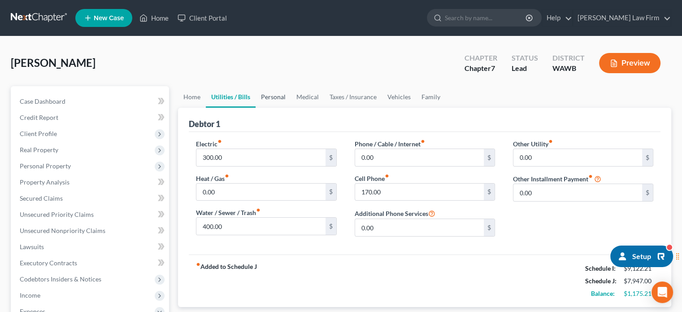
click at [266, 94] on link "Personal" at bounding box center [273, 97] width 35 height 22
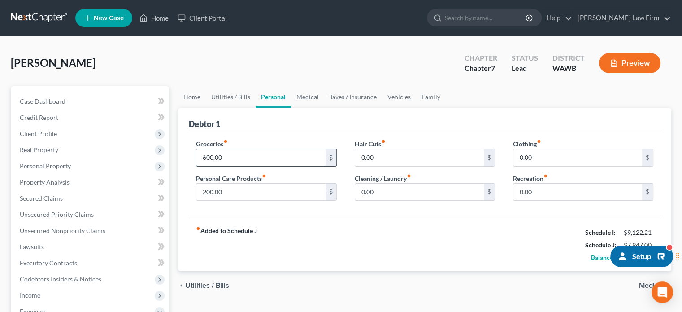
click at [236, 153] on input "600.00" at bounding box center [261, 157] width 129 height 17
type input "1,000"
click at [386, 154] on input "0.00" at bounding box center [419, 157] width 129 height 17
type input "100"
click at [559, 153] on input "0.00" at bounding box center [578, 157] width 129 height 17
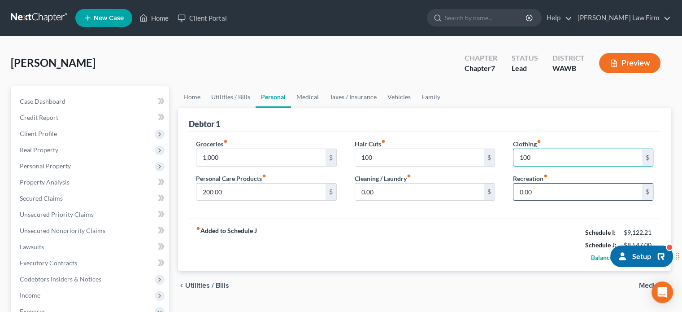
type input "100"
click at [542, 194] on input "0.00" at bounding box center [578, 192] width 129 height 17
type input "200"
click at [529, 224] on div "fiber_manual_record Added to Schedule J Schedule I: $9,122.21 Schedule J: $8,74…" at bounding box center [425, 245] width 472 height 52
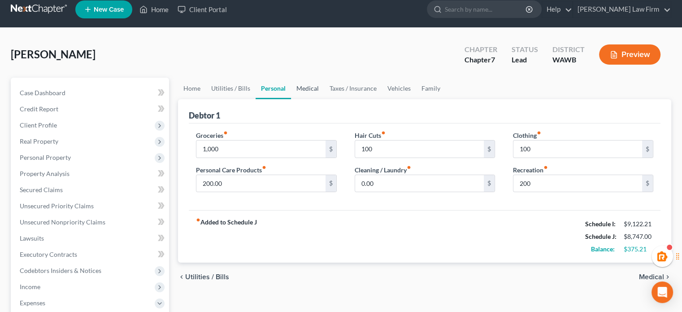
click at [312, 86] on link "Medical" at bounding box center [307, 89] width 33 height 22
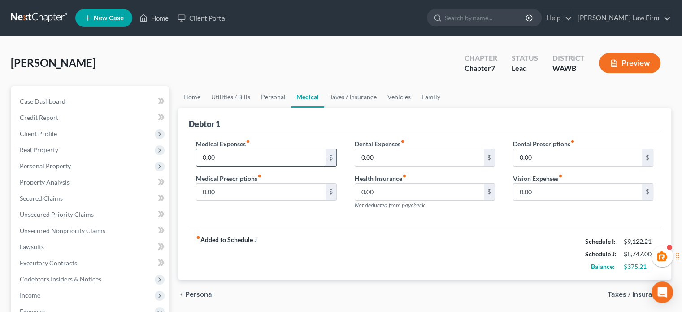
click at [266, 161] on input "0.00" at bounding box center [261, 157] width 129 height 17
type input "100"
click at [379, 151] on input "0.00" at bounding box center [419, 157] width 129 height 17
type input "100"
click at [268, 179] on div "Medical Prescriptions fiber_manual_record 0.00 $" at bounding box center [266, 187] width 140 height 27
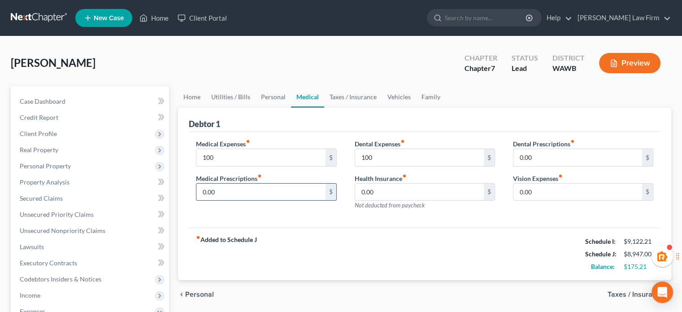
click at [273, 192] on input "0.00" at bounding box center [261, 192] width 129 height 17
type input "50"
click at [333, 96] on link "Taxes / Insurance" at bounding box center [353, 97] width 58 height 22
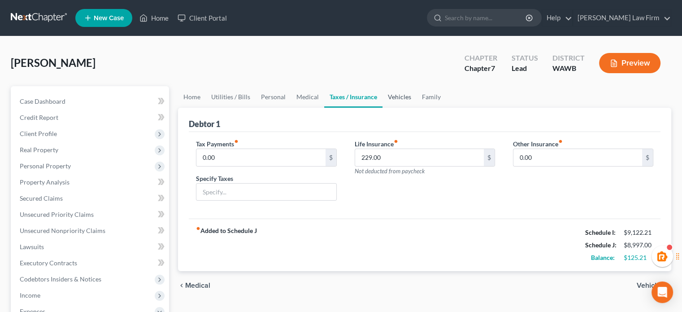
click at [406, 97] on link "Vehicles" at bounding box center [400, 97] width 34 height 22
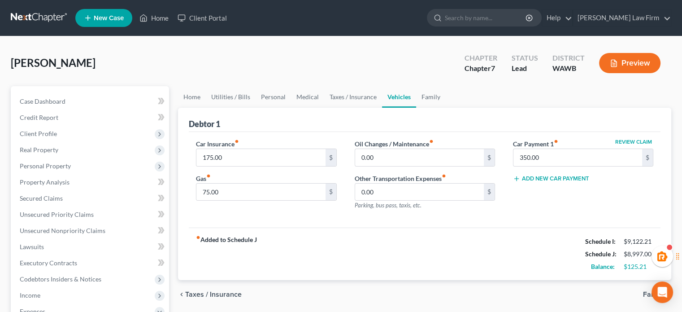
click at [271, 200] on div "Car Insurance fiber_manual_record 175.00 $ Gas fiber_manual_record 75.00 $" at bounding box center [266, 178] width 158 height 78
click at [271, 195] on input "75.00" at bounding box center [261, 192] width 129 height 17
type input "100"
click at [389, 150] on input "0.00" at bounding box center [419, 157] width 129 height 17
type input "100"
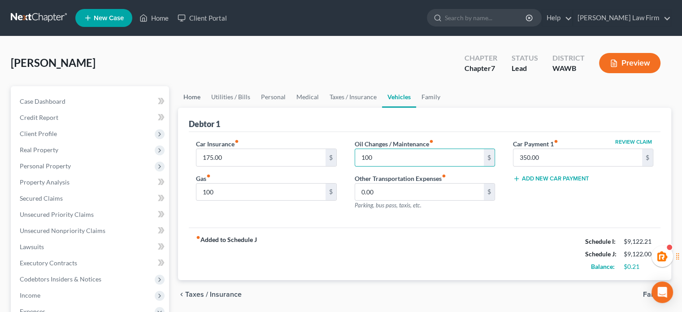
click at [192, 91] on link "Home" at bounding box center [192, 97] width 28 height 22
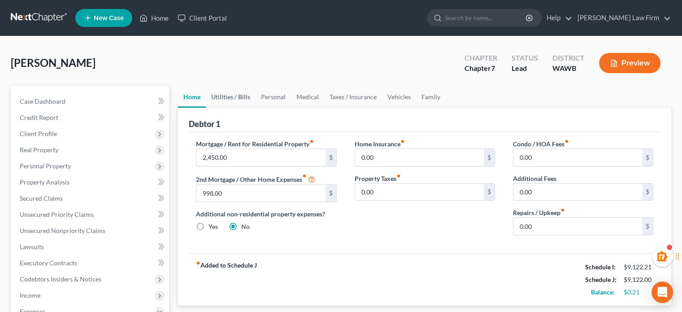
click at [227, 102] on link "Utilities / Bills" at bounding box center [231, 97] width 50 height 22
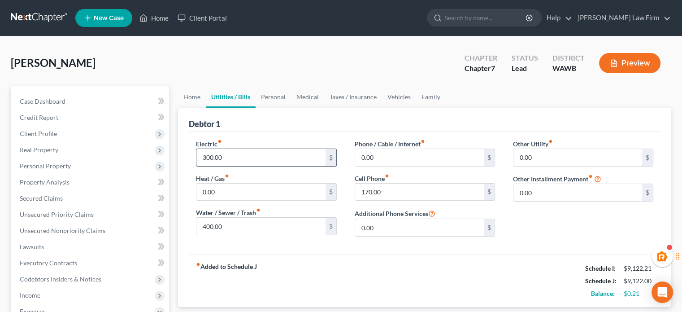
click at [237, 157] on input "300.00" at bounding box center [261, 157] width 129 height 17
type input "200"
click at [224, 219] on input "400.00" at bounding box center [261, 226] width 129 height 17
type input "300"
click at [268, 91] on link "Personal" at bounding box center [273, 97] width 35 height 22
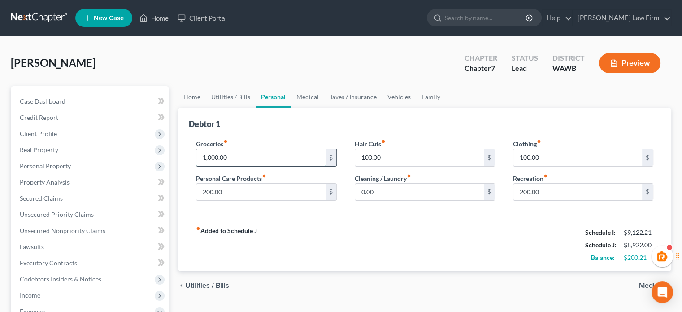
click at [249, 161] on input "1,000.00" at bounding box center [261, 157] width 129 height 17
type input "800"
click at [378, 219] on div "fiber_manual_record Added to Schedule J Schedule I: $9,122.21 Schedule J: $8,72…" at bounding box center [425, 245] width 472 height 52
click at [549, 190] on input "200.00" at bounding box center [578, 192] width 129 height 17
click at [465, 154] on input "100.00" at bounding box center [419, 157] width 129 height 17
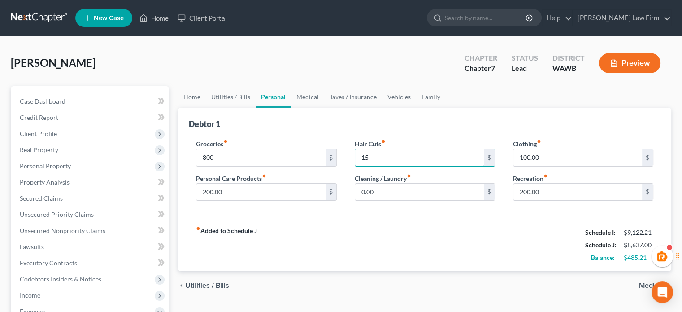
type input "1"
type input "150"
click at [548, 153] on input "100.00" at bounding box center [578, 157] width 129 height 17
type input "150"
drag, startPoint x: 543, startPoint y: 187, endPoint x: 549, endPoint y: 185, distance: 5.8
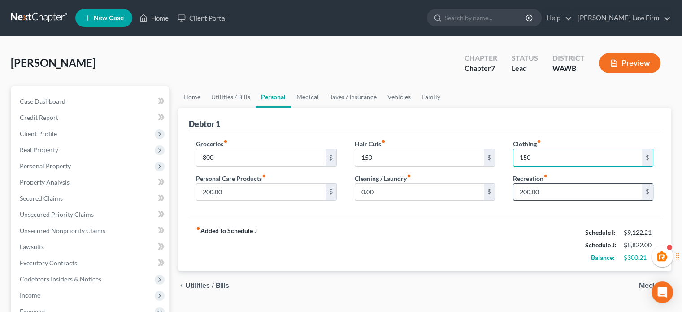
click at [543, 187] on input "200.00" at bounding box center [578, 192] width 129 height 17
type input "300"
click at [300, 105] on link "Medical" at bounding box center [307, 97] width 33 height 22
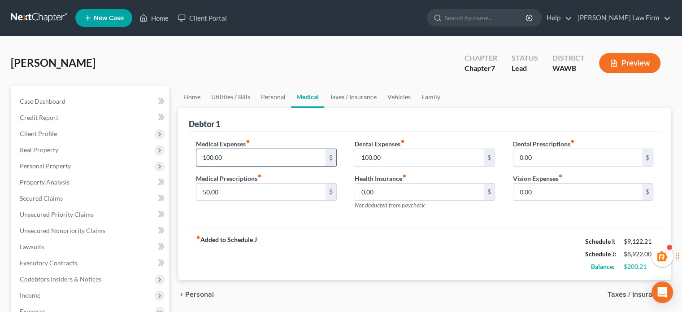
click at [246, 159] on input "100.00" at bounding box center [261, 157] width 129 height 17
type input "200"
click at [355, 92] on link "Taxes / Insurance" at bounding box center [353, 97] width 58 height 22
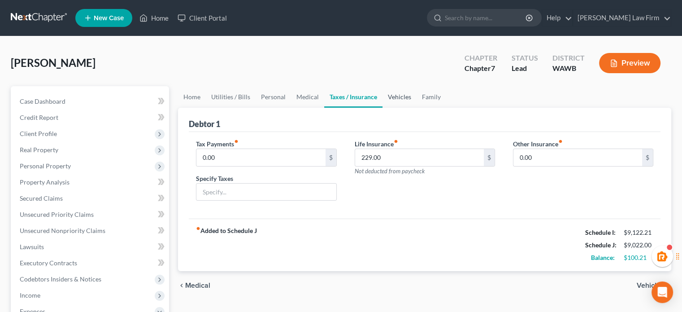
click at [399, 94] on link "Vehicles" at bounding box center [400, 97] width 34 height 22
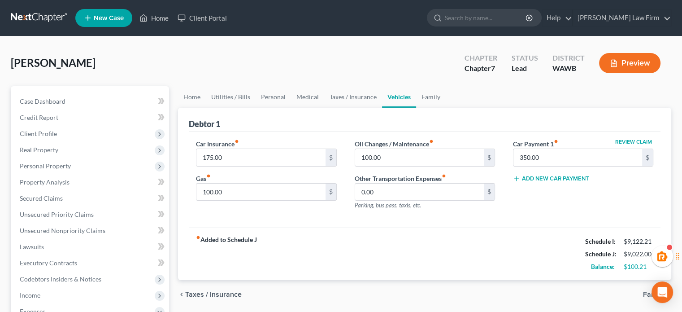
click at [379, 168] on div "Oil Changes / Maintenance fiber_manual_record 100.00 $ Other Transportation Exp…" at bounding box center [425, 178] width 158 height 78
click at [382, 162] on input "100.00" at bounding box center [419, 157] width 129 height 17
type input "150.00"
click at [372, 214] on div "Oil Changes / Maintenance fiber_manual_record 150.00 $ Other Transportation Exp…" at bounding box center [425, 178] width 158 height 78
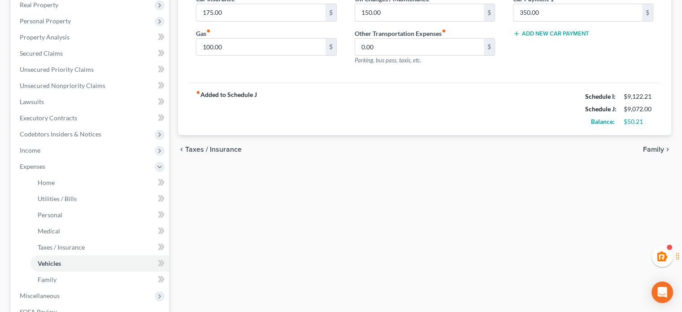
scroll to position [149, 0]
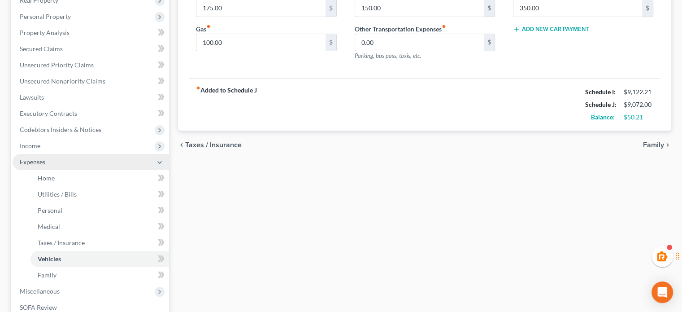
click at [84, 154] on span "Expenses" at bounding box center [91, 162] width 157 height 16
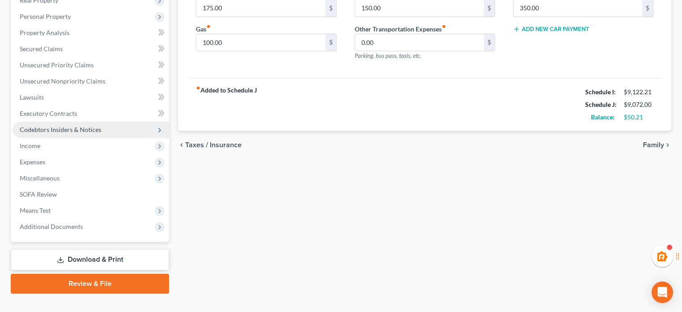
click at [75, 135] on span "Codebtors Insiders & Notices" at bounding box center [91, 130] width 157 height 16
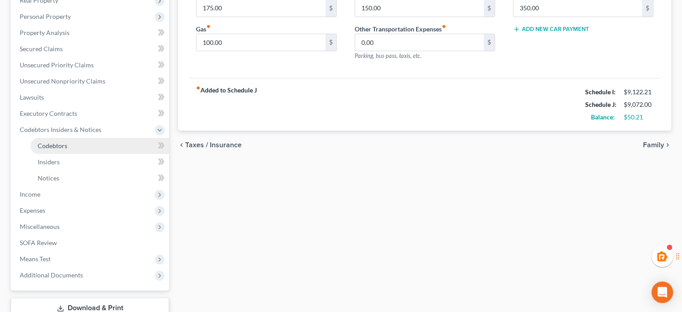
click at [74, 152] on link "Codebtors" at bounding box center [100, 146] width 139 height 16
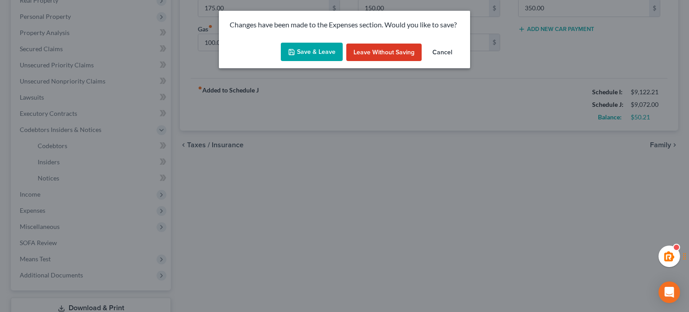
click at [294, 61] on button "Save & Leave" at bounding box center [312, 52] width 62 height 19
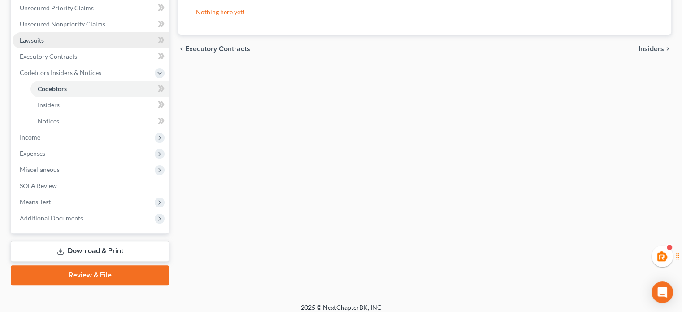
scroll to position [213, 0]
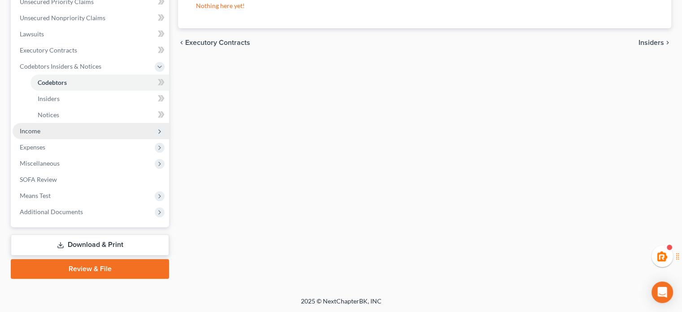
click at [65, 135] on span "Income" at bounding box center [91, 131] width 157 height 16
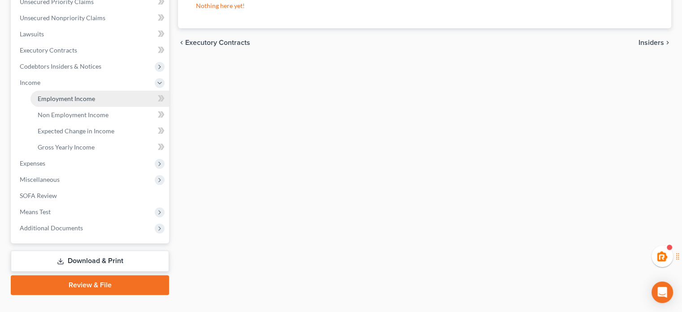
click at [72, 101] on span "Employment Income" at bounding box center [66, 99] width 57 height 8
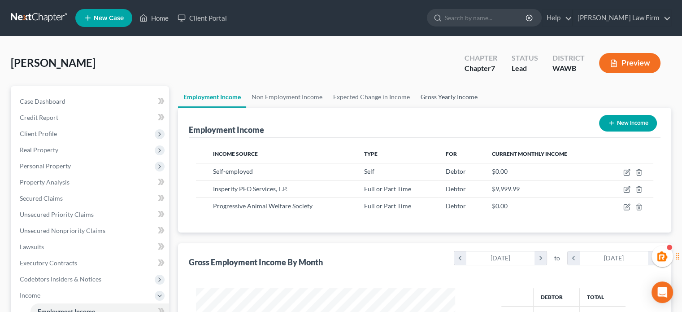
click at [446, 89] on link "Gross Yearly Income" at bounding box center [450, 97] width 68 height 22
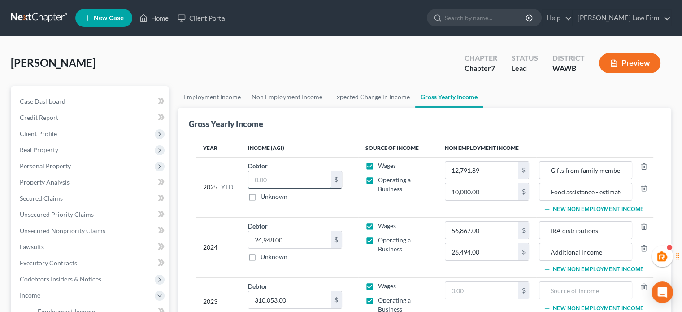
click at [278, 178] on input "text" at bounding box center [290, 179] width 83 height 17
paste input "43,456"
click at [329, 136] on div "Year Income (AGI) Source of Income Non Employment Income 2025 YTD Debtor 43,456…" at bounding box center [425, 237] width 472 height 211
click at [306, 175] on input "43,456" at bounding box center [290, 179] width 83 height 17
type input "43,456.00"
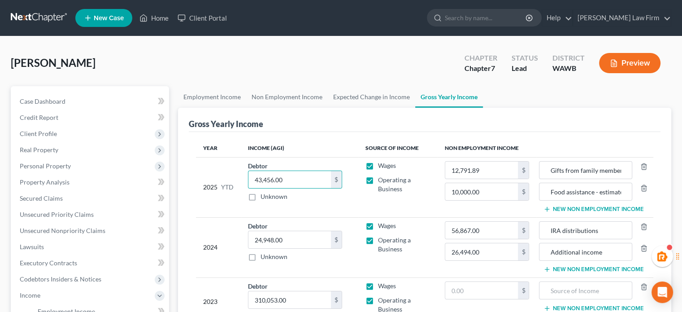
click at [608, 210] on button "New Non Employment Income" at bounding box center [594, 209] width 100 height 7
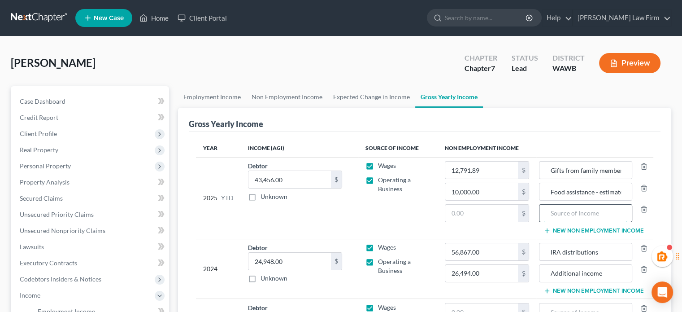
click at [579, 211] on input "text" at bounding box center [585, 213] width 83 height 17
type input "Self-employment - estimate"
click at [472, 206] on input "text" at bounding box center [482, 213] width 73 height 17
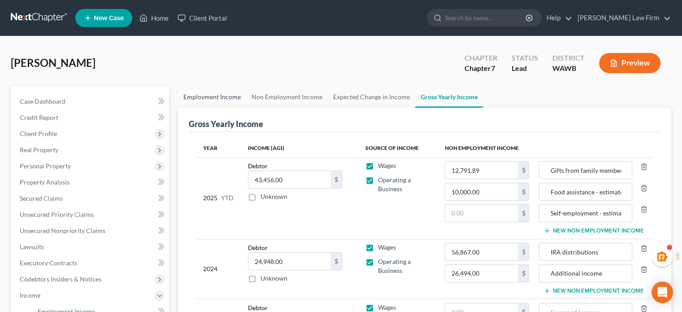
click at [195, 97] on link "Employment Income" at bounding box center [212, 97] width 68 height 22
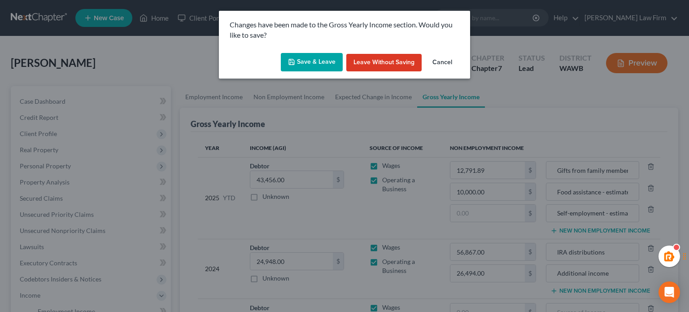
click at [304, 63] on button "Save & Leave" at bounding box center [312, 62] width 62 height 19
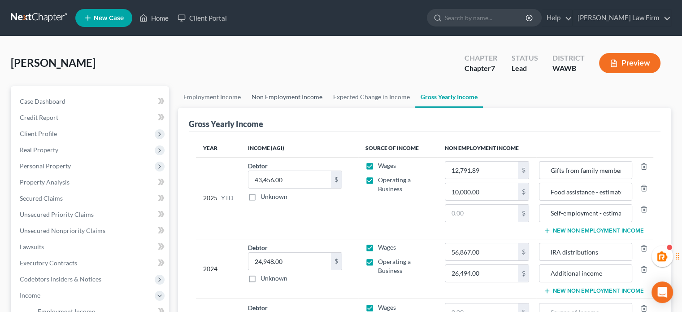
type input "12,791.89"
type input "Self-employment - estimate"
type input "Gifts from family members/friends"
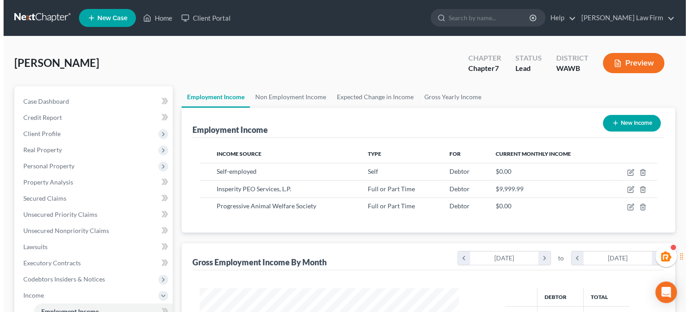
scroll to position [160, 277]
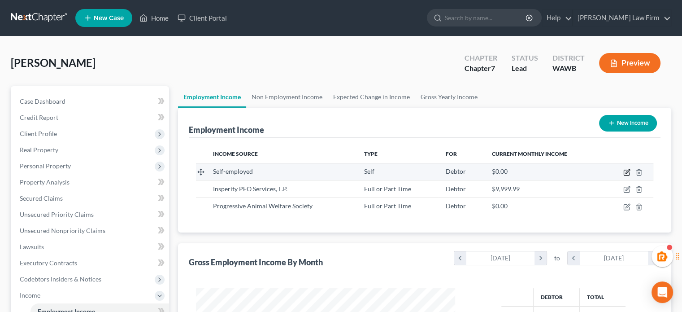
click at [629, 173] on icon "button" at bounding box center [627, 172] width 7 height 7
select select "1"
select select "0"
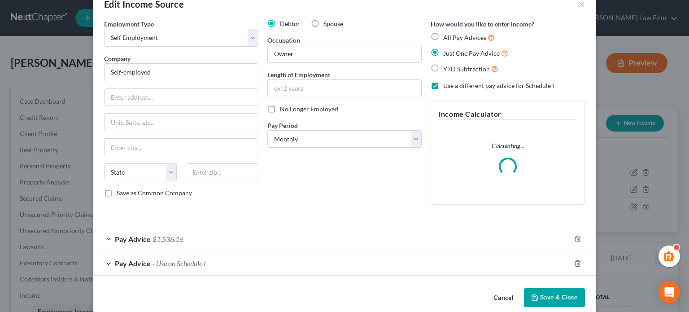
scroll to position [34, 0]
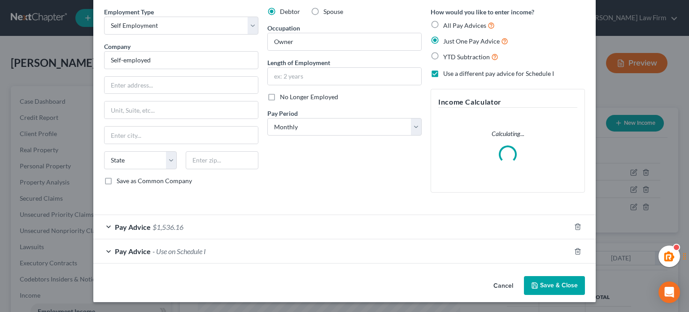
click at [369, 229] on div "Pay Advice $1,536.16" at bounding box center [331, 227] width 477 height 24
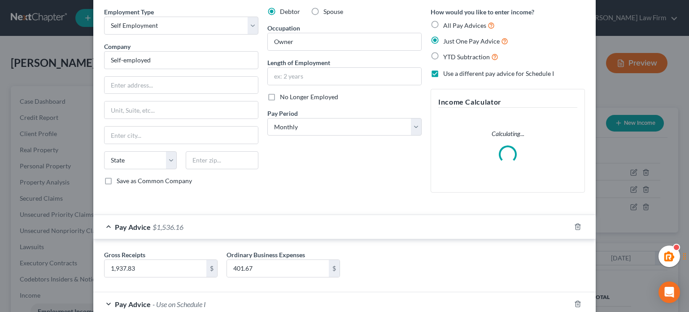
scroll to position [87, 0]
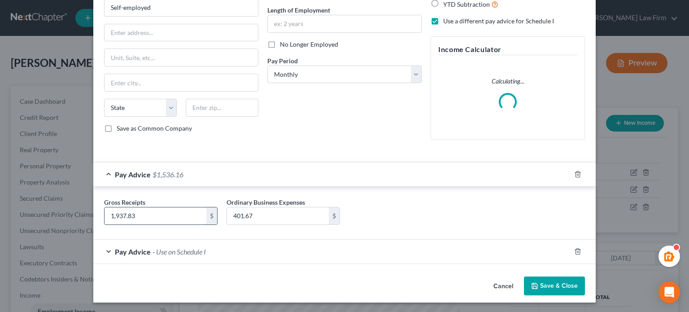
click at [167, 216] on input "1,937.83" at bounding box center [156, 215] width 102 height 17
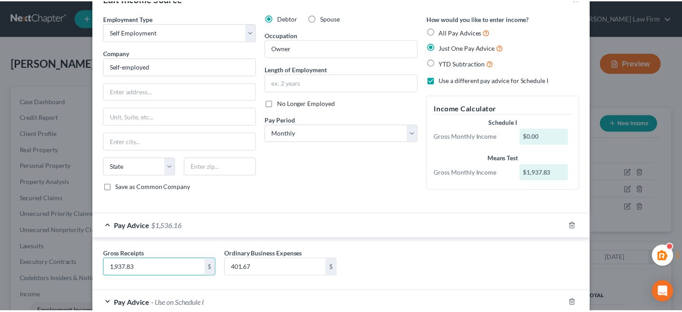
scroll to position [0, 0]
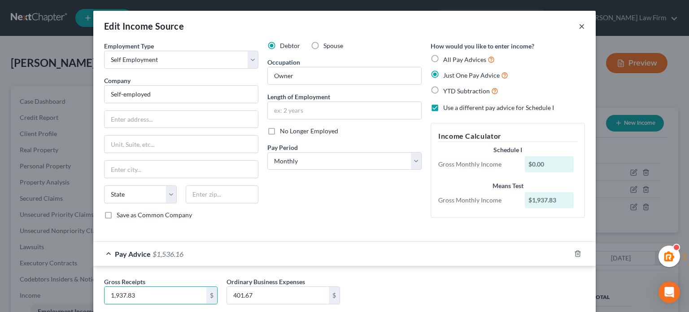
click at [581, 23] on button "×" at bounding box center [582, 26] width 6 height 11
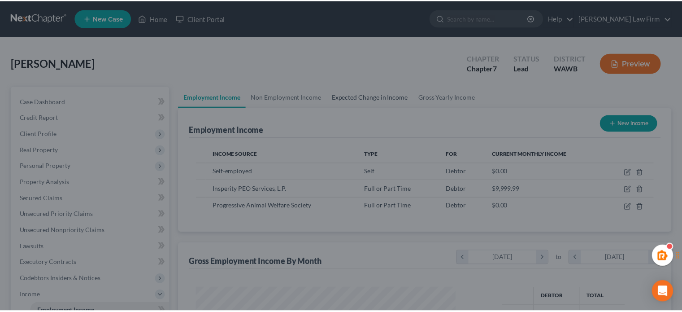
scroll to position [448557, 448439]
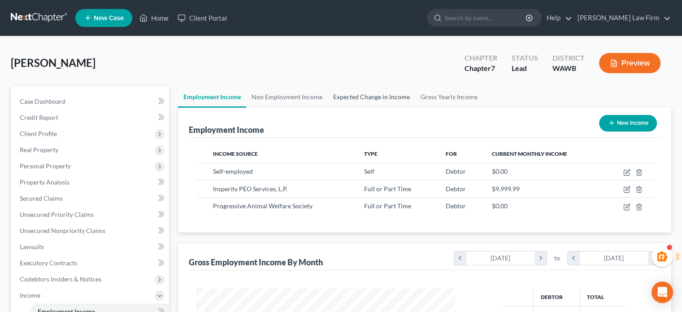
click at [361, 95] on link "Expected Change in Income" at bounding box center [371, 97] width 87 height 22
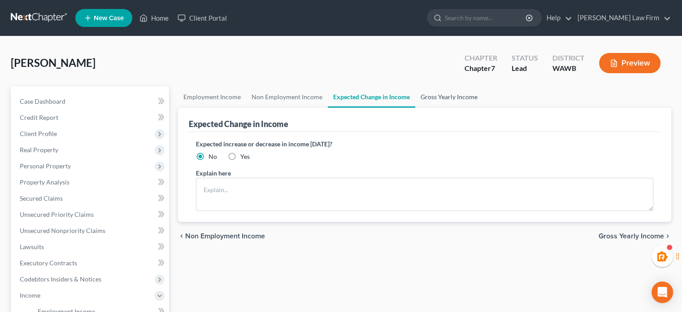
click at [452, 93] on link "Gross Yearly Income" at bounding box center [450, 97] width 68 height 22
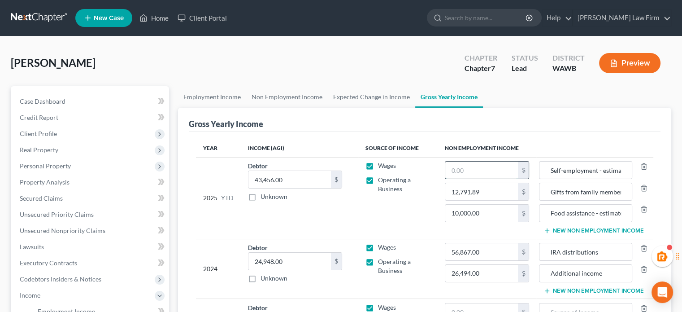
click at [468, 169] on input "text" at bounding box center [482, 170] width 73 height 17
paste input "17,440"
click at [540, 132] on div "Year Income (AGI) Source of Income Non Employment Income 2025 YTD Debtor 43,456…" at bounding box center [425, 248] width 472 height 233
click at [502, 171] on input "17,440" at bounding box center [482, 170] width 73 height 17
click at [502, 166] on input "17,440" at bounding box center [482, 170] width 73 height 17
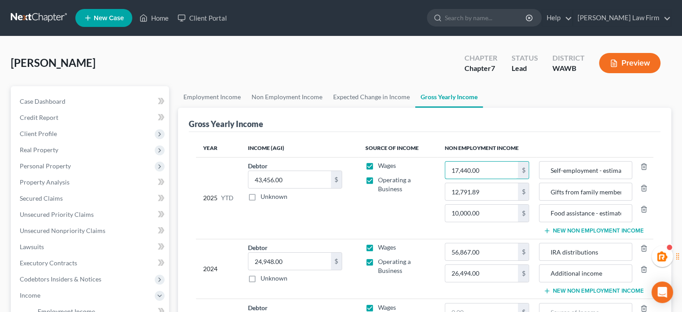
type input "17,440.00"
click at [198, 94] on link "Employment Income" at bounding box center [212, 97] width 68 height 22
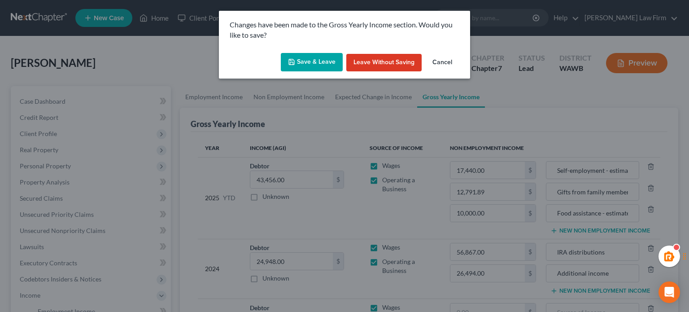
click at [311, 55] on button "Save & Leave" at bounding box center [312, 62] width 62 height 19
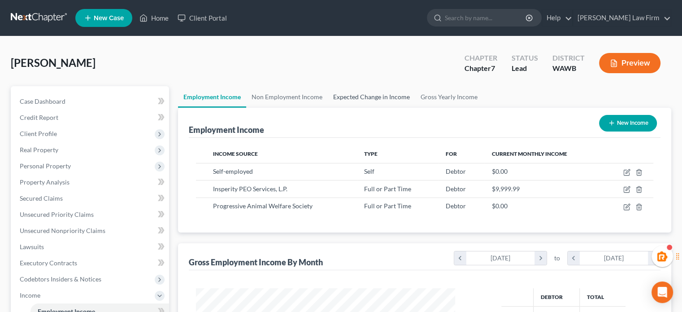
scroll to position [160, 277]
click at [375, 93] on link "Expected Change in Income" at bounding box center [371, 97] width 87 height 22
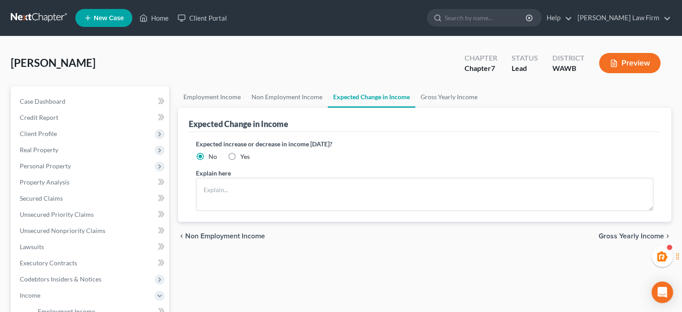
click at [241, 156] on label "Yes" at bounding box center [245, 156] width 9 height 9
click at [244, 156] on input "Yes" at bounding box center [247, 155] width 6 height 6
radio input "true"
click at [232, 202] on textarea at bounding box center [425, 194] width 458 height 33
type textarea "D"
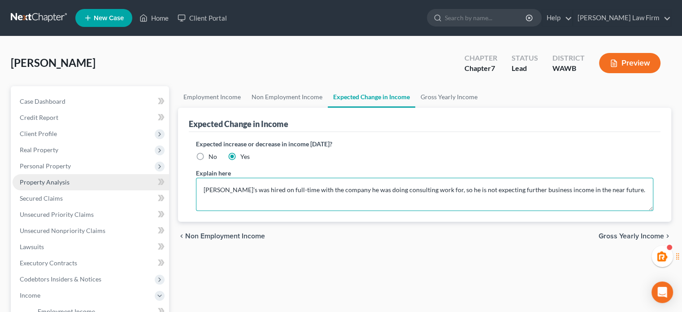
drag, startPoint x: 623, startPoint y: 196, endPoint x: 62, endPoint y: 184, distance: 561.0
click at [62, 184] on div "Petition Navigation Case Dashboard Payments Invoices Payments Payments Credit R…" at bounding box center [341, 296] width 670 height 421
click at [226, 193] on textarea "[PERSON_NAME]'s was hired on full-time with the company he was doing consulting…" at bounding box center [425, 194] width 458 height 33
click at [228, 190] on textarea "[PERSON_NAME]'s was hired on full-time with the company he was doing consulting…" at bounding box center [425, 194] width 458 height 33
type textarea "Debtor was hired on full-time with the company he was doing consulting work for…"
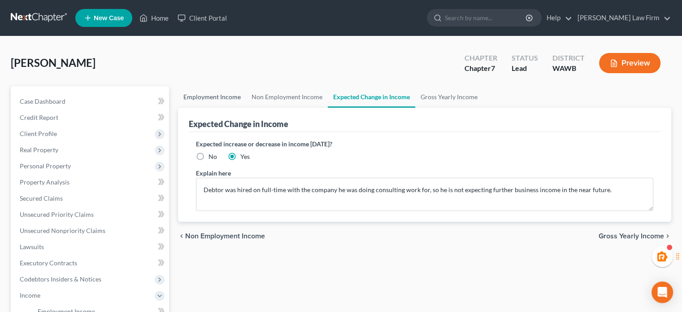
click at [220, 96] on link "Employment Income" at bounding box center [212, 97] width 68 height 22
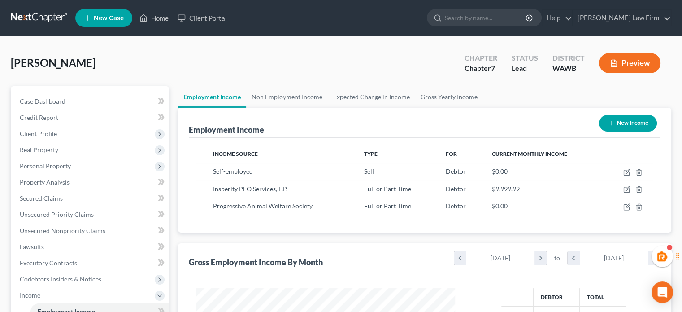
scroll to position [160, 277]
click at [45, 175] on link "Property Analysis" at bounding box center [91, 182] width 157 height 16
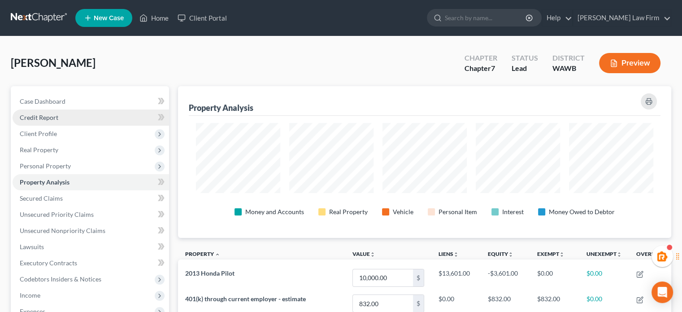
click at [75, 119] on link "Credit Report" at bounding box center [91, 117] width 157 height 16
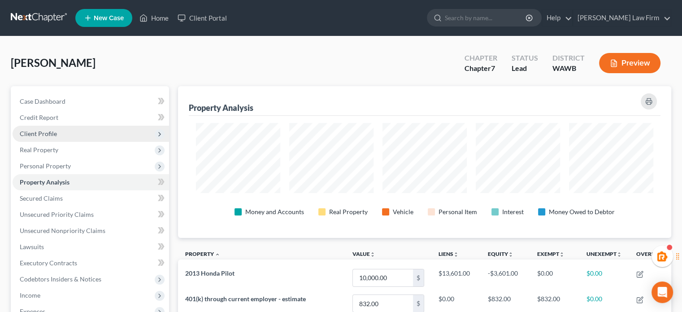
click at [68, 140] on span "Client Profile" at bounding box center [91, 134] width 157 height 16
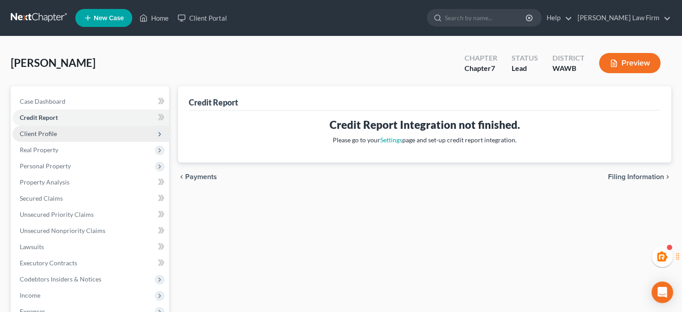
click at [66, 134] on span "Client Profile" at bounding box center [91, 134] width 157 height 16
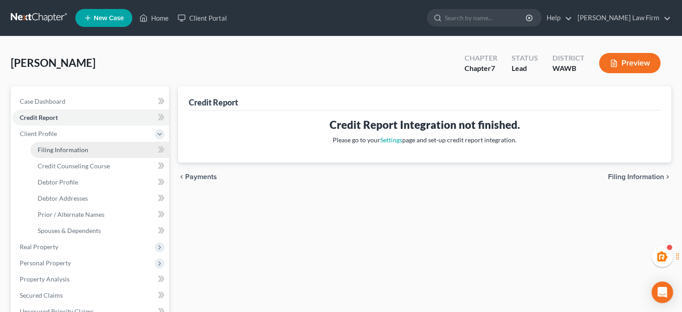
click at [68, 144] on link "Filing Information" at bounding box center [100, 150] width 139 height 16
select select "1"
select select "0"
select select "50"
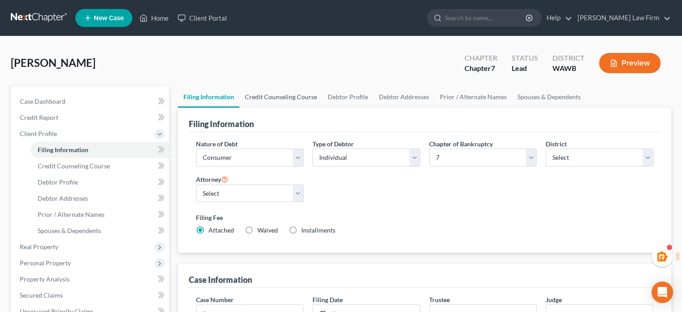
click at [284, 100] on link "Credit Counseling Course" at bounding box center [281, 97] width 83 height 22
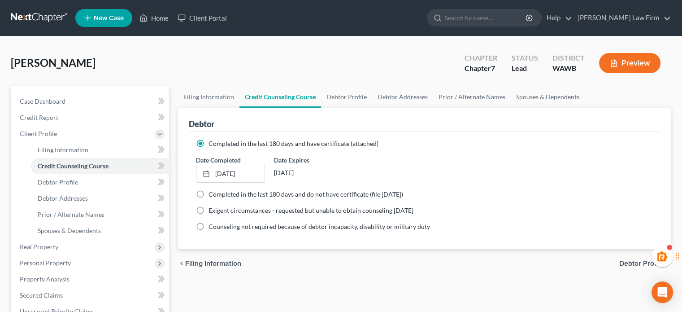
click at [318, 93] on link "Credit Counseling Course" at bounding box center [281, 97] width 82 height 22
click at [332, 98] on link "Debtor Profile" at bounding box center [346, 97] width 51 height 22
select select "0"
select select "4"
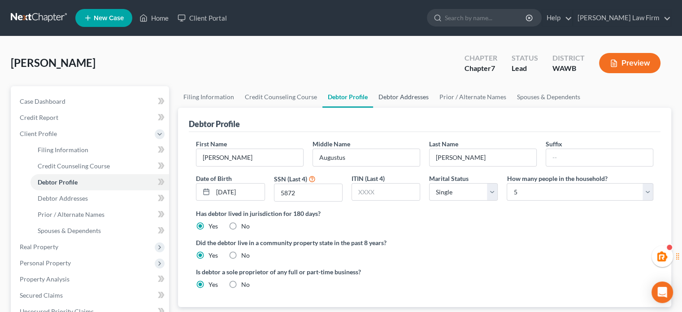
click at [421, 105] on link "Debtor Addresses" at bounding box center [403, 97] width 61 height 22
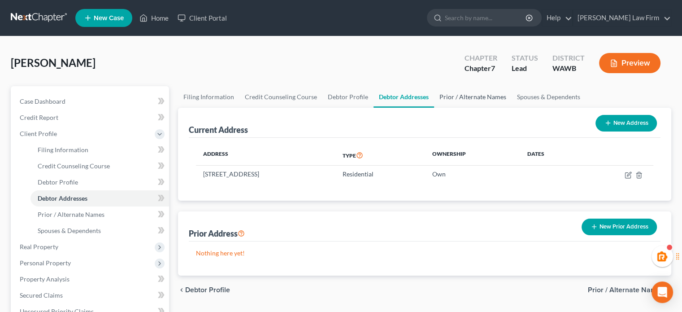
click at [461, 90] on link "Prior / Alternate Names" at bounding box center [473, 97] width 78 height 22
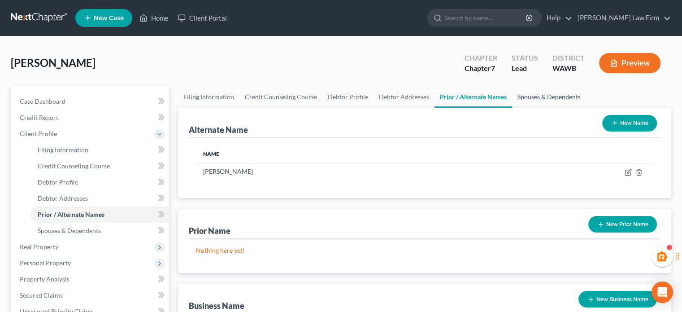
click at [561, 100] on link "Spouses & Dependents" at bounding box center [549, 97] width 74 height 22
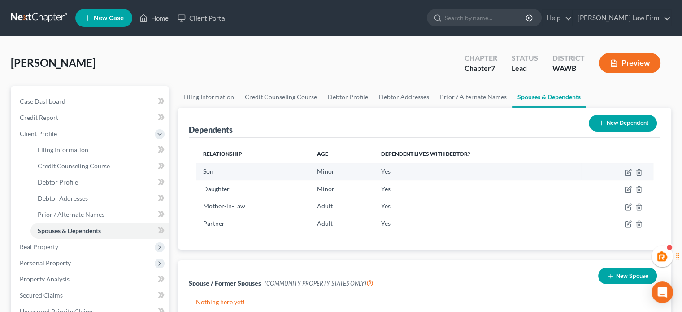
scroll to position [149, 0]
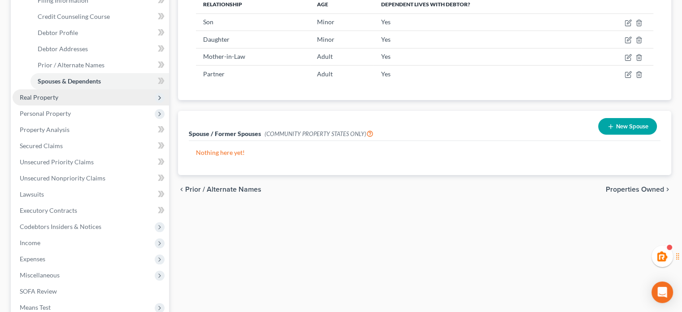
click at [48, 96] on span "Real Property" at bounding box center [39, 97] width 39 height 8
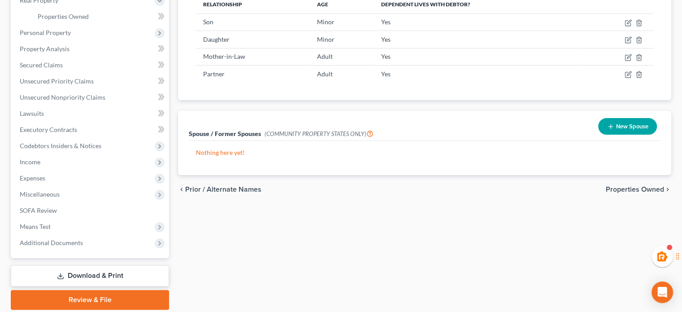
scroll to position [0, 0]
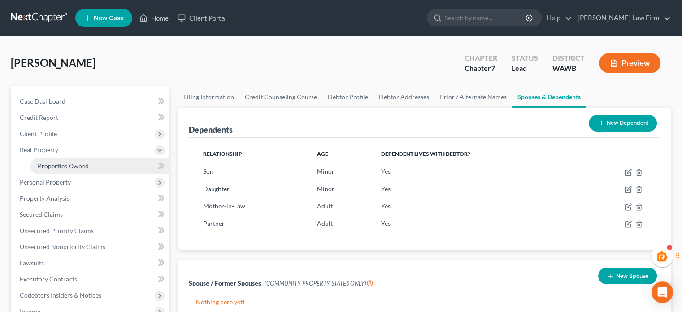
click at [51, 167] on span "Properties Owned" at bounding box center [63, 166] width 51 height 8
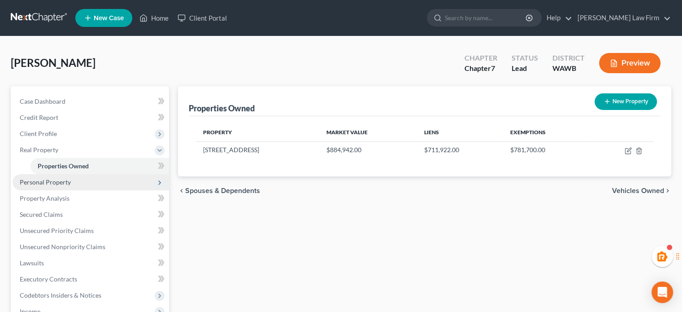
click at [51, 180] on span "Personal Property" at bounding box center [45, 182] width 51 height 8
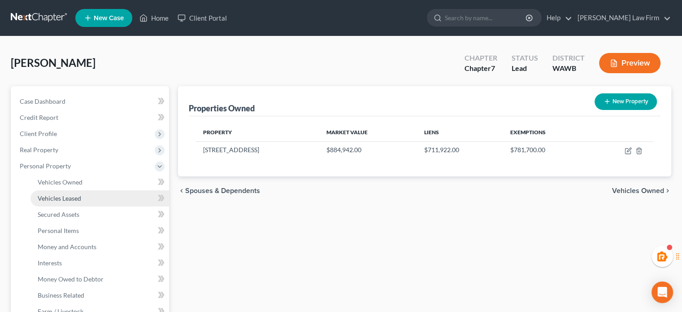
click at [48, 199] on span "Vehicles Leased" at bounding box center [60, 198] width 44 height 8
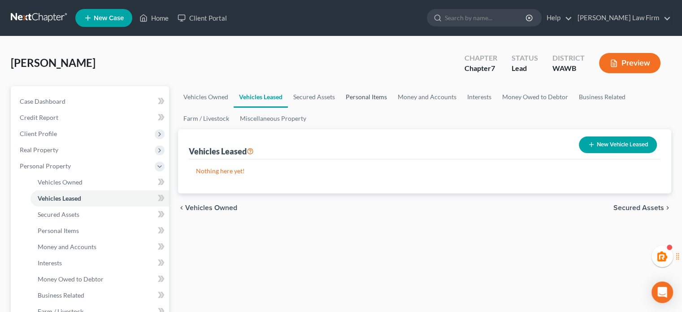
click at [360, 96] on link "Personal Items" at bounding box center [367, 97] width 52 height 22
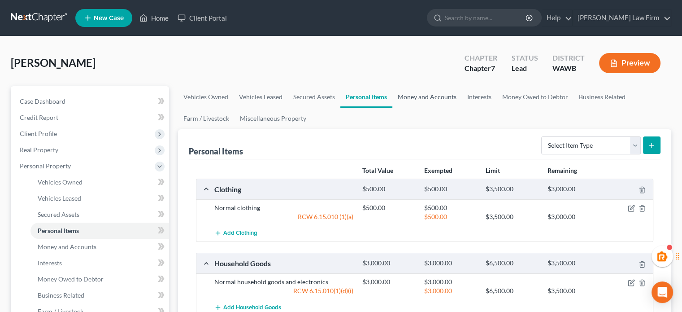
click at [458, 96] on link "Money and Accounts" at bounding box center [428, 97] width 70 height 22
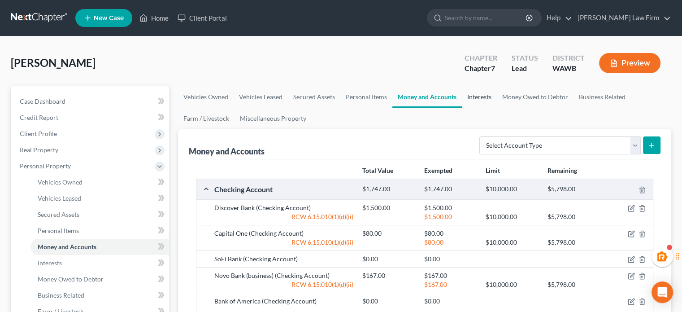
click at [484, 97] on link "Interests" at bounding box center [479, 97] width 35 height 22
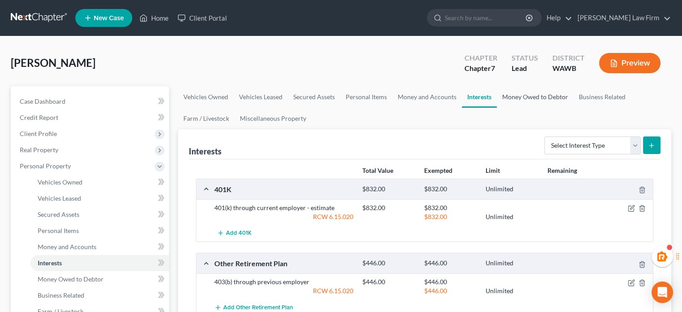
click at [551, 101] on link "Money Owed to Debtor" at bounding box center [535, 97] width 77 height 22
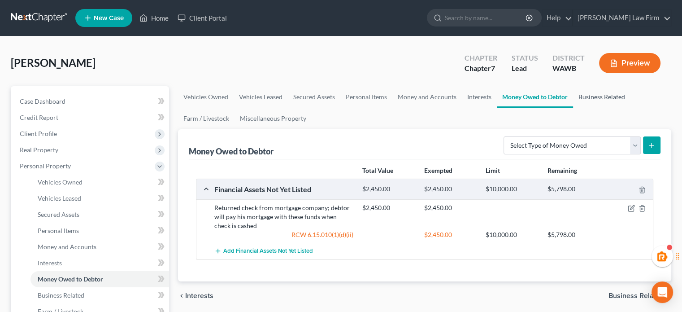
click at [583, 95] on link "Business Related" at bounding box center [601, 97] width 57 height 22
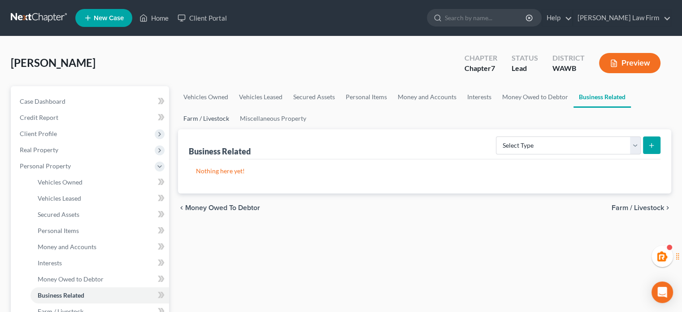
click at [220, 122] on link "Farm / Livestock" at bounding box center [206, 119] width 57 height 22
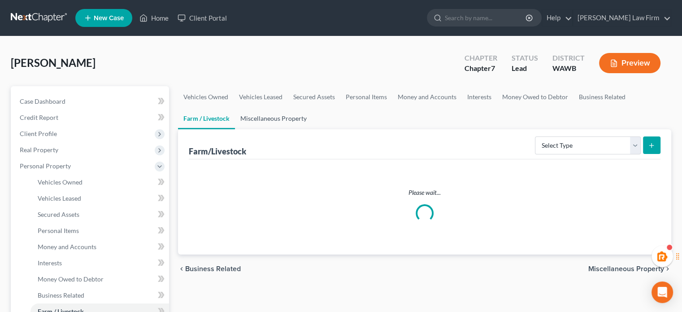
click at [267, 117] on link "Miscellaneous Property" at bounding box center [273, 119] width 77 height 22
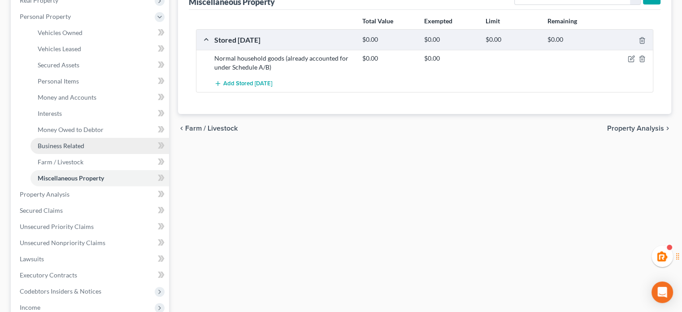
scroll to position [299, 0]
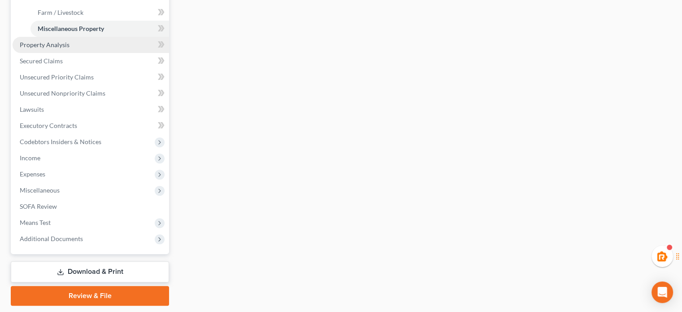
click at [57, 41] on span "Property Analysis" at bounding box center [45, 45] width 50 height 8
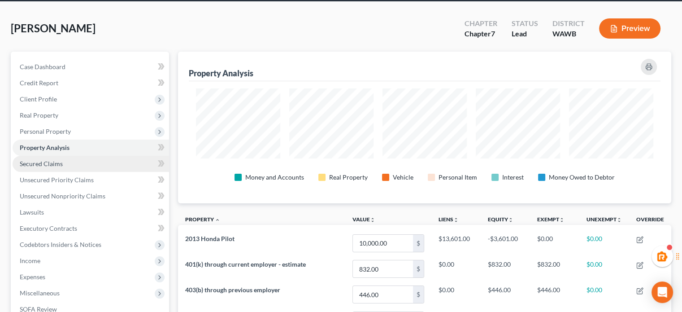
click at [67, 165] on link "Secured Claims" at bounding box center [91, 164] width 157 height 16
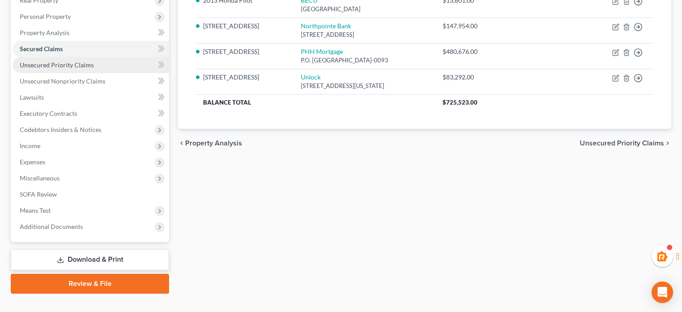
click at [57, 70] on link "Unsecured Priority Claims" at bounding box center [91, 65] width 157 height 16
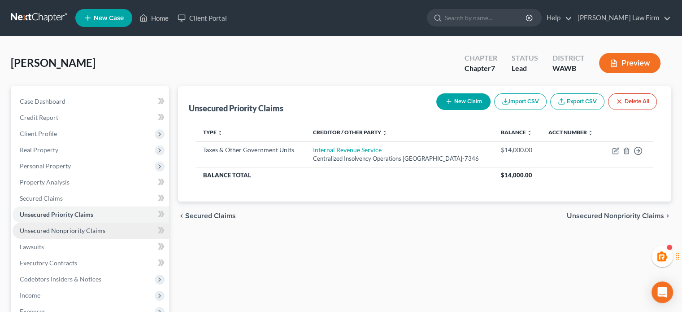
click at [69, 237] on link "Unsecured Nonpriority Claims" at bounding box center [91, 231] width 157 height 16
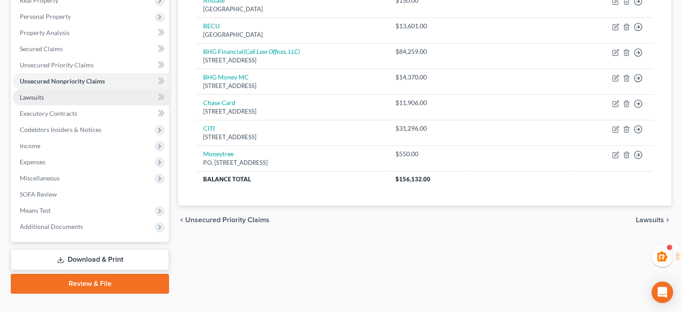
click at [46, 98] on link "Lawsuits" at bounding box center [91, 97] width 157 height 16
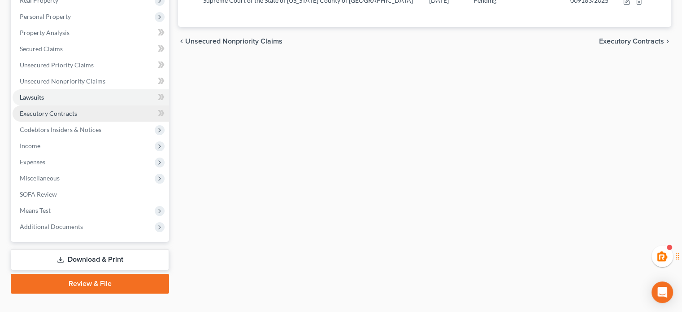
click at [49, 114] on span "Executory Contracts" at bounding box center [48, 113] width 57 height 8
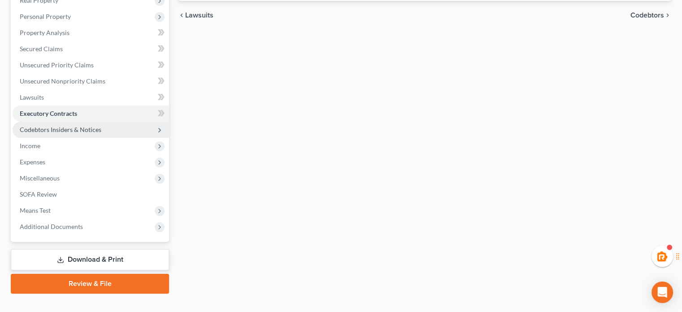
click at [51, 127] on span "Codebtors Insiders & Notices" at bounding box center [61, 130] width 82 height 8
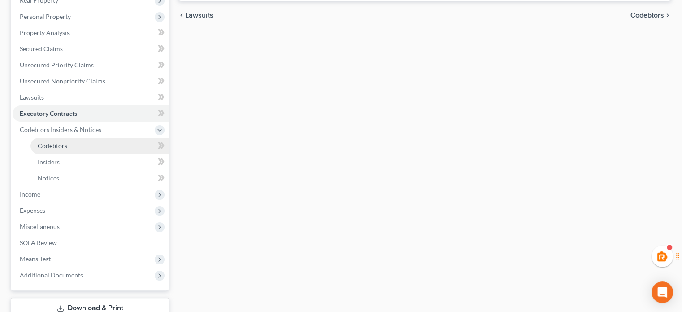
click at [55, 142] on span "Codebtors" at bounding box center [53, 146] width 30 height 8
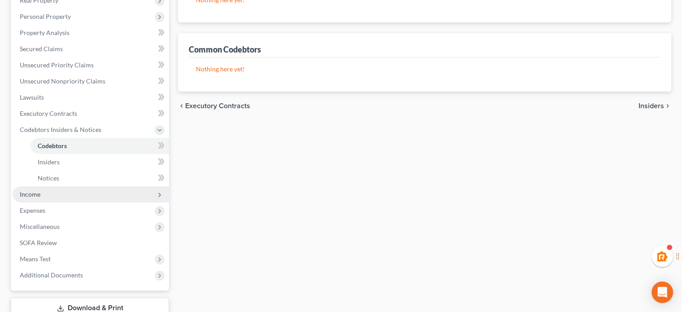
click at [49, 192] on span "Income" at bounding box center [91, 194] width 157 height 16
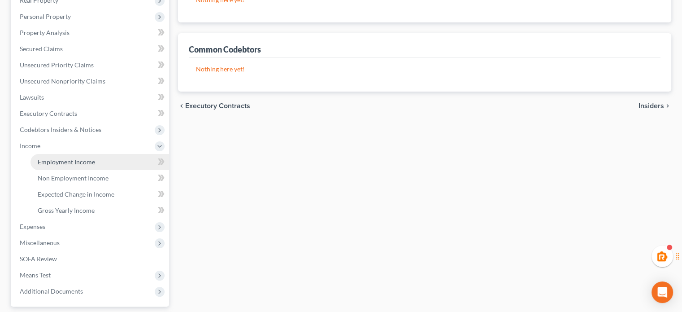
click at [55, 163] on span "Employment Income" at bounding box center [66, 162] width 57 height 8
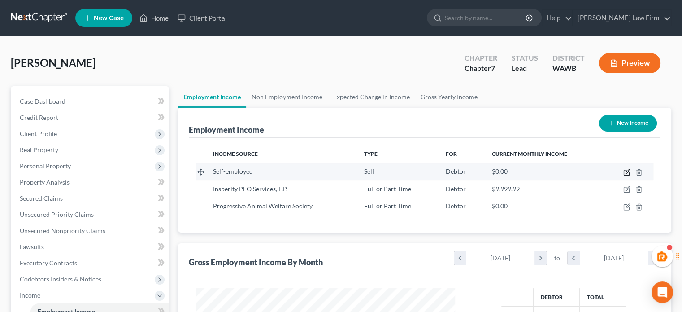
click at [628, 171] on icon "button" at bounding box center [627, 172] width 7 height 7
select select "1"
select select "0"
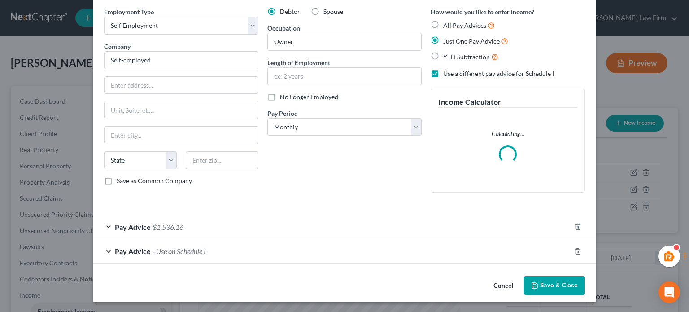
click at [498, 245] on div "Pay Advice - Use on Schedule I" at bounding box center [331, 251] width 477 height 24
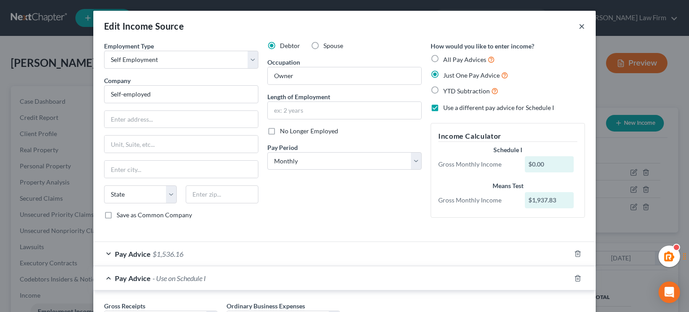
click at [579, 26] on button "×" at bounding box center [582, 26] width 6 height 11
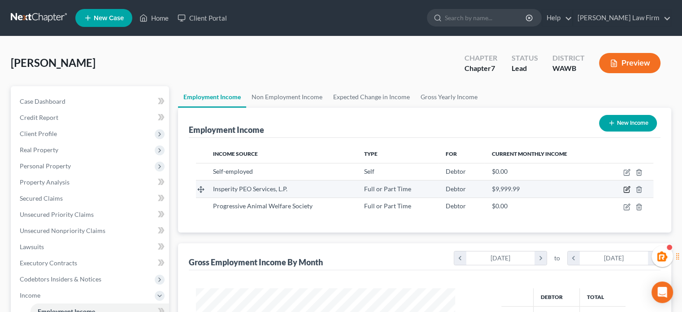
click at [626, 190] on icon "button" at bounding box center [627, 189] width 7 height 7
select select "0"
select select "45"
select select "2"
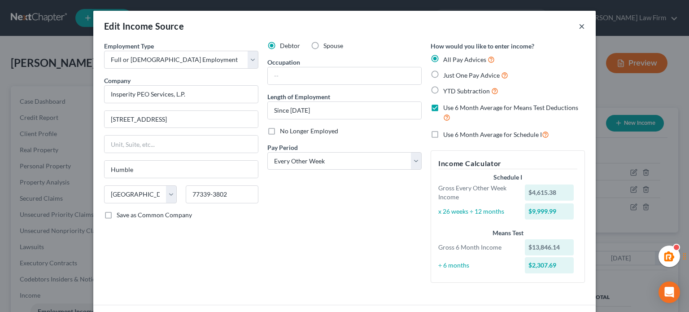
click at [579, 27] on button "×" at bounding box center [582, 26] width 6 height 11
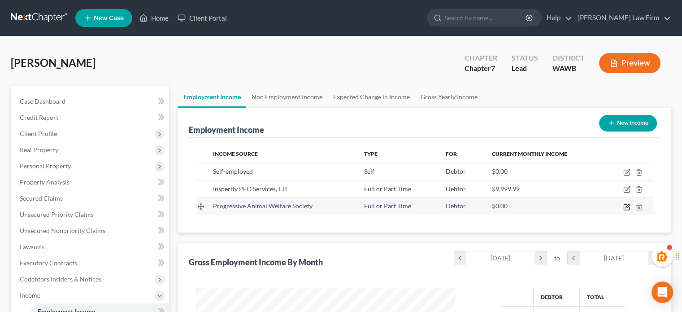
click at [627, 207] on icon "button" at bounding box center [628, 206] width 4 height 4
select select "0"
select select "2"
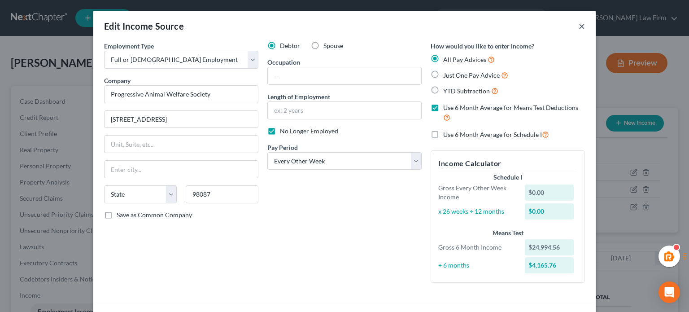
click at [579, 27] on button "×" at bounding box center [582, 26] width 6 height 11
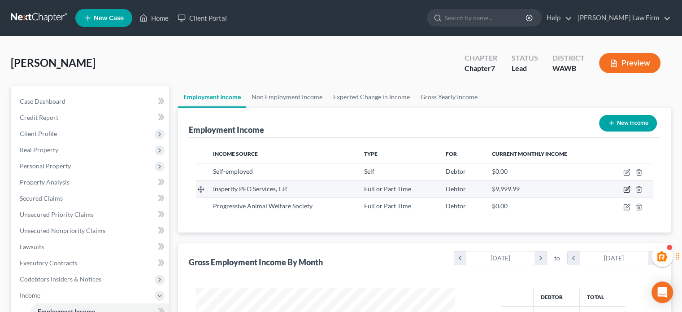
click at [629, 188] on icon "button" at bounding box center [628, 189] width 4 height 4
select select "0"
select select "45"
select select "2"
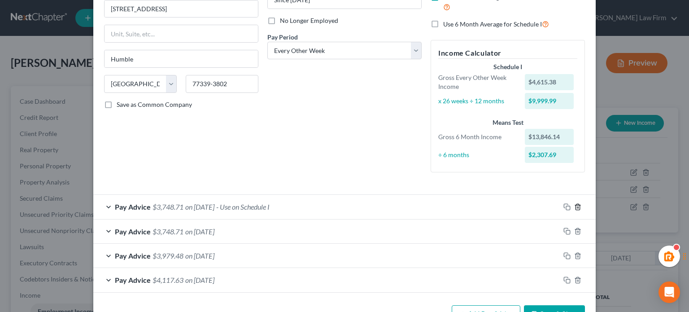
click at [577, 203] on icon "button" at bounding box center [577, 206] width 7 height 7
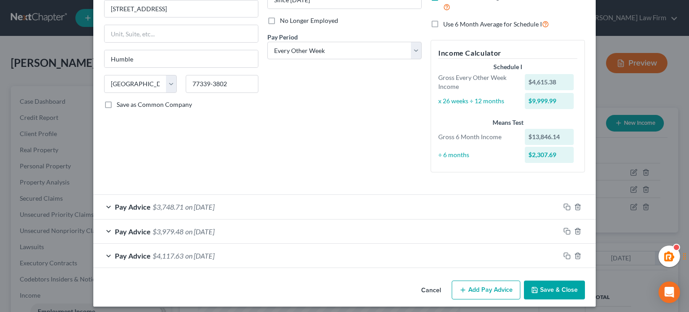
click at [330, 221] on div "Pay Advice $3,979.48 on [DATE]" at bounding box center [326, 231] width 467 height 24
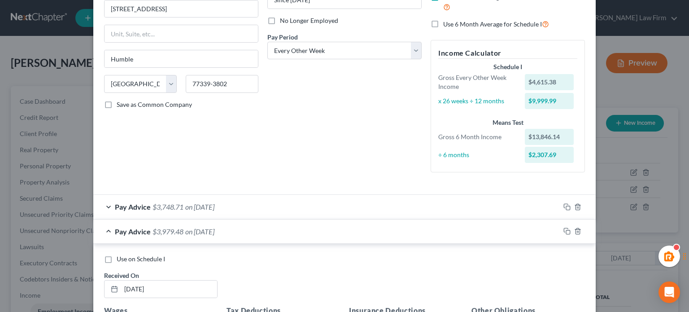
click at [314, 205] on div "Pay Advice $3,748.71 on [DATE]" at bounding box center [326, 207] width 467 height 24
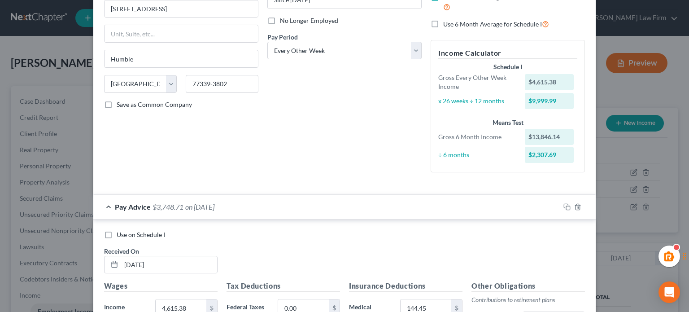
click at [149, 232] on span "Use on Schedule I" at bounding box center [141, 235] width 48 height 8
click at [126, 232] on input "Use on Schedule I" at bounding box center [123, 233] width 6 height 6
checkbox input "true"
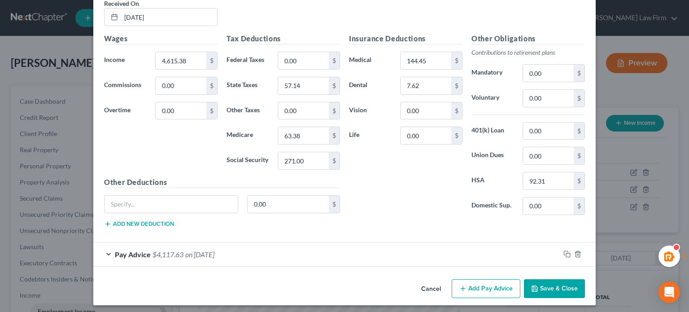
click at [559, 291] on button "Save & Close" at bounding box center [554, 288] width 61 height 19
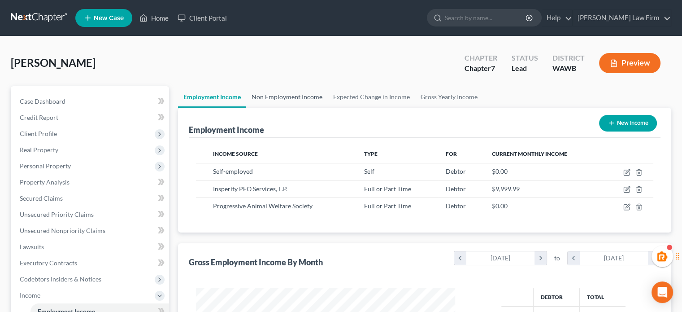
click at [293, 103] on link "Non Employment Income" at bounding box center [287, 97] width 82 height 22
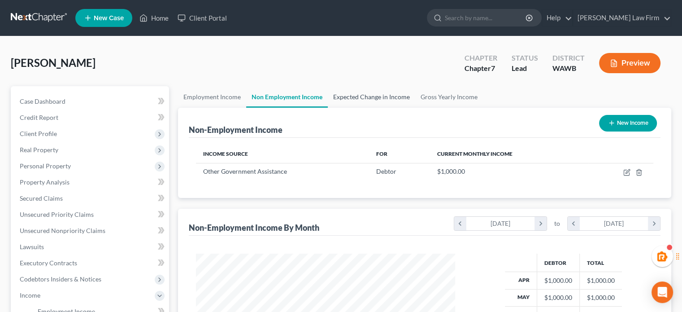
click at [350, 100] on link "Expected Change in Income" at bounding box center [371, 97] width 87 height 22
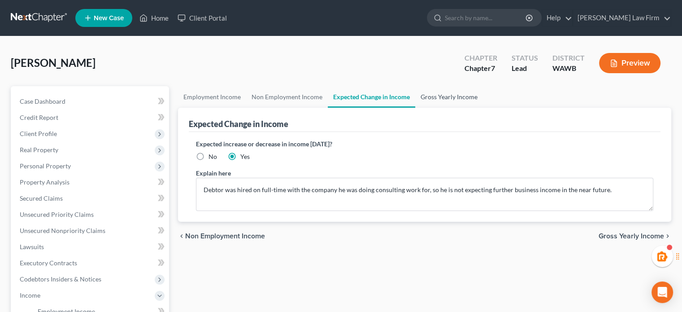
click at [433, 96] on link "Gross Yearly Income" at bounding box center [450, 97] width 68 height 22
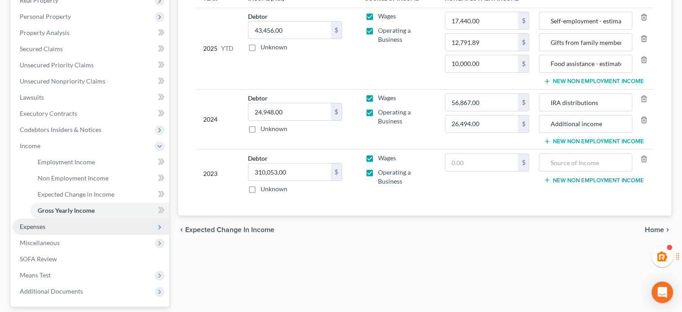
click at [68, 221] on span "Expenses" at bounding box center [91, 227] width 157 height 16
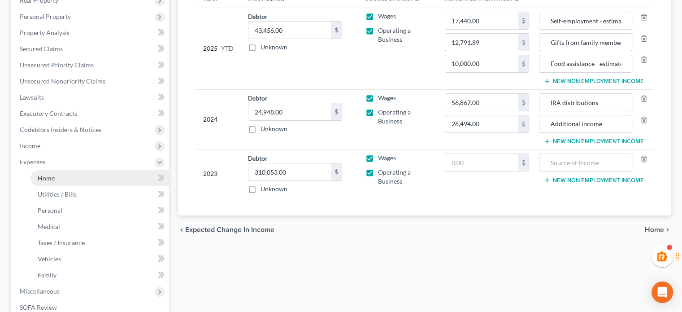
click at [55, 172] on link "Home" at bounding box center [100, 178] width 139 height 16
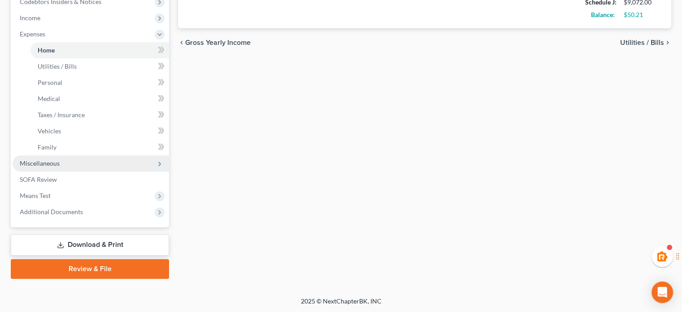
click at [96, 164] on span "Miscellaneous" at bounding box center [91, 163] width 157 height 16
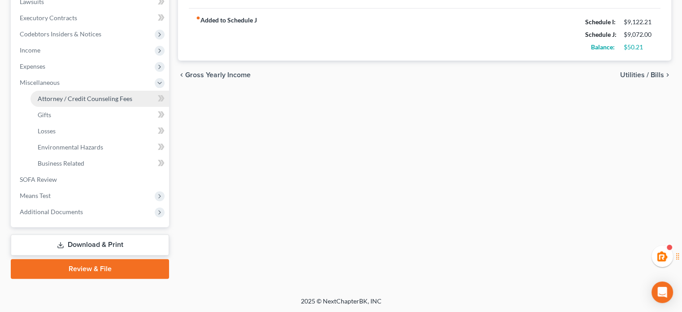
click at [77, 95] on span "Attorney / Credit Counseling Fees" at bounding box center [85, 99] width 95 height 8
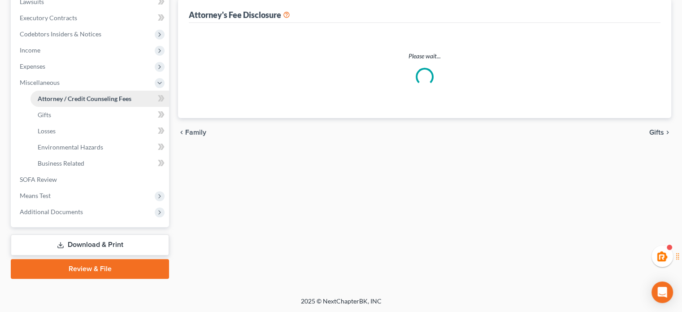
select select "1"
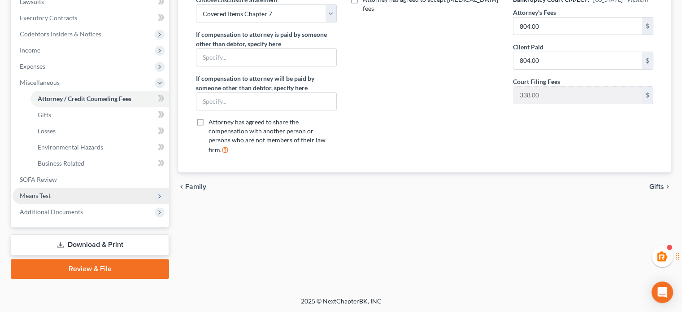
click at [32, 194] on span "Means Test" at bounding box center [35, 196] width 31 height 8
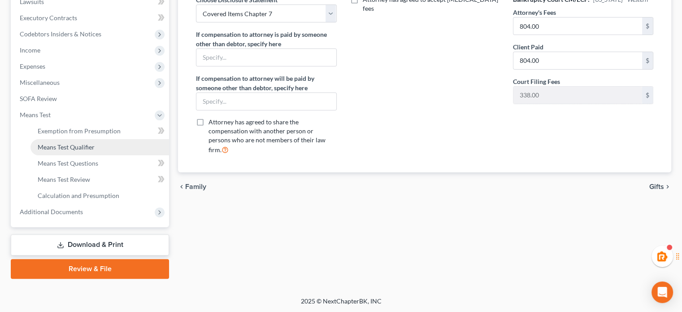
click at [77, 146] on span "Means Test Qualifier" at bounding box center [66, 147] width 57 height 8
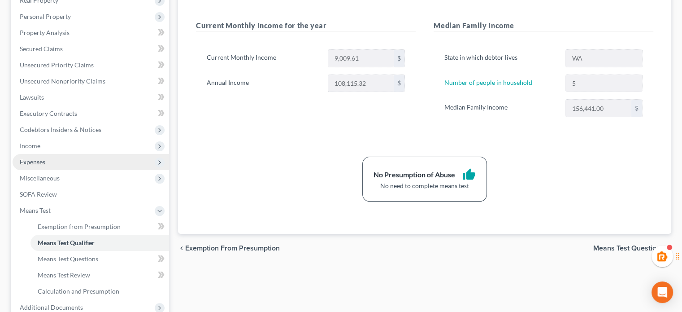
click at [45, 154] on span "Expenses" at bounding box center [91, 162] width 157 height 16
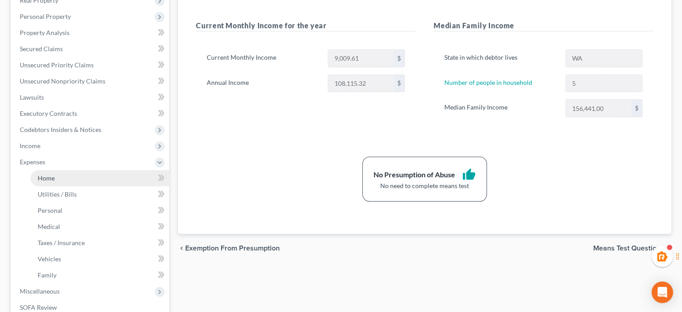
click at [45, 172] on link "Home" at bounding box center [100, 178] width 139 height 16
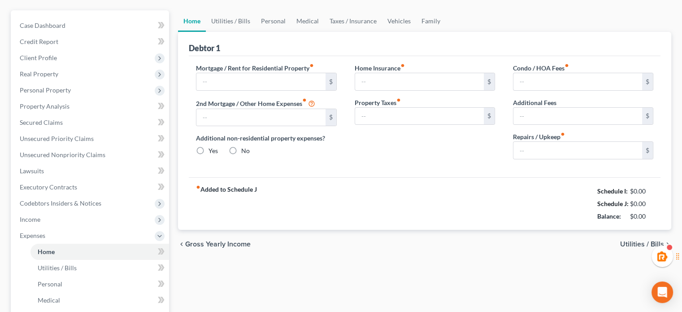
type input "2,450.00"
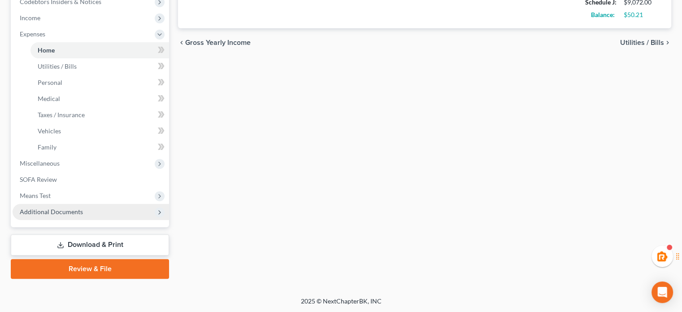
click at [68, 208] on span "Additional Documents" at bounding box center [51, 212] width 63 height 8
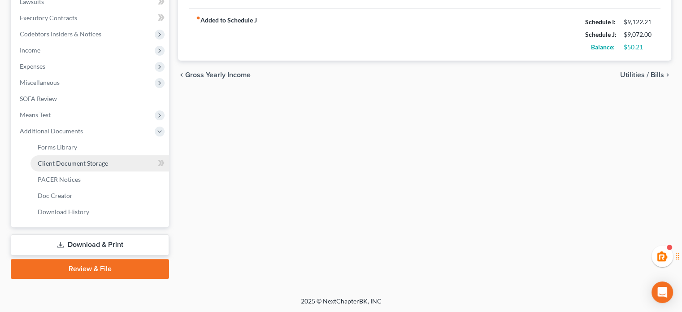
click at [66, 162] on span "Client Document Storage" at bounding box center [73, 163] width 70 height 8
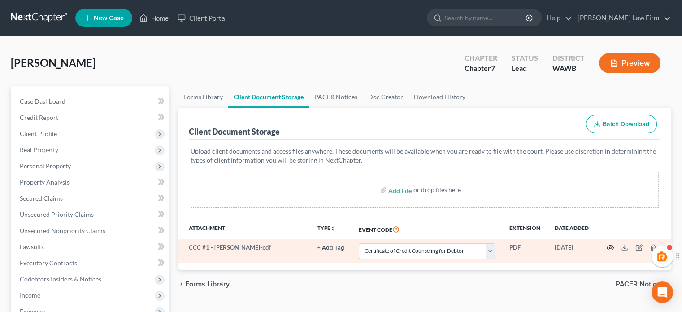
click at [607, 248] on icon "button" at bounding box center [610, 247] width 7 height 7
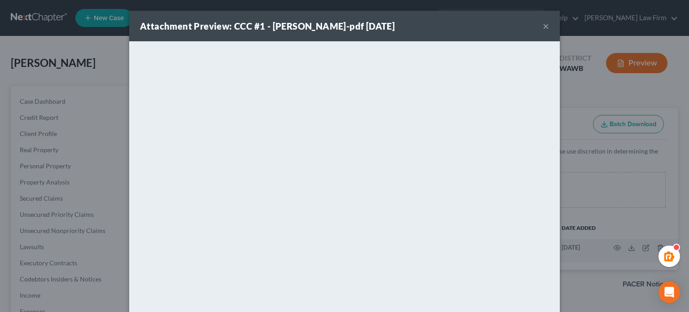
click at [545, 28] on button "×" at bounding box center [546, 26] width 6 height 11
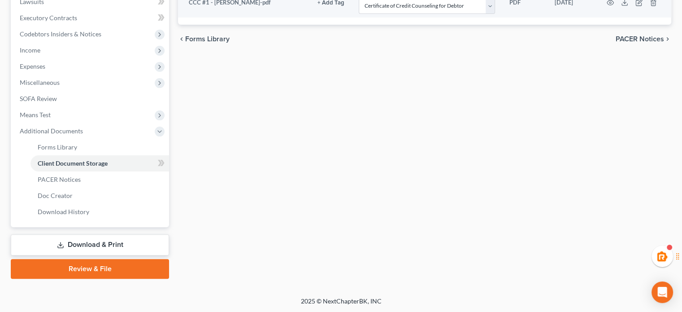
click at [88, 239] on link "Download & Print" at bounding box center [90, 244] width 158 height 21
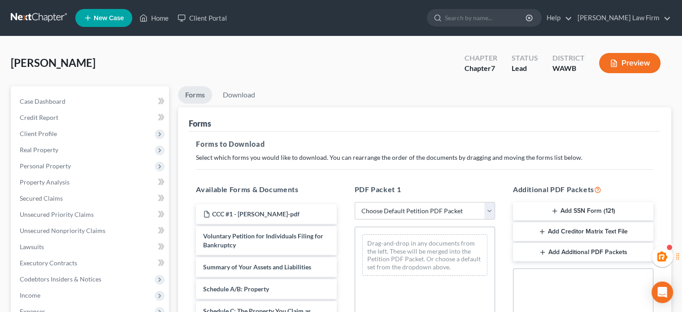
click at [373, 213] on select "Choose Default Petition PDF Packet Complete Bankruptcy Petition (all forms and …" at bounding box center [425, 211] width 140 height 18
click at [355, 202] on select "Choose Default Petition PDF Packet Complete Bankruptcy Petition (all forms and …" at bounding box center [425, 211] width 140 height 18
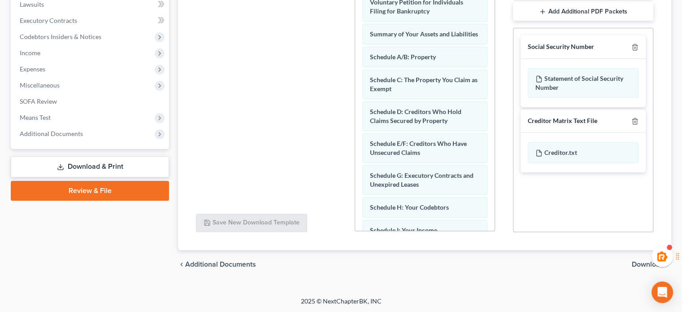
click at [647, 265] on span "Download" at bounding box center [648, 264] width 32 height 7
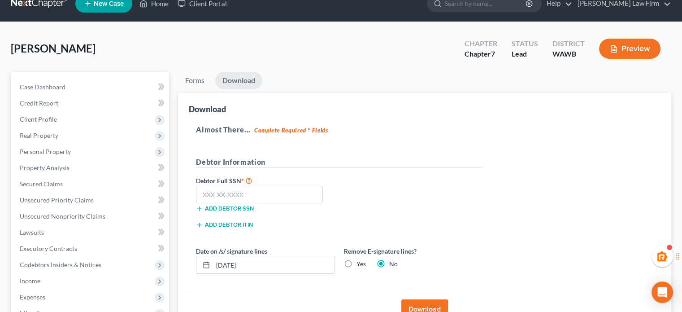
click at [419, 306] on button "Download" at bounding box center [425, 309] width 47 height 20
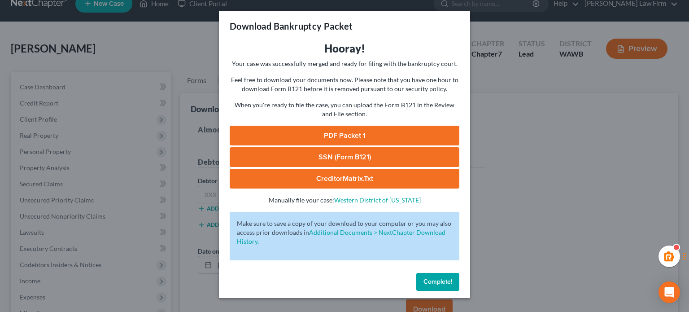
click at [366, 125] on div "Hooray! Your case was successfully merged and ready for filing with the bankrup…" at bounding box center [345, 122] width 230 height 163
click at [366, 128] on link "PDF Packet 1" at bounding box center [345, 136] width 230 height 20
click at [444, 284] on span "Complete!" at bounding box center [438, 282] width 29 height 8
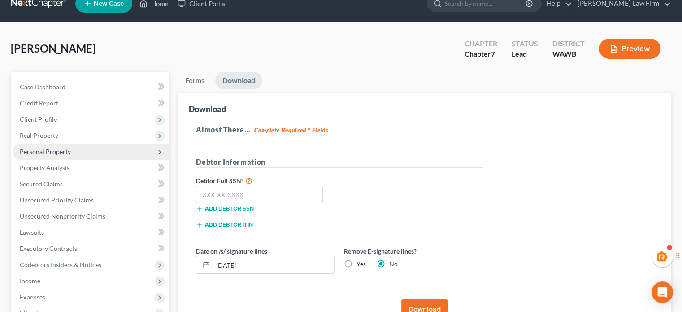
click at [53, 153] on span "Personal Property" at bounding box center [45, 152] width 51 height 8
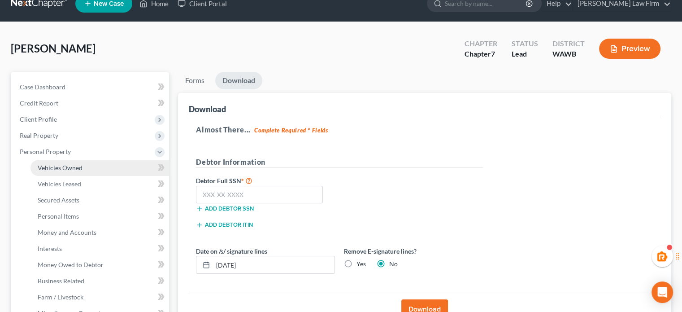
click at [83, 168] on link "Vehicles Owned" at bounding box center [100, 168] width 139 height 16
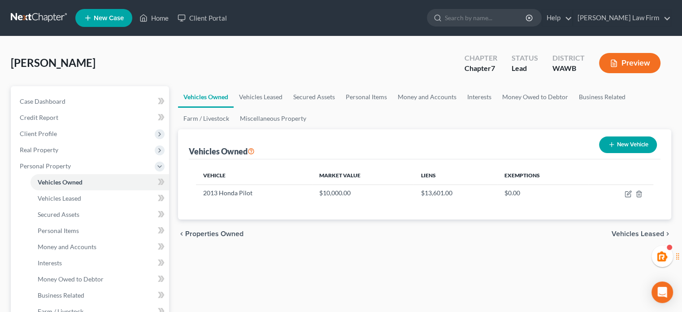
scroll to position [149, 0]
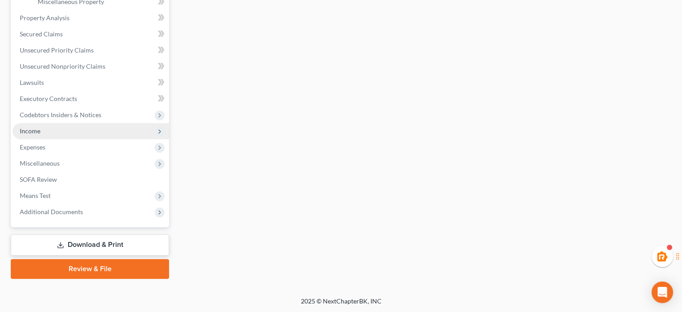
click at [68, 124] on span "Income" at bounding box center [91, 131] width 157 height 16
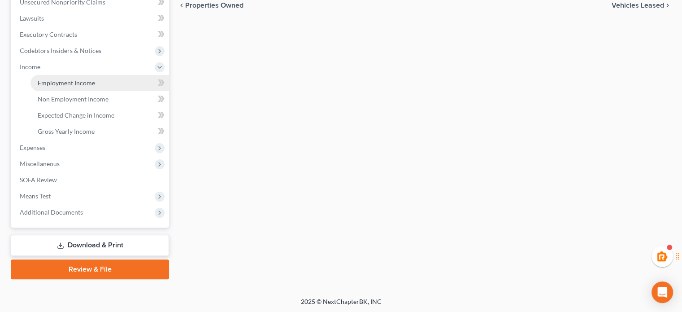
click at [66, 79] on span "Employment Income" at bounding box center [66, 83] width 57 height 8
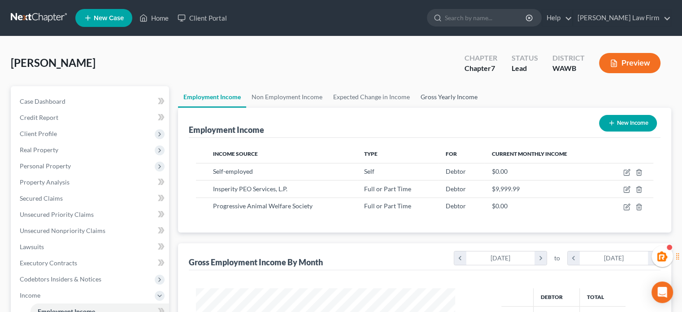
scroll to position [160, 277]
click at [402, 96] on link "Expected Change in Income" at bounding box center [371, 97] width 87 height 22
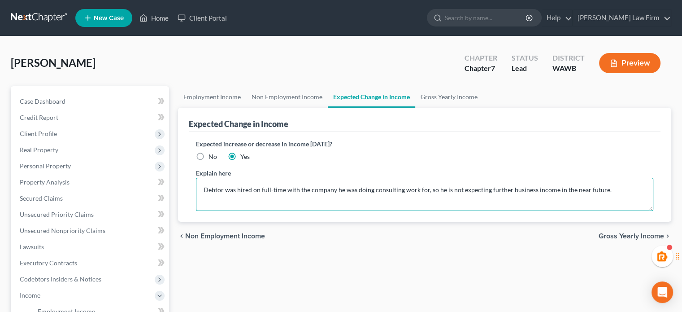
click at [495, 188] on textarea "Debtor was hired on full-time with the company he was doing consulting work for…" at bounding box center [425, 194] width 458 height 33
click at [204, 96] on link "Employment Income" at bounding box center [212, 97] width 68 height 22
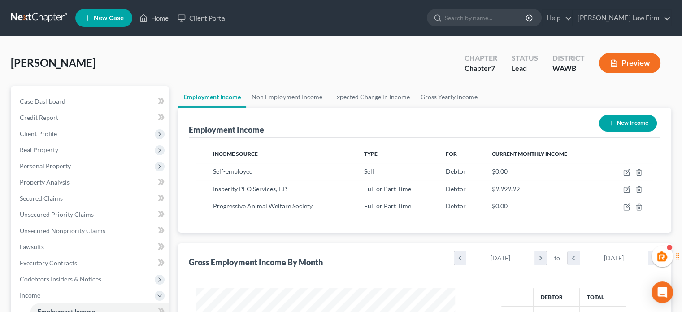
scroll to position [160, 277]
click at [391, 97] on link "Expected Change in Income" at bounding box center [371, 97] width 87 height 22
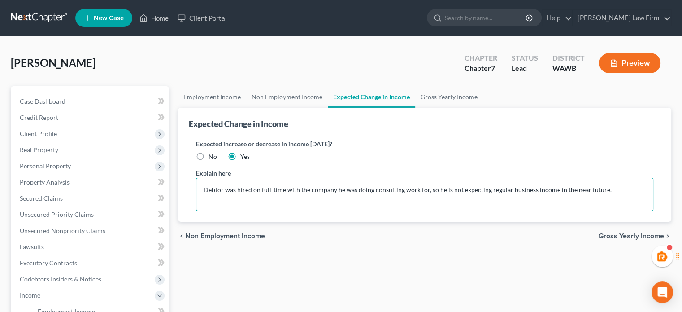
click at [258, 190] on textarea "Debtor was hired on full-time with the company he was doing consulting work for…" at bounding box center [425, 194] width 458 height 33
click at [295, 93] on link "Non Employment Income" at bounding box center [287, 97] width 82 height 22
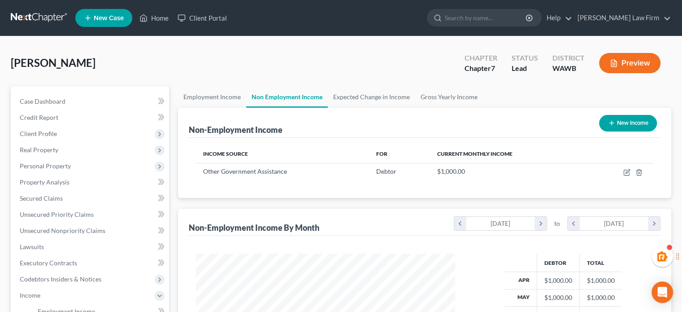
scroll to position [160, 277]
click at [236, 99] on link "Employment Income" at bounding box center [212, 97] width 68 height 22
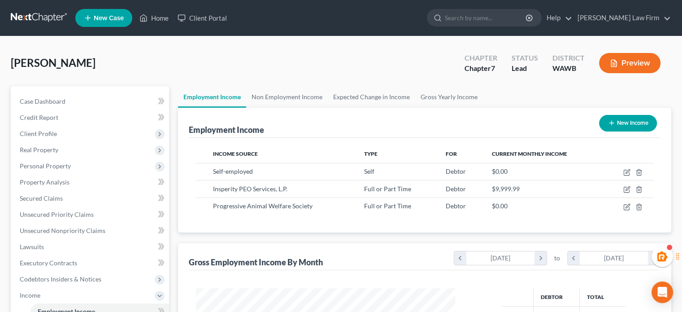
scroll to position [160, 277]
click at [351, 104] on link "Expected Change in Income" at bounding box center [371, 97] width 87 height 22
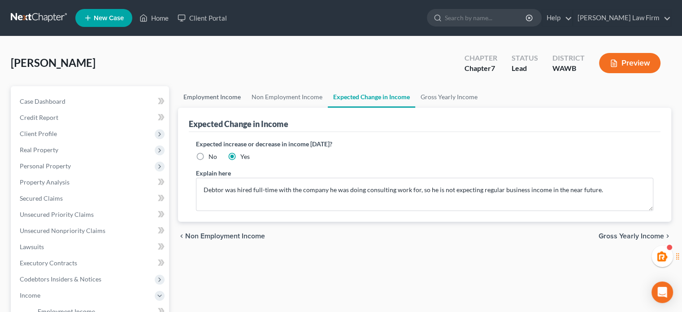
click at [189, 104] on link "Employment Income" at bounding box center [212, 97] width 68 height 22
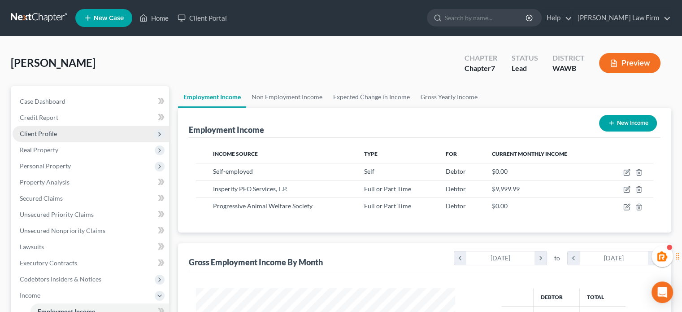
scroll to position [160, 277]
click at [75, 89] on div "Case Dashboard Payments Invoices Payments Payments Credit Report Client Profile…" at bounding box center [90, 271] width 158 height 370
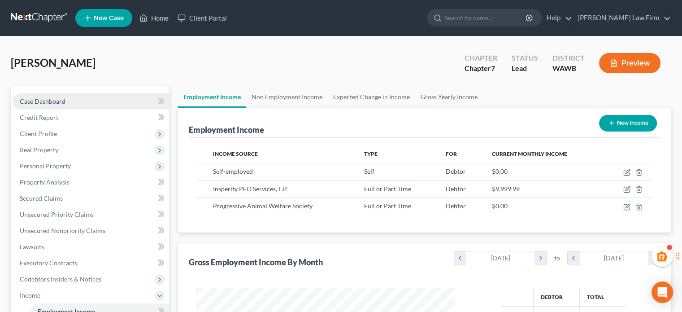
click at [79, 102] on link "Case Dashboard" at bounding box center [91, 101] width 157 height 16
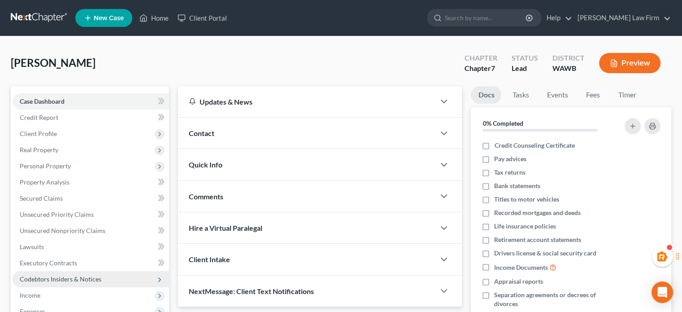
scroll to position [149, 0]
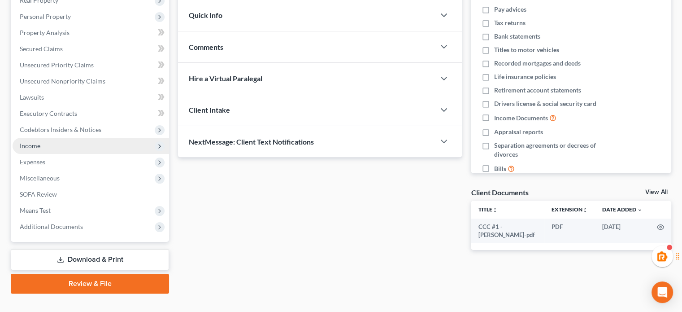
click at [46, 147] on span "Income" at bounding box center [91, 146] width 157 height 16
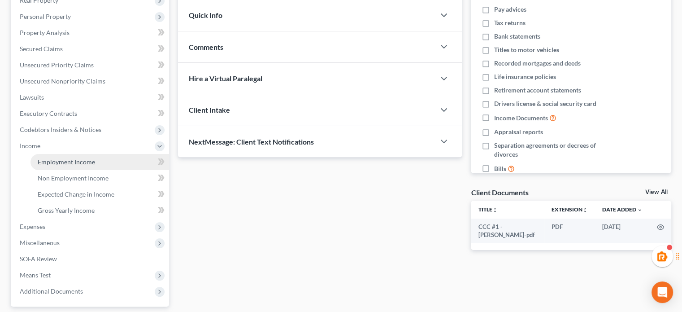
click at [48, 154] on link "Employment Income" at bounding box center [100, 162] width 139 height 16
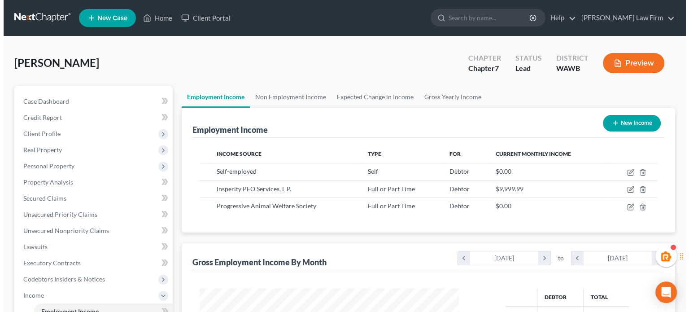
scroll to position [160, 277]
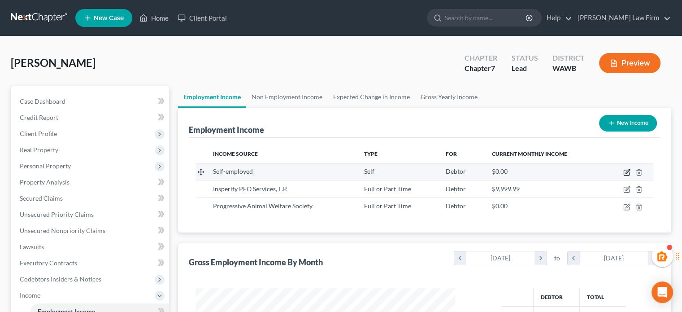
click at [627, 173] on icon "button" at bounding box center [628, 171] width 4 height 4
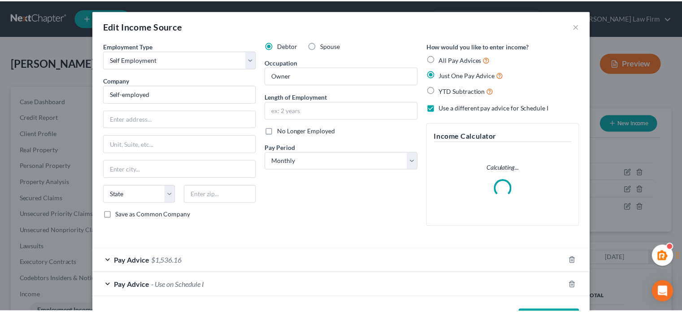
scroll to position [160, 280]
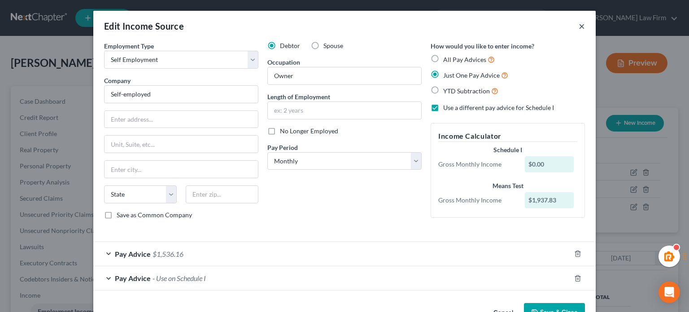
click at [579, 27] on button "×" at bounding box center [582, 26] width 6 height 11
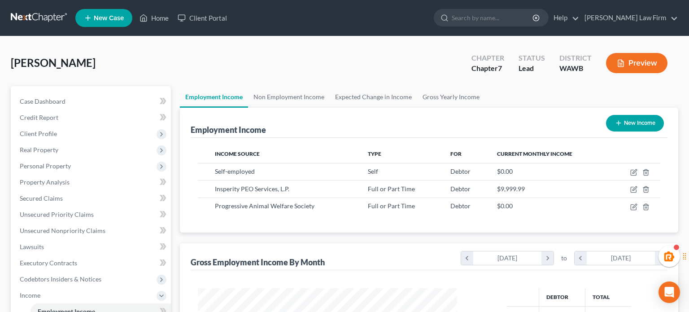
scroll to position [448557, 448439]
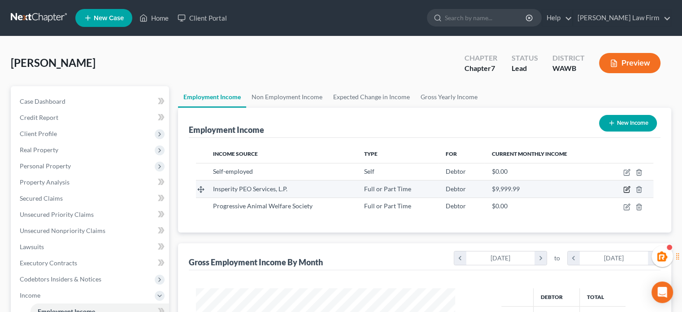
click at [629, 187] on icon "button" at bounding box center [628, 189] width 4 height 4
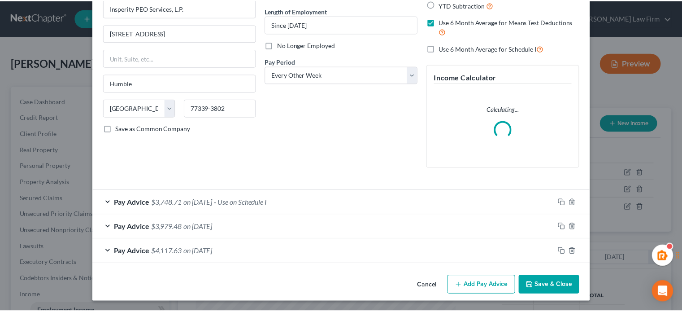
scroll to position [0, 0]
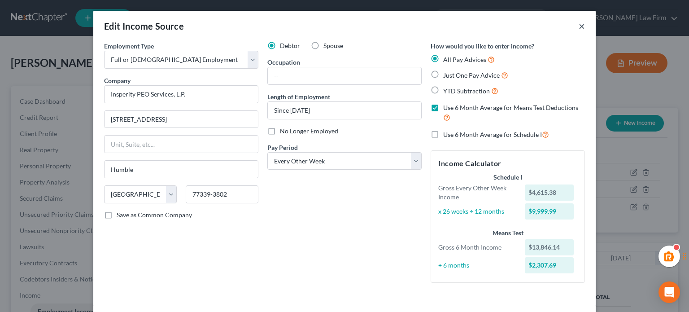
click at [579, 27] on button "×" at bounding box center [582, 26] width 6 height 11
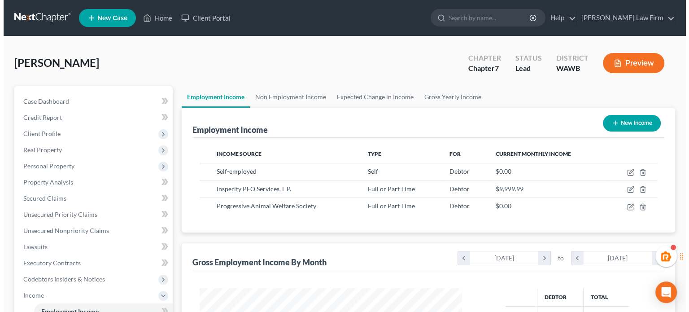
scroll to position [448557, 448439]
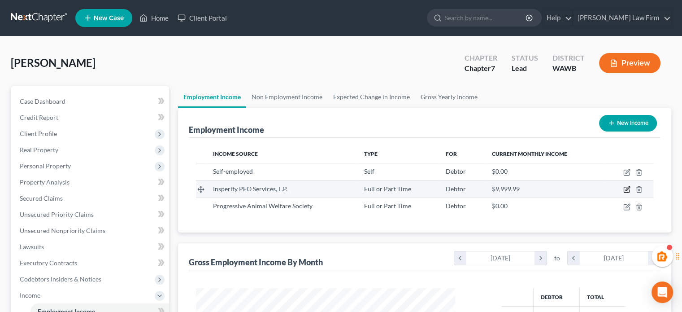
click at [625, 186] on icon "button" at bounding box center [627, 189] width 7 height 7
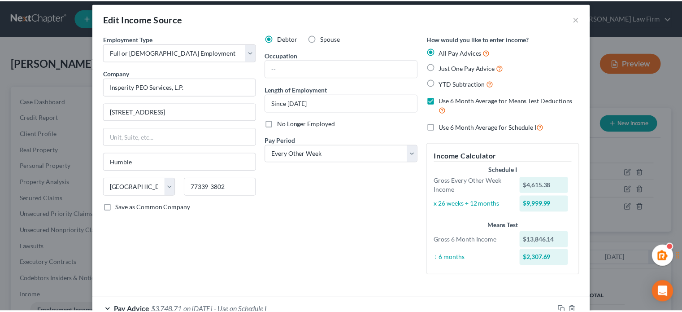
scroll to position [0, 0]
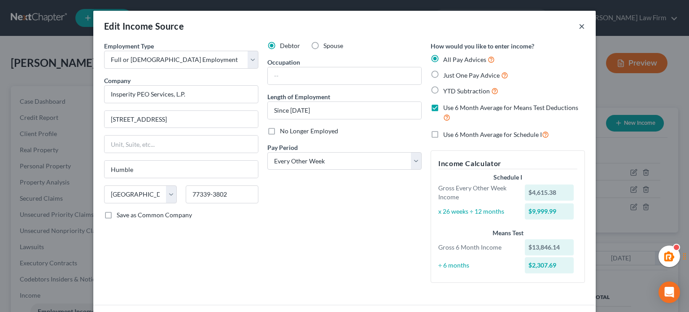
click at [579, 23] on button "×" at bounding box center [582, 26] width 6 height 11
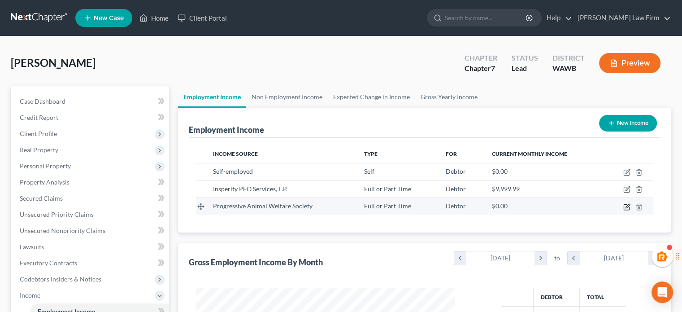
click at [626, 203] on icon "button" at bounding box center [627, 206] width 7 height 7
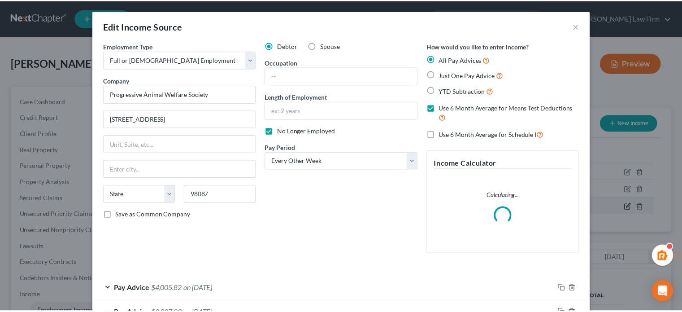
scroll to position [160, 280]
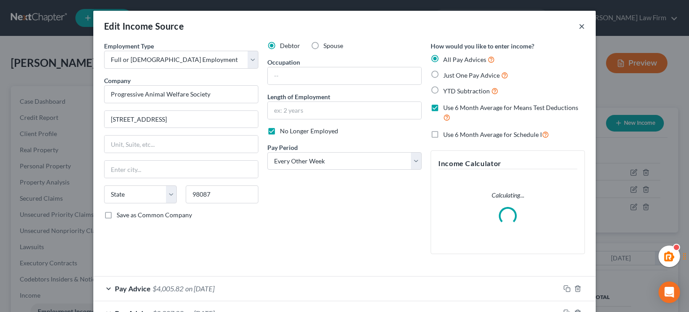
click at [579, 29] on button "×" at bounding box center [582, 26] width 6 height 11
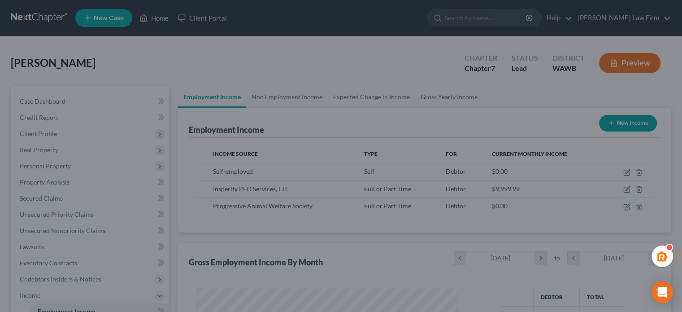
scroll to position [448557, 448439]
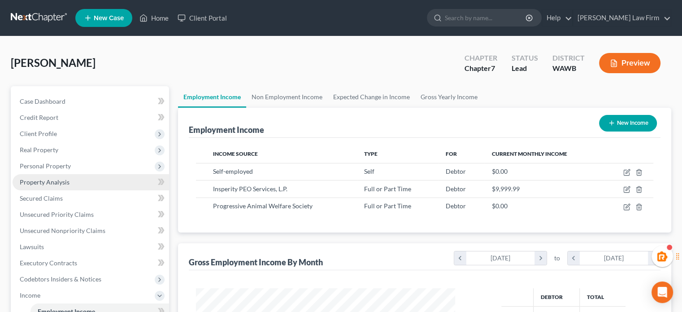
click at [100, 181] on link "Property Analysis" at bounding box center [91, 182] width 157 height 16
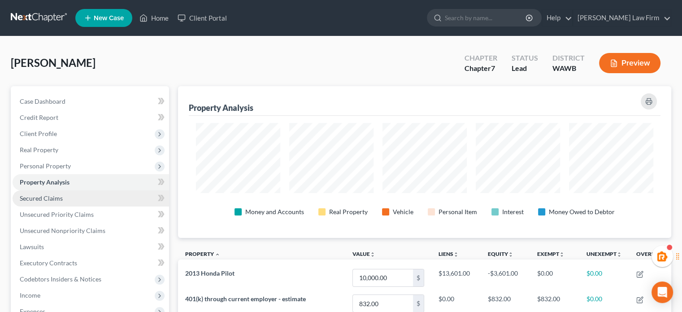
click at [51, 199] on span "Secured Claims" at bounding box center [41, 198] width 43 height 8
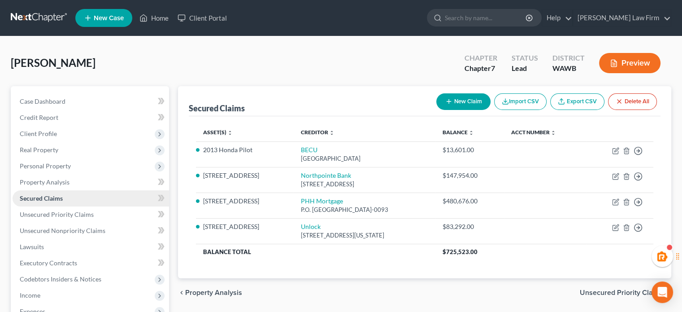
scroll to position [149, 0]
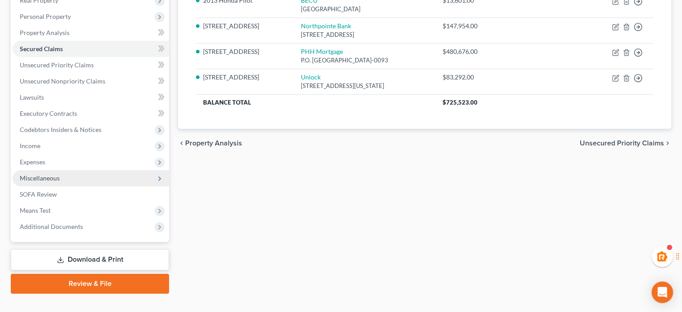
click at [65, 177] on span "Miscellaneous" at bounding box center [91, 178] width 157 height 16
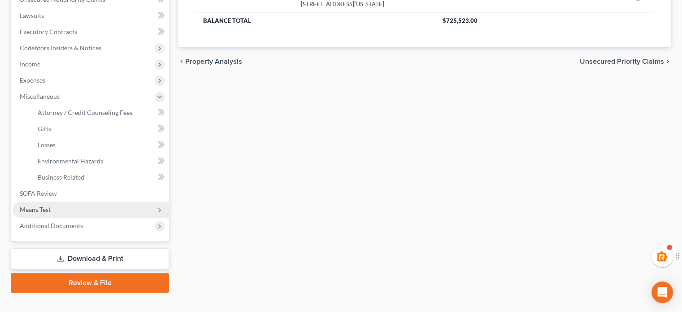
scroll to position [245, 0]
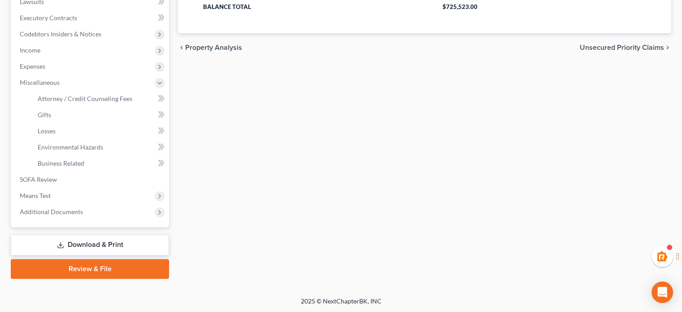
drag, startPoint x: 97, startPoint y: 261, endPoint x: 106, endPoint y: 257, distance: 9.3
click at [97, 261] on link "Review & File" at bounding box center [90, 269] width 158 height 20
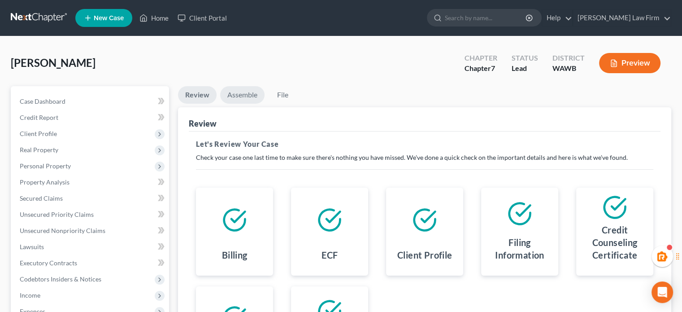
click at [244, 91] on link "Assemble" at bounding box center [242, 94] width 44 height 17
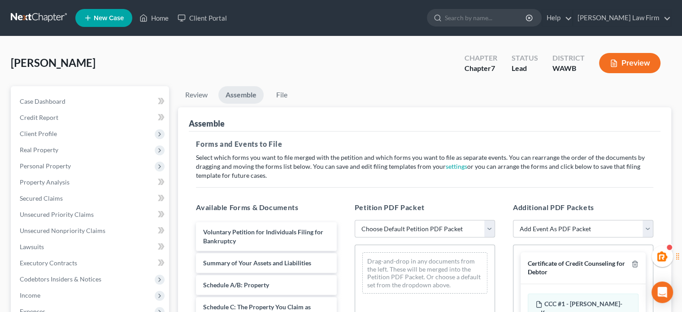
drag, startPoint x: 411, startPoint y: 228, endPoint x: 409, endPoint y: 235, distance: 6.5
click at [411, 228] on select "Choose Default Petition PDF Packet Emergency Filing (Voluntary Petition and Cre…" at bounding box center [425, 229] width 140 height 18
click at [355, 220] on select "Choose Default Petition PDF Packet Emergency Filing (Voluntary Petition and Cre…" at bounding box center [425, 229] width 140 height 18
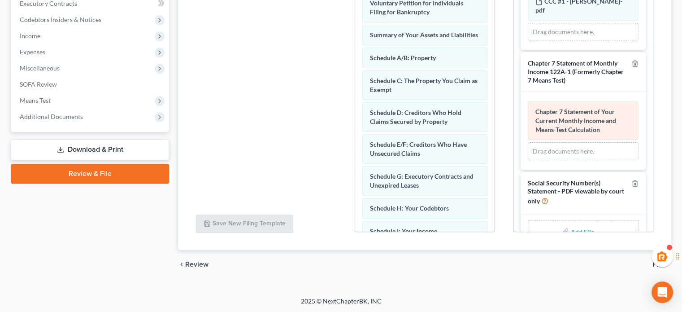
scroll to position [66, 0]
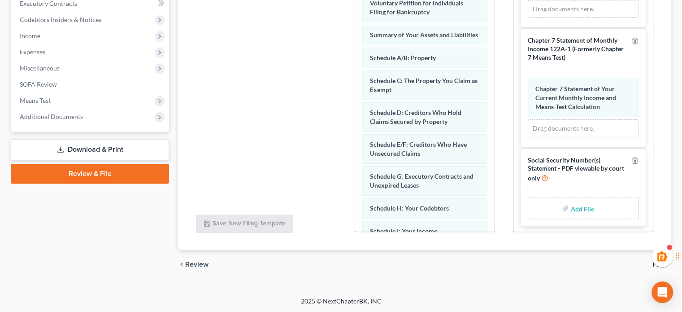
click at [576, 208] on input "file" at bounding box center [582, 208] width 22 height 16
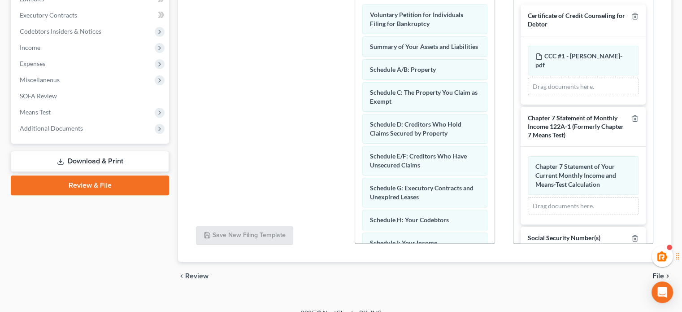
scroll to position [246, 0]
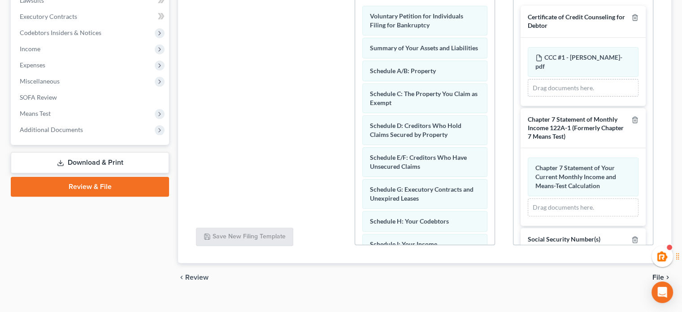
click at [659, 274] on span "File" at bounding box center [659, 277] width 12 height 7
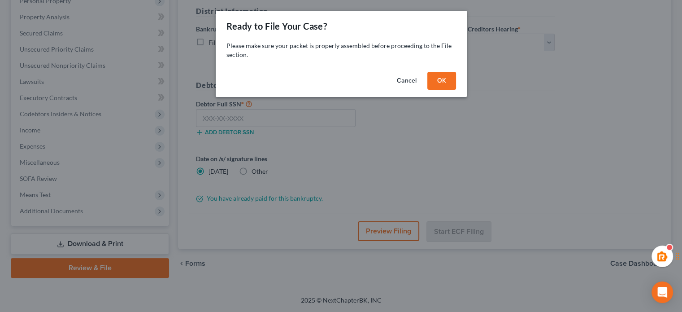
scroll to position [164, 0]
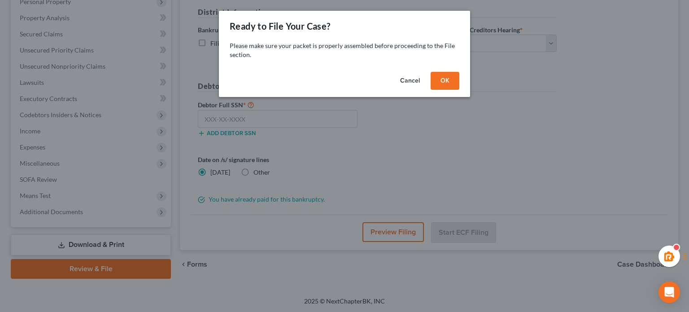
click at [444, 90] on div "Cancel OK" at bounding box center [344, 82] width 251 height 29
click at [446, 81] on button "OK" at bounding box center [445, 81] width 29 height 18
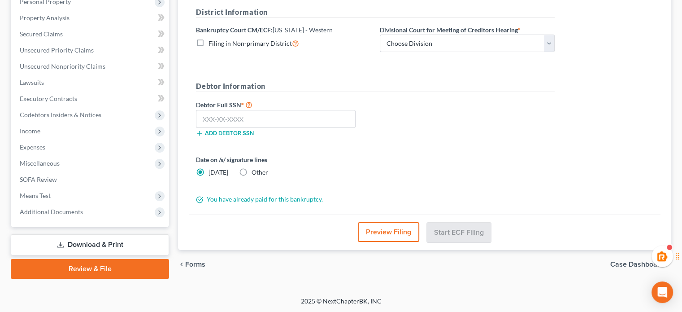
click at [453, 52] on div "District Information Bankruptcy Court CM/ECF: [US_STATE] - Western Filing in No…" at bounding box center [376, 33] width 368 height 53
click at [422, 46] on select "Choose Division Seattle Tacoma" at bounding box center [467, 44] width 175 height 18
click at [380, 35] on select "Choose Division Seattle Tacoma" at bounding box center [467, 44] width 175 height 18
click at [242, 120] on input "text" at bounding box center [276, 119] width 160 height 18
paste input "206-70-5872"
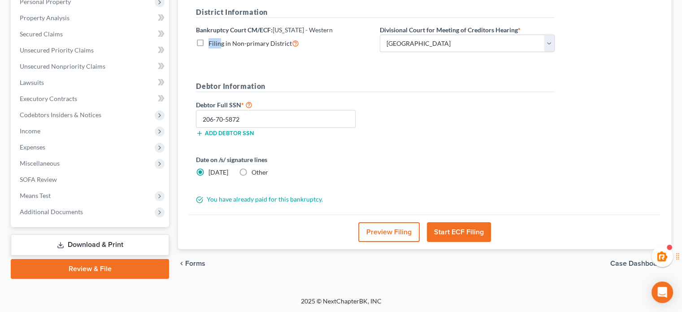
drag, startPoint x: 245, startPoint y: 37, endPoint x: 220, endPoint y: 41, distance: 25.8
click at [220, 41] on label "Filing in Non-primary District" at bounding box center [254, 43] width 91 height 10
copy span "Filin"
click at [242, 62] on form "District Information Bankruptcy Court CM/ECF: [US_STATE] - Western Filing in No…" at bounding box center [375, 105] width 359 height 197
click at [416, 120] on div "Debtor Full SSN * 206-70-5872 Add debtor SSN" at bounding box center [376, 121] width 368 height 45
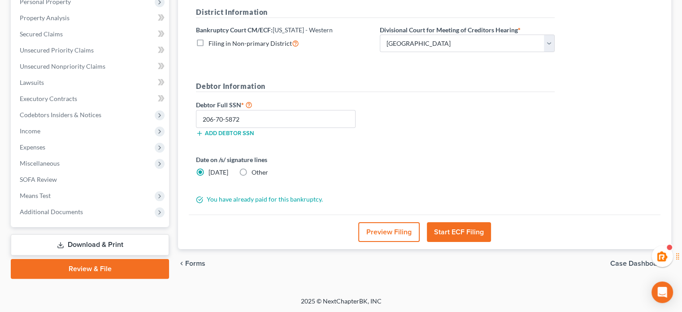
click at [384, 237] on button "Preview Filing" at bounding box center [389, 232] width 61 height 20
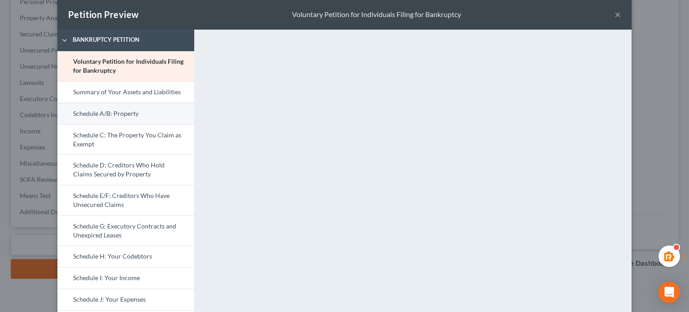
scroll to position [0, 0]
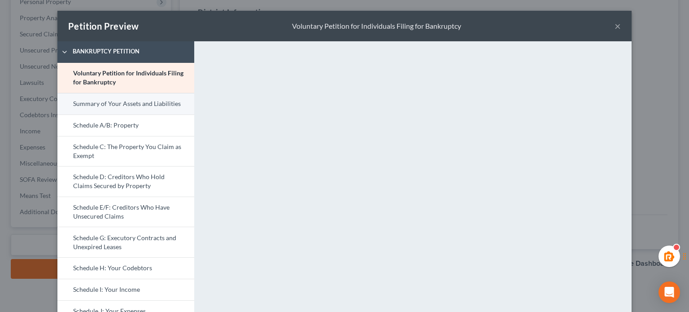
click at [110, 101] on link "Summary of Your Assets and Liabilities" at bounding box center [125, 104] width 137 height 22
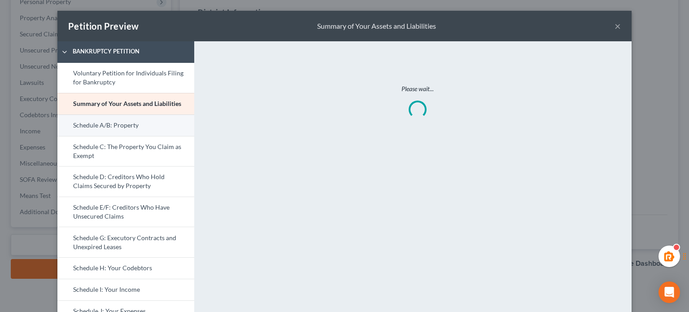
click at [122, 126] on link "Schedule A/B: Property" at bounding box center [125, 125] width 137 height 22
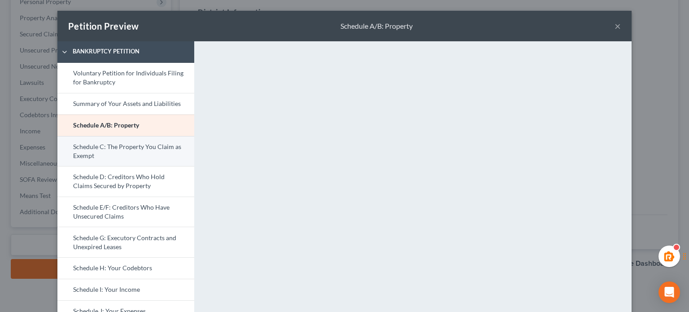
click at [90, 152] on link "Schedule C: The Property You Claim as Exempt" at bounding box center [125, 151] width 137 height 31
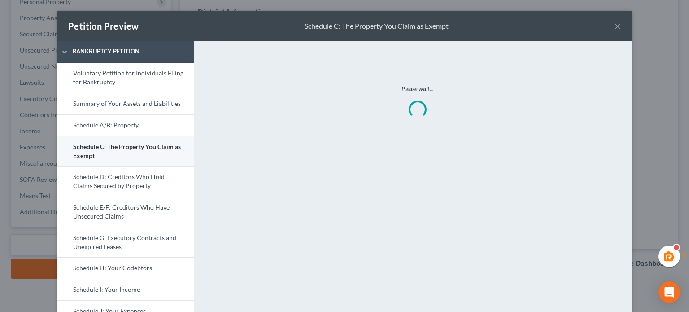
click at [106, 144] on link "Schedule C: The Property You Claim as Exempt" at bounding box center [125, 151] width 137 height 31
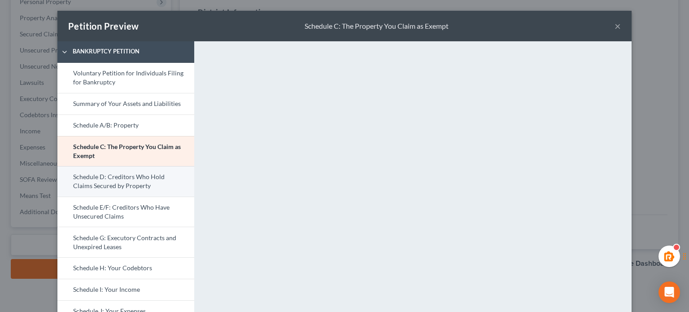
click at [118, 177] on link "Schedule D: Creditors Who Hold Claims Secured by Property" at bounding box center [125, 181] width 137 height 31
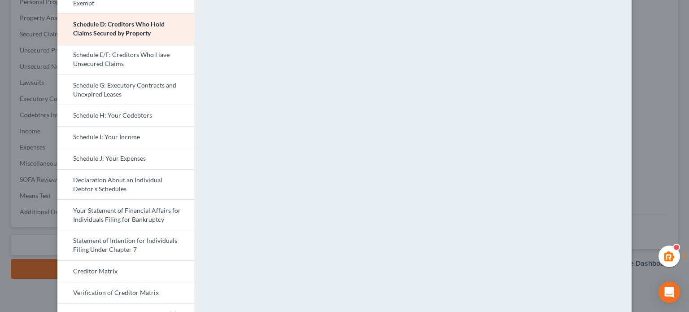
scroll to position [149, 0]
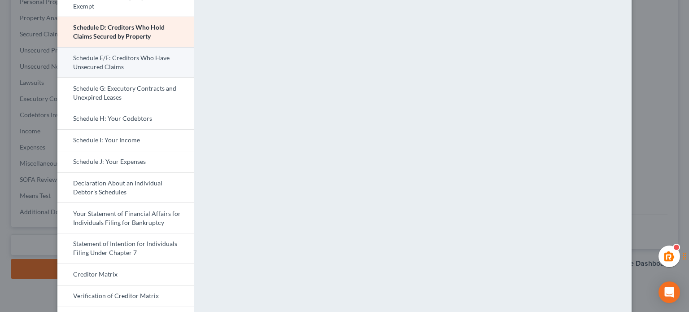
click at [103, 69] on link "Schedule E/F: Creditors Who Have Unsecured Claims" at bounding box center [125, 62] width 137 height 31
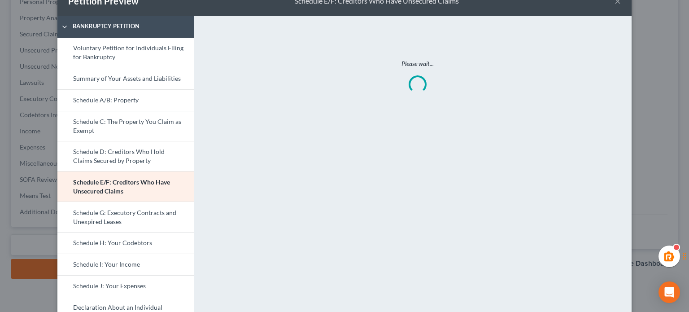
scroll to position [0, 0]
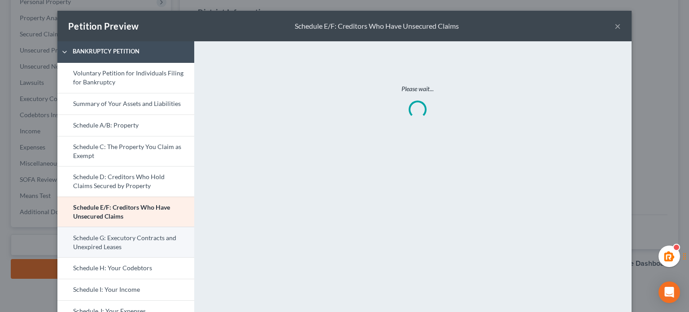
click at [98, 249] on link "Schedule G: Executory Contracts and Unexpired Leases" at bounding box center [125, 242] width 137 height 31
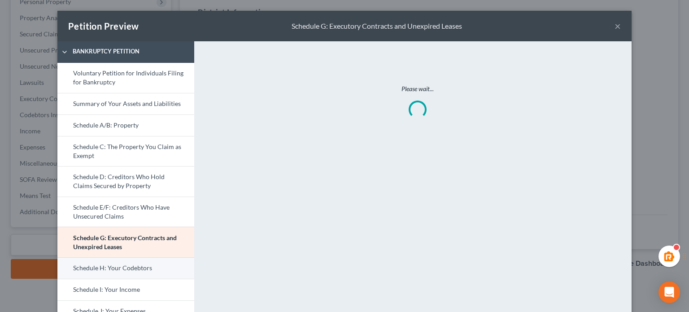
click at [97, 268] on link "Schedule H: Your Codebtors" at bounding box center [125, 268] width 137 height 22
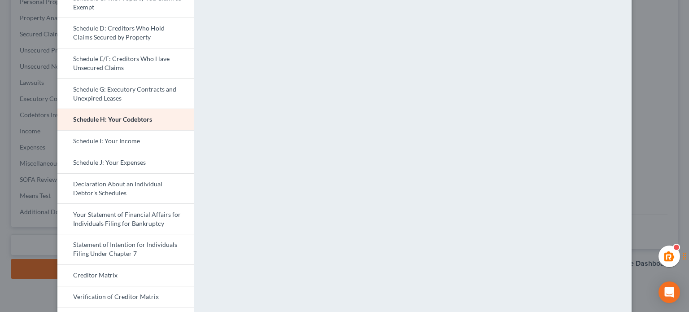
scroll to position [149, 0]
click at [109, 141] on link "Schedule I: Your Income" at bounding box center [125, 140] width 137 height 22
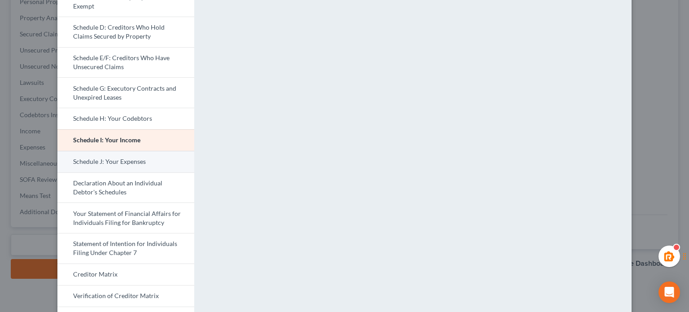
click at [108, 158] on link "Schedule J: Your Expenses" at bounding box center [125, 162] width 137 height 22
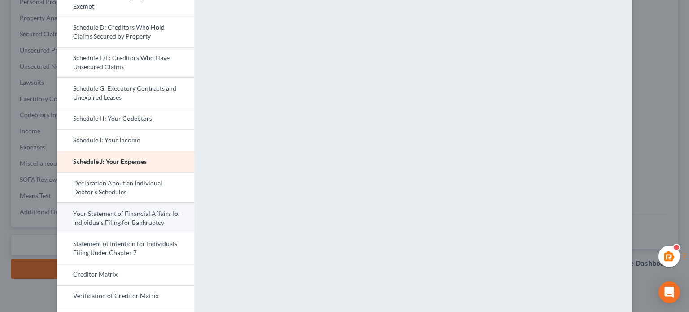
click at [131, 207] on link "Your Statement of Financial Affairs for Individuals Filing for Bankruptcy" at bounding box center [125, 217] width 137 height 31
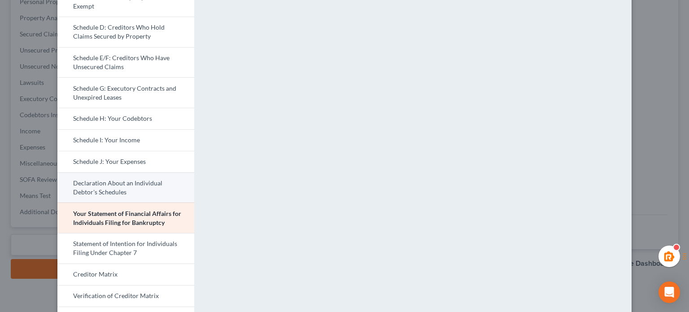
click at [101, 181] on link "Declaration About an Individual Debtor's Schedules" at bounding box center [125, 187] width 137 height 31
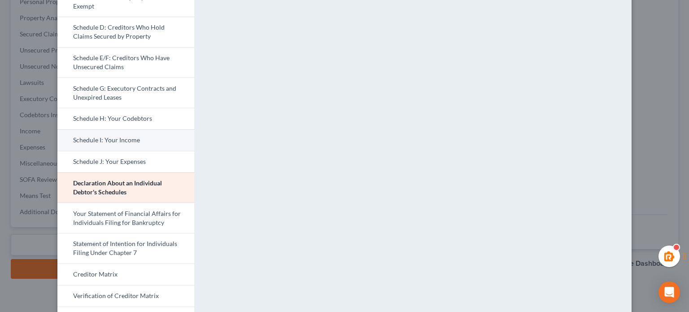
click at [104, 144] on link "Schedule I: Your Income" at bounding box center [125, 140] width 137 height 22
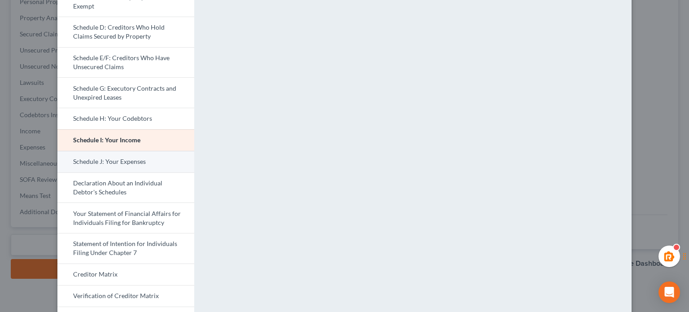
click at [129, 169] on link "Schedule J: Your Expenses" at bounding box center [125, 162] width 137 height 22
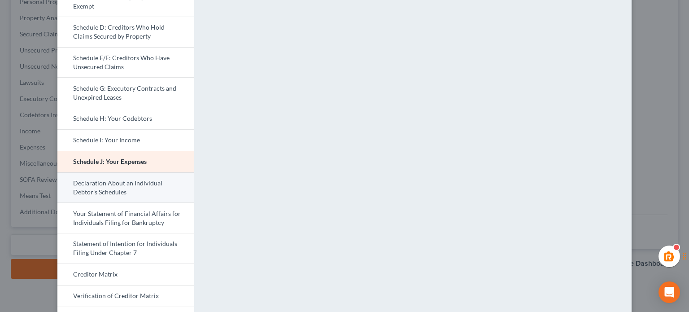
click at [131, 199] on link "Declaration About an Individual Debtor's Schedules" at bounding box center [125, 187] width 137 height 31
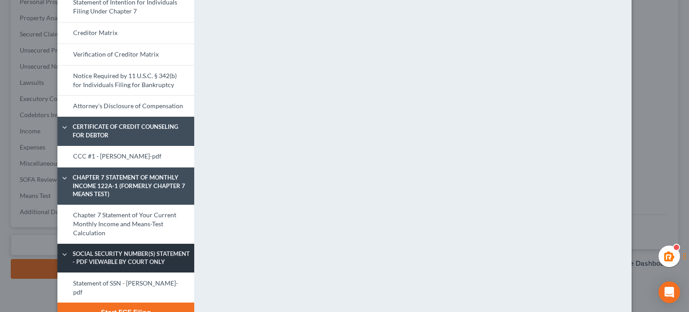
scroll to position [402, 0]
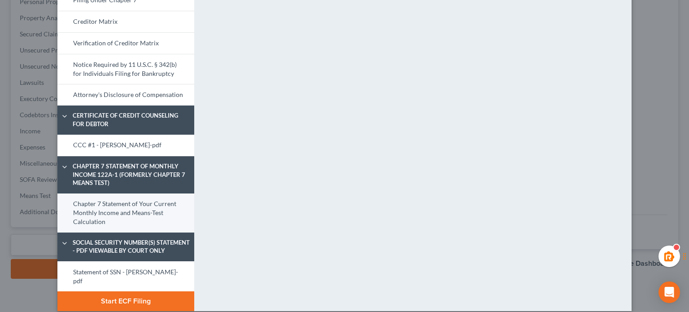
click at [101, 213] on link "Chapter 7 Statement of Your Current Monthly Income and Means-Test Calculation" at bounding box center [125, 212] width 137 height 39
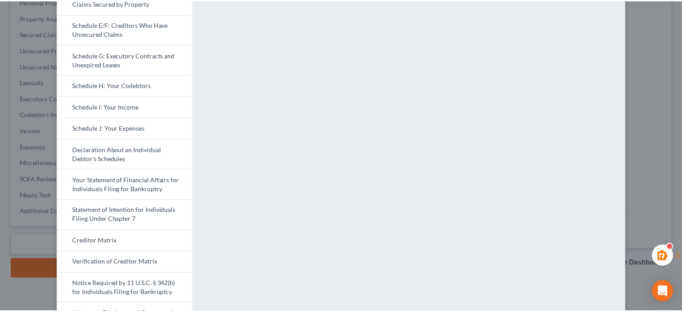
scroll to position [0, 0]
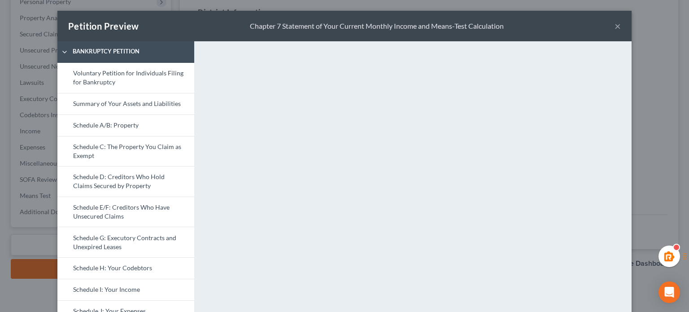
click at [615, 25] on button "×" at bounding box center [618, 26] width 6 height 11
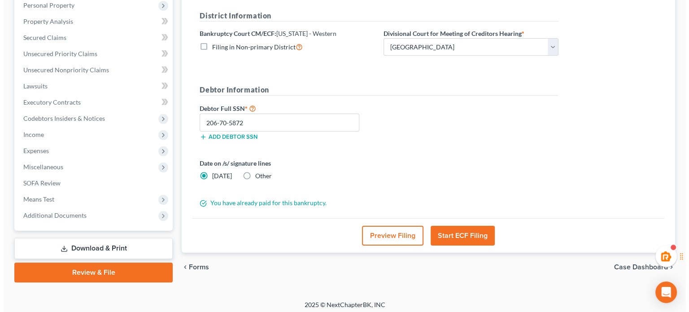
scroll to position [164, 0]
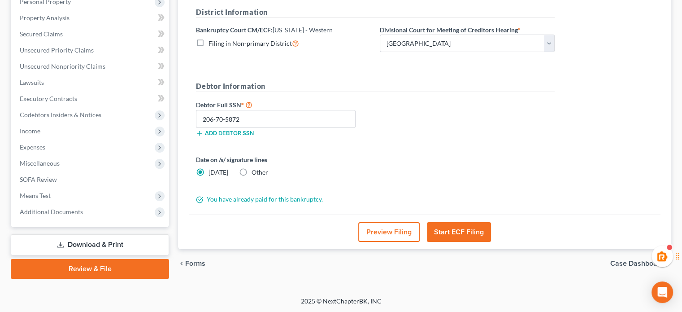
click at [444, 222] on button "Start ECF Filing" at bounding box center [459, 232] width 64 height 20
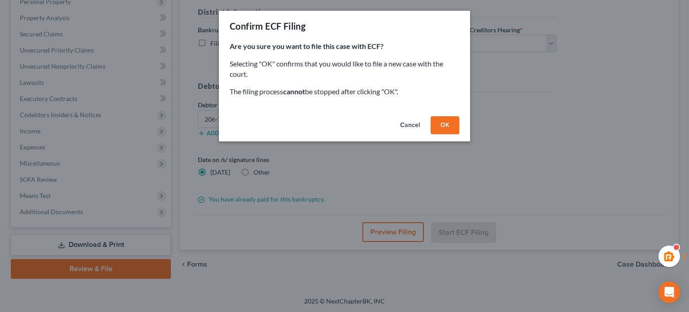
click at [436, 118] on button "OK" at bounding box center [445, 125] width 29 height 18
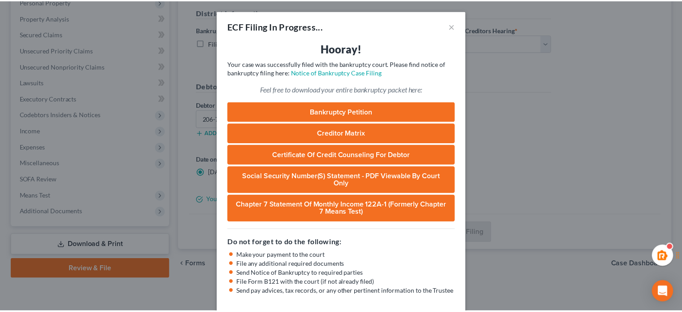
scroll to position [32, 0]
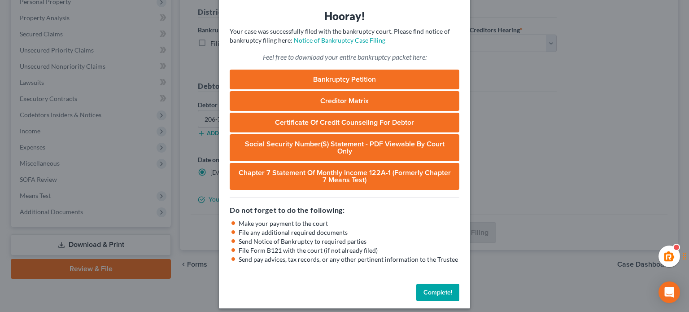
drag, startPoint x: 442, startPoint y: 283, endPoint x: 423, endPoint y: 35, distance: 248.4
click at [442, 284] on button "Complete!" at bounding box center [437, 293] width 43 height 18
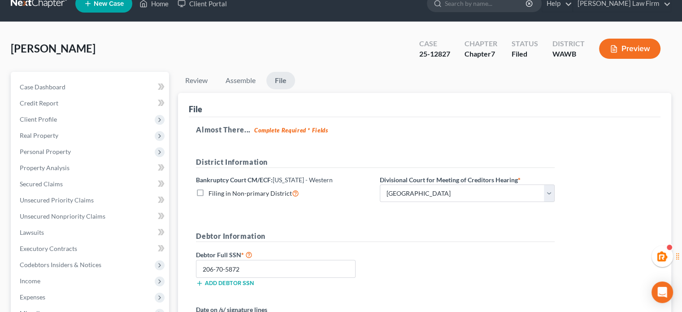
scroll to position [0, 0]
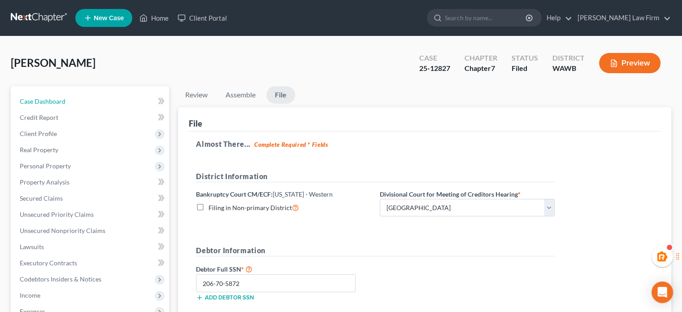
drag, startPoint x: 78, startPoint y: 96, endPoint x: 50, endPoint y: 34, distance: 68.5
click at [78, 96] on link "Case Dashboard" at bounding box center [91, 101] width 157 height 16
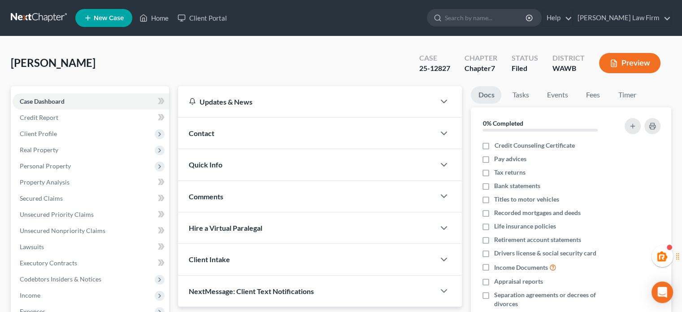
click at [41, 21] on link at bounding box center [39, 18] width 57 height 16
